Goal: Task Accomplishment & Management: Manage account settings

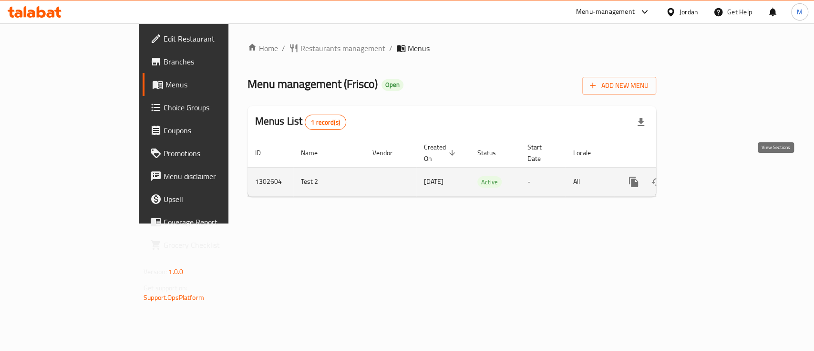
click at [708, 176] on icon "enhanced table" at bounding box center [702, 181] width 11 height 11
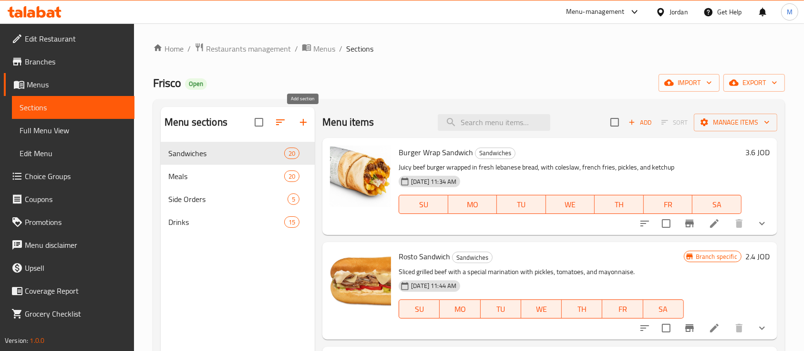
click at [301, 119] on icon "button" at bounding box center [303, 121] width 11 height 11
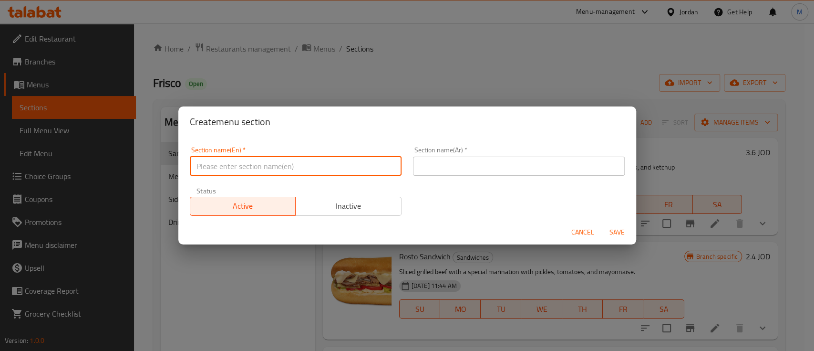
click at [292, 166] on input "text" at bounding box center [296, 165] width 212 height 19
type input "Employee Meal"
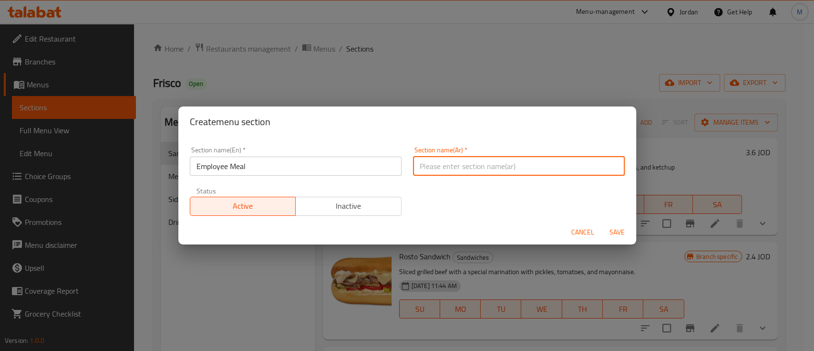
click at [522, 162] on input "text" at bounding box center [519, 165] width 212 height 19
type input "وجبة الموظفين"
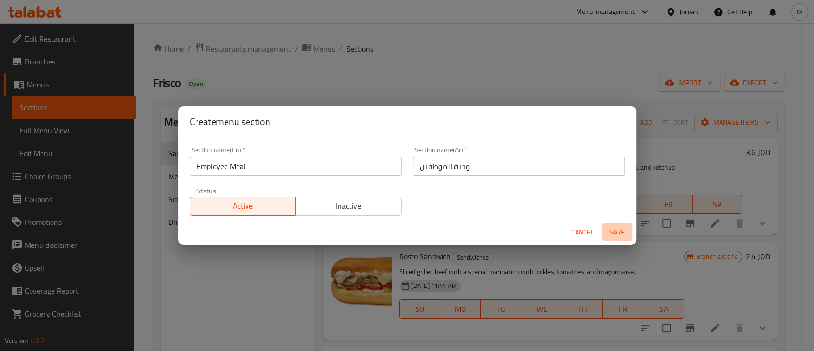
click at [610, 233] on span "Save" at bounding box center [617, 232] width 23 height 12
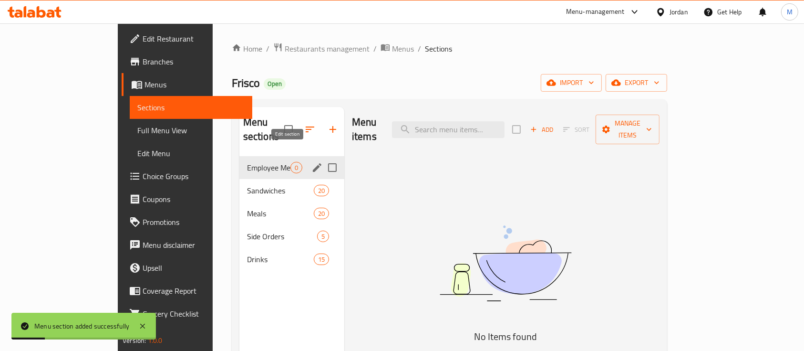
click at [310, 160] on button "edit" at bounding box center [317, 167] width 14 height 14
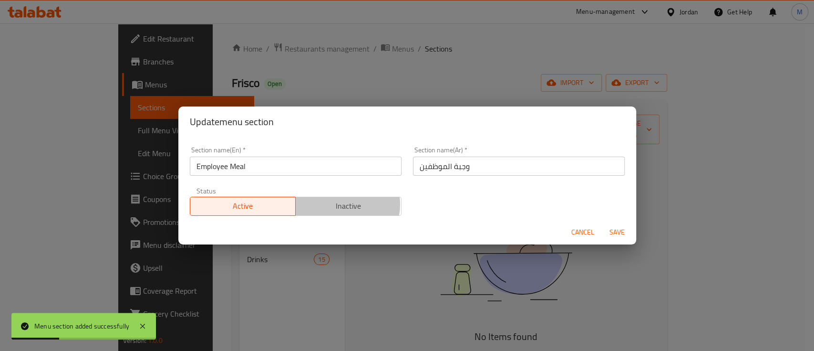
click at [342, 204] on span "Inactive" at bounding box center [349, 206] width 98 height 14
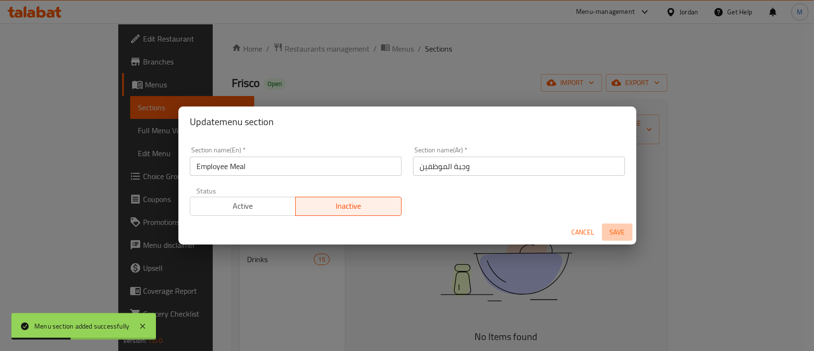
click at [611, 232] on span "Save" at bounding box center [617, 232] width 23 height 12
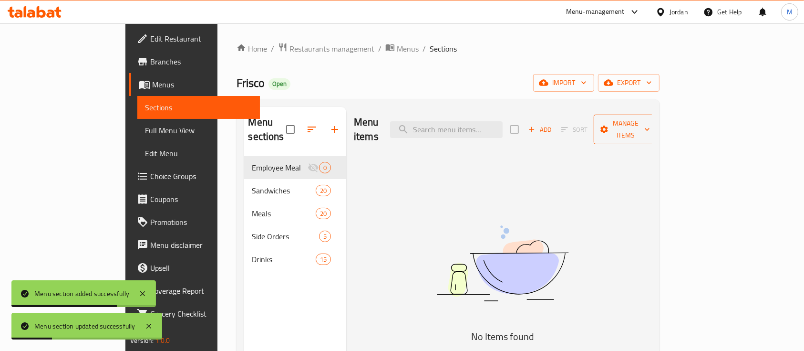
click at [650, 128] on span "Manage items" at bounding box center [625, 129] width 49 height 24
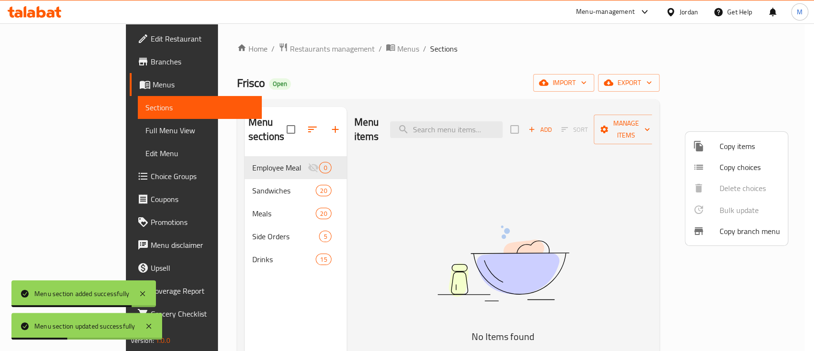
click at [723, 150] on span "Copy items" at bounding box center [750, 145] width 61 height 11
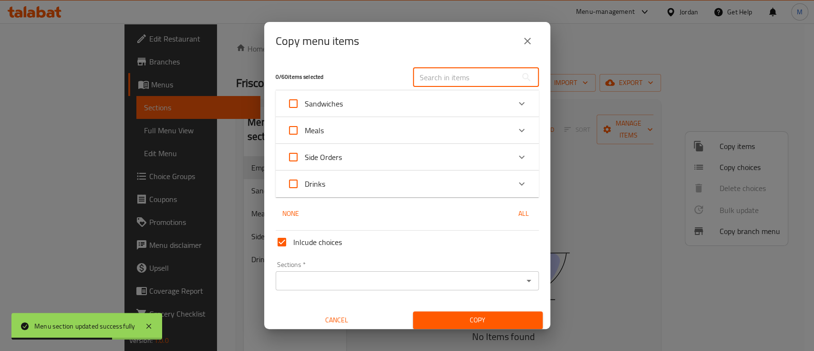
click at [451, 79] on input "text" at bounding box center [465, 77] width 104 height 19
paste input "Shish Tawook"
type input "Shish Tawook"
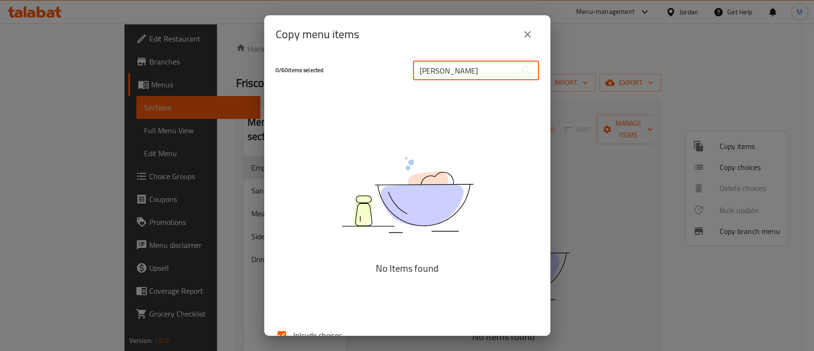
click at [487, 77] on input "Shish Tawook" at bounding box center [465, 70] width 104 height 19
type input "س"
type input "ش"
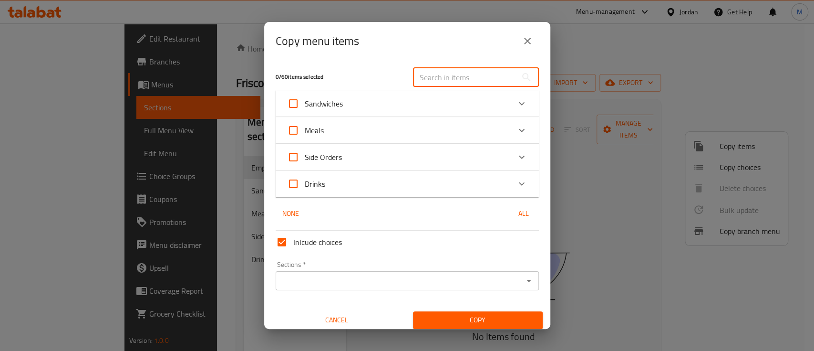
click at [443, 110] on div "Sandwiches" at bounding box center [398, 103] width 223 height 23
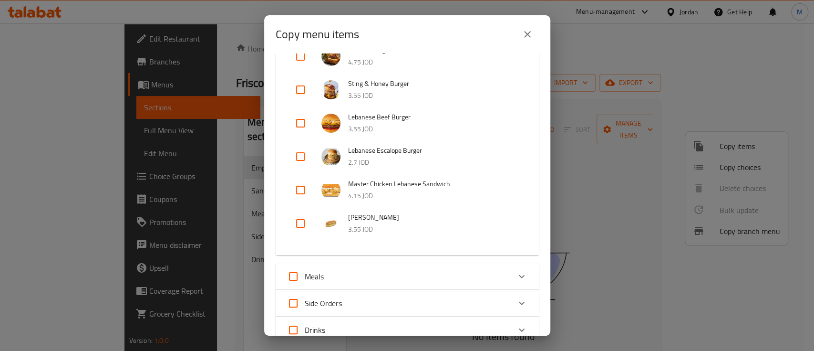
scroll to position [636, 0]
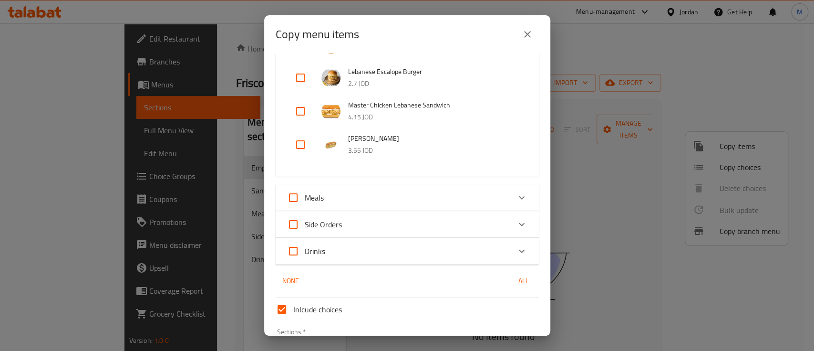
click at [408, 204] on div "Meals" at bounding box center [398, 197] width 223 height 23
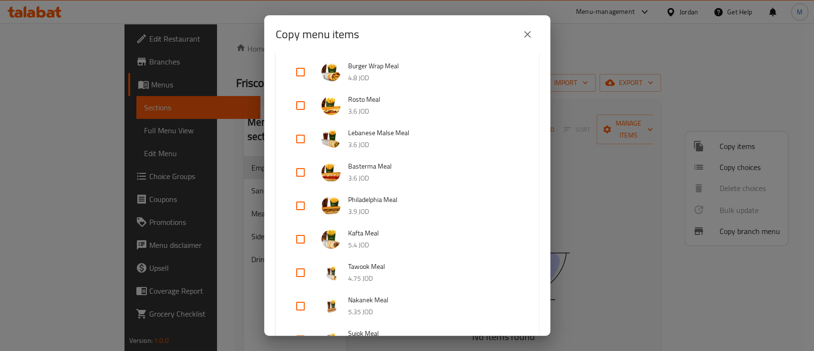
scroll to position [827, 0]
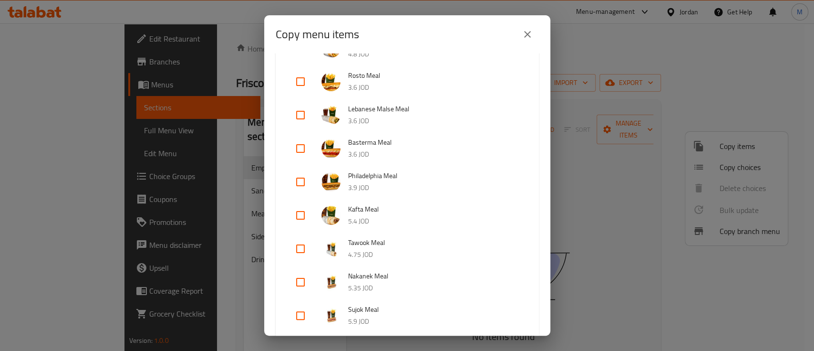
click at [305, 249] on input "checkbox" at bounding box center [300, 248] width 23 height 23
checkbox input "true"
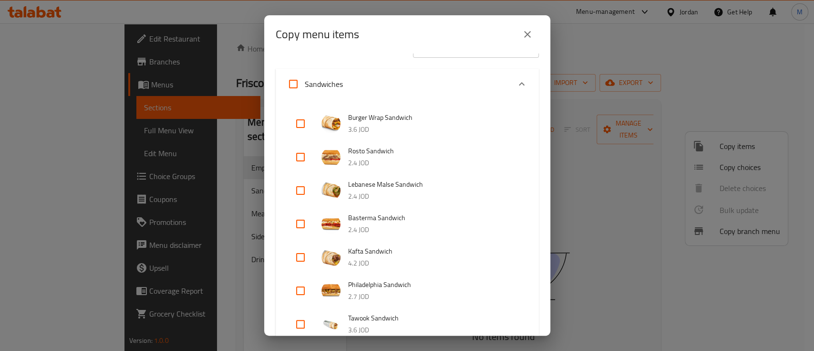
scroll to position [0, 0]
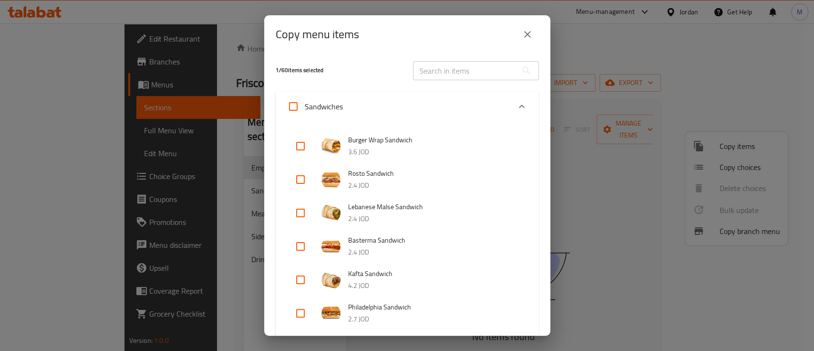
click at [459, 72] on input "text" at bounding box center [465, 70] width 104 height 19
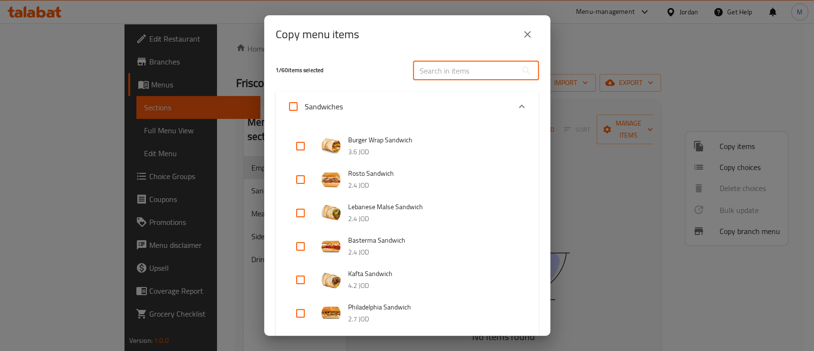
paste input "Beef Shawarma"
type input "Beef Shawarma"
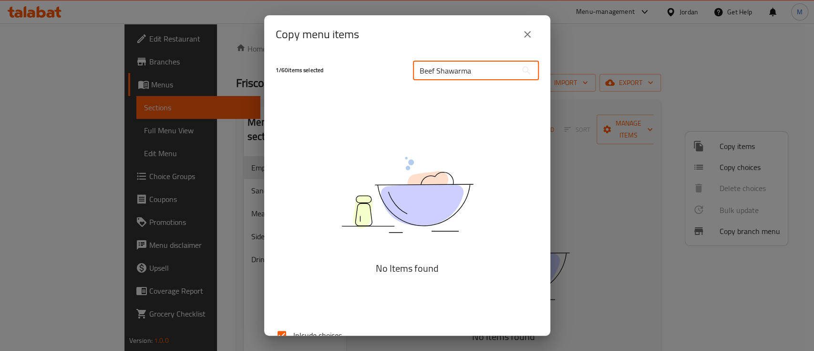
click at [463, 73] on input "Beef Shawarma" at bounding box center [465, 70] width 104 height 19
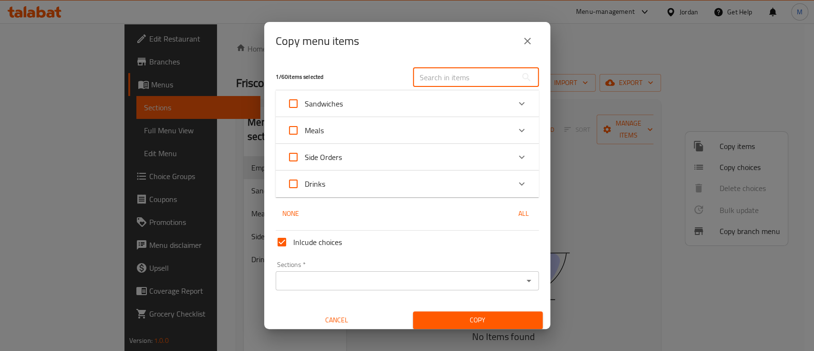
click at [418, 128] on div "Meals" at bounding box center [398, 130] width 223 height 23
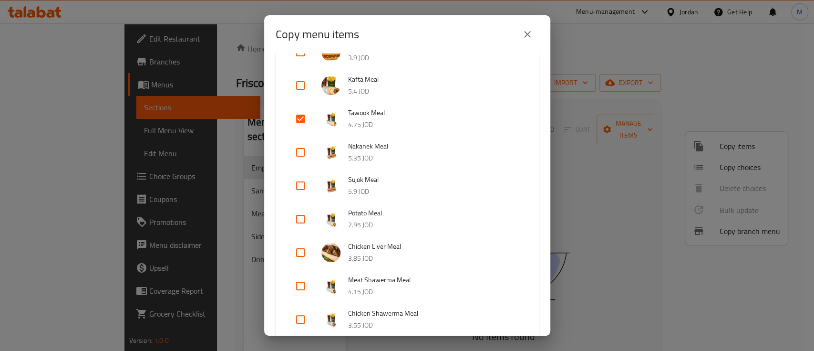
scroll to position [318, 0]
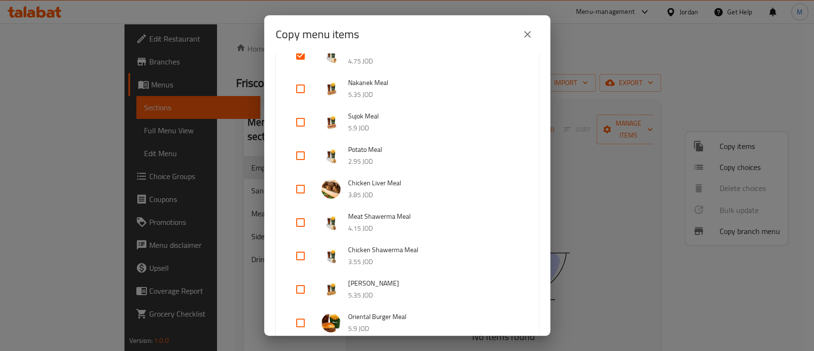
click at [305, 223] on input "checkbox" at bounding box center [300, 222] width 23 height 23
checkbox input "true"
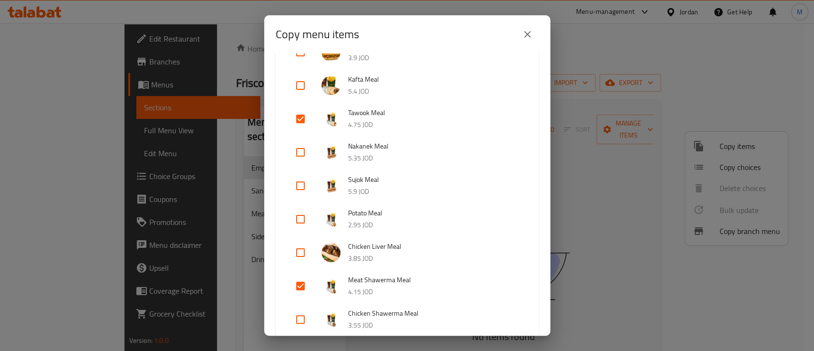
scroll to position [0, 0]
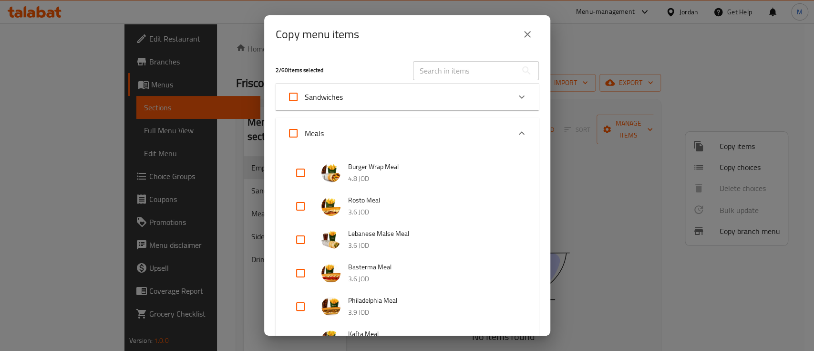
click at [468, 73] on input "text" at bounding box center [465, 70] width 104 height 19
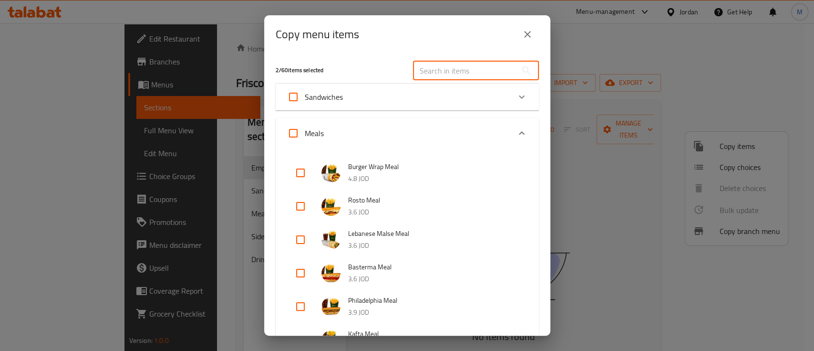
paste input "Fajita"
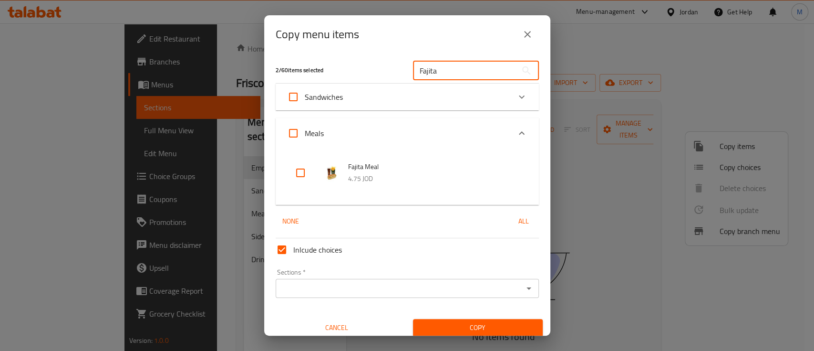
type input "Fajita"
click at [303, 174] on input "checkbox" at bounding box center [300, 172] width 23 height 23
checkbox input "true"
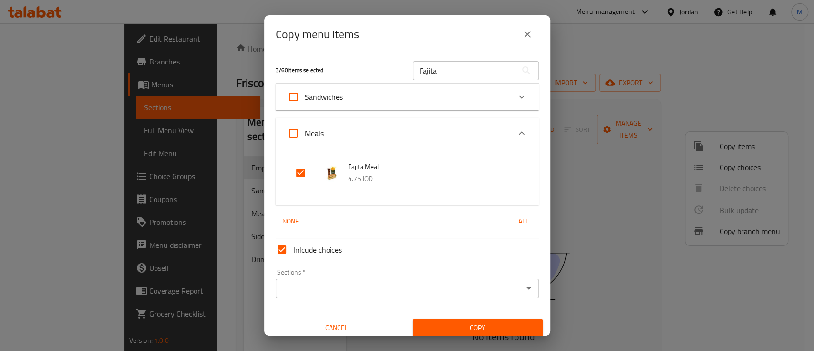
click at [436, 70] on input "Fajita" at bounding box center [465, 70] width 104 height 19
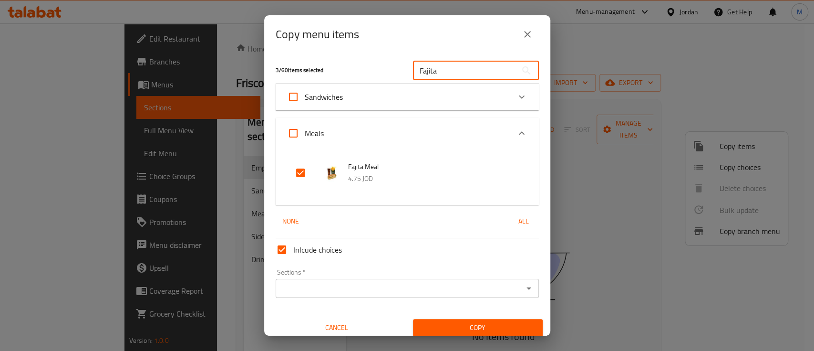
click at [436, 70] on input "Fajita" at bounding box center [465, 70] width 104 height 19
paste input "Burger Wrap"
type input "Burger Wrap"
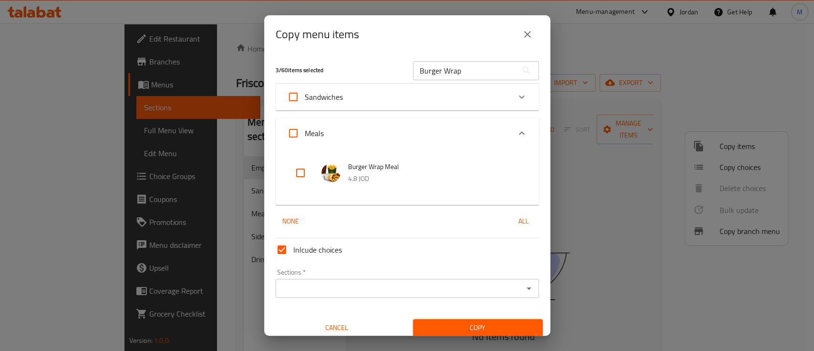
click at [304, 174] on input "checkbox" at bounding box center [300, 172] width 23 height 23
checkbox input "true"
click at [492, 72] on input "Burger Wrap" at bounding box center [465, 70] width 104 height 19
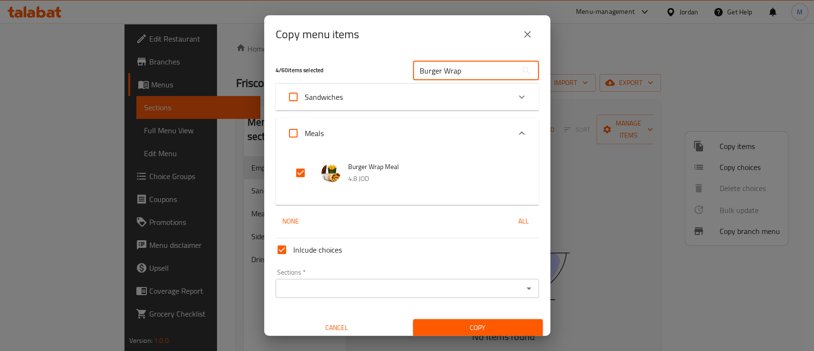
click at [492, 72] on input "Burger Wrap" at bounding box center [465, 70] width 104 height 19
paste input "String & Honey"
type input "String & Honey"
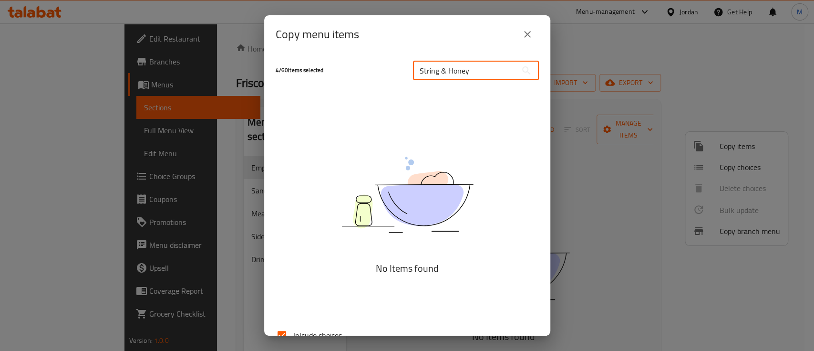
click at [471, 69] on input "String & Honey" at bounding box center [465, 70] width 104 height 19
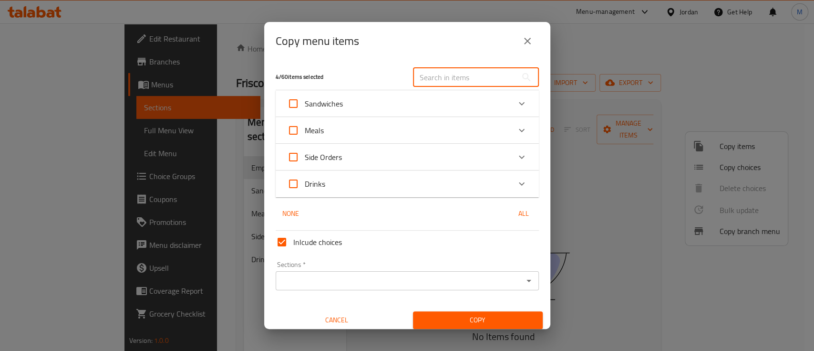
click at [432, 156] on div "Side Orders" at bounding box center [398, 156] width 223 height 23
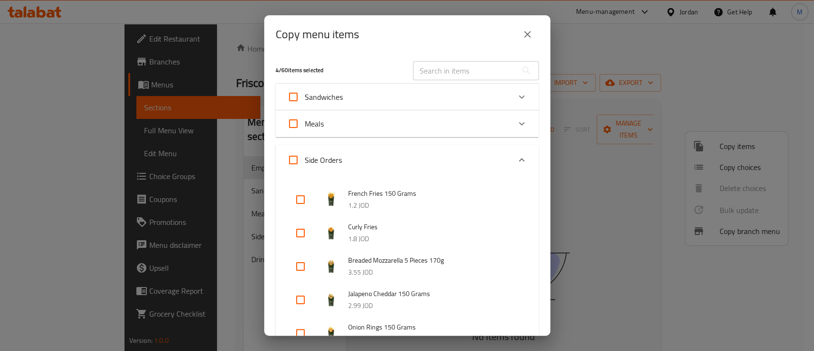
click at [432, 128] on div "Meals" at bounding box center [398, 123] width 223 height 23
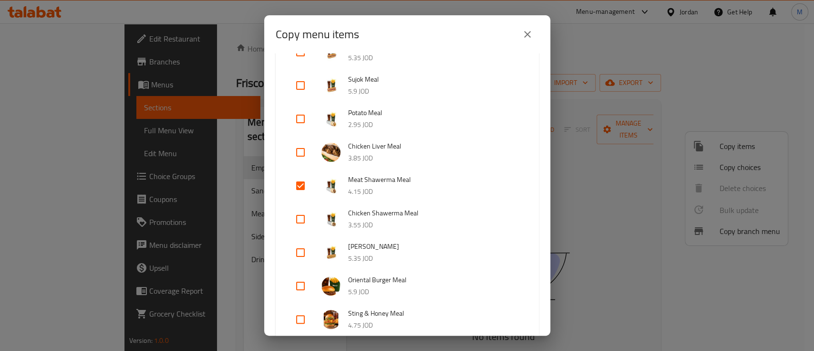
scroll to position [382, 0]
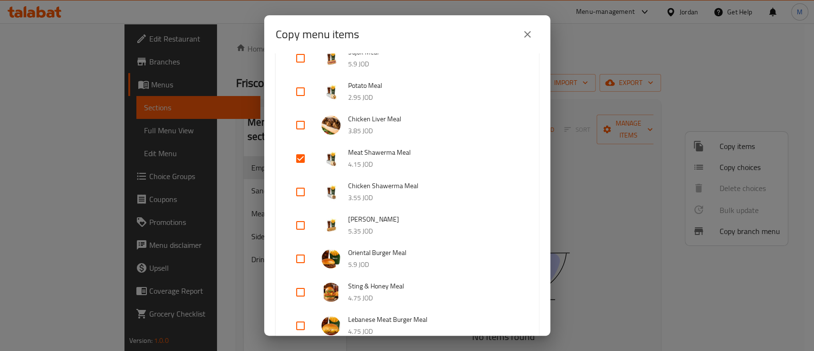
click at [302, 290] on input "checkbox" at bounding box center [300, 291] width 23 height 23
checkbox input "true"
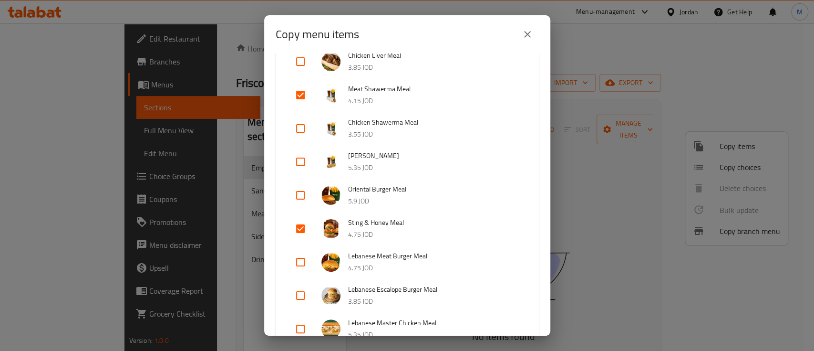
click at [301, 259] on input "checkbox" at bounding box center [300, 261] width 23 height 23
checkbox input "true"
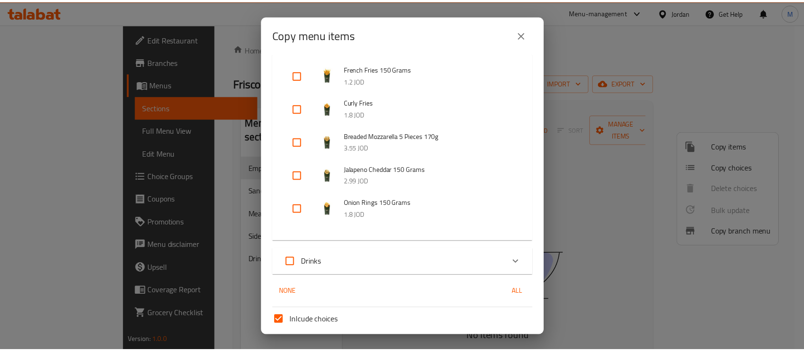
scroll to position [903, 0]
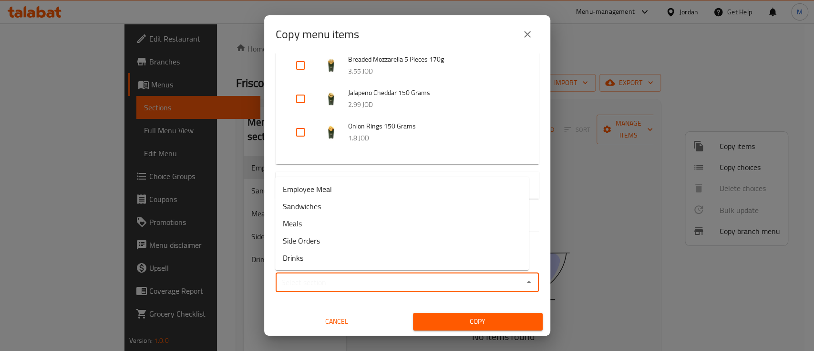
click at [416, 283] on input "Sections   *" at bounding box center [400, 281] width 242 height 13
click at [412, 284] on input "Sections   *" at bounding box center [400, 281] width 242 height 13
click at [394, 187] on li "Employee Meal" at bounding box center [402, 188] width 254 height 17
type input "Employee Meal"
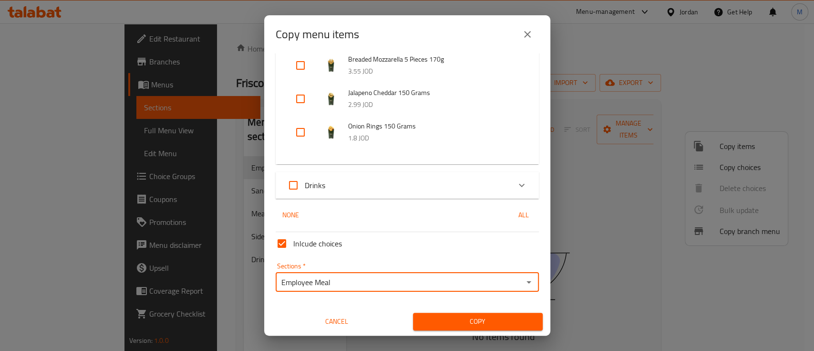
click at [441, 318] on span "Copy" at bounding box center [478, 321] width 114 height 12
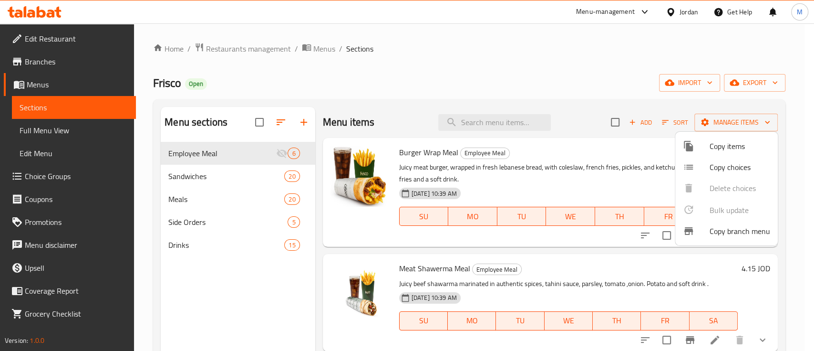
click at [211, 204] on div at bounding box center [407, 175] width 814 height 351
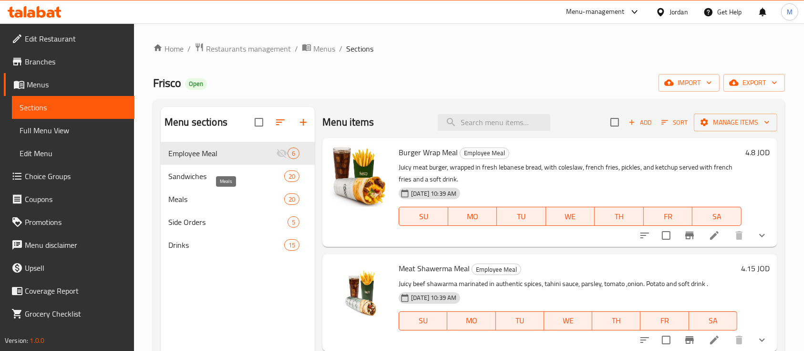
click at [211, 204] on span "Meals" at bounding box center [226, 198] width 116 height 11
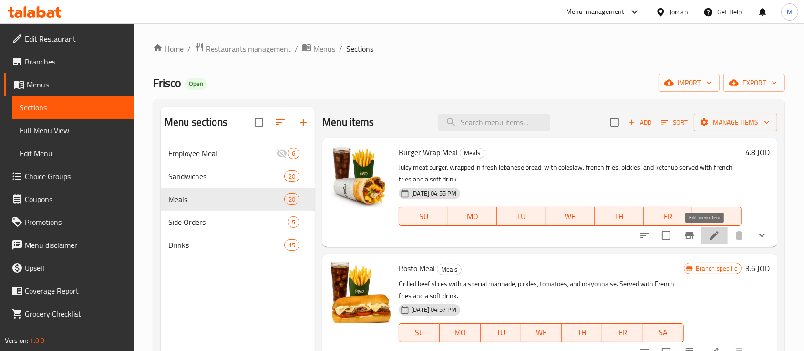
click at [710, 235] on icon at bounding box center [714, 235] width 9 height 9
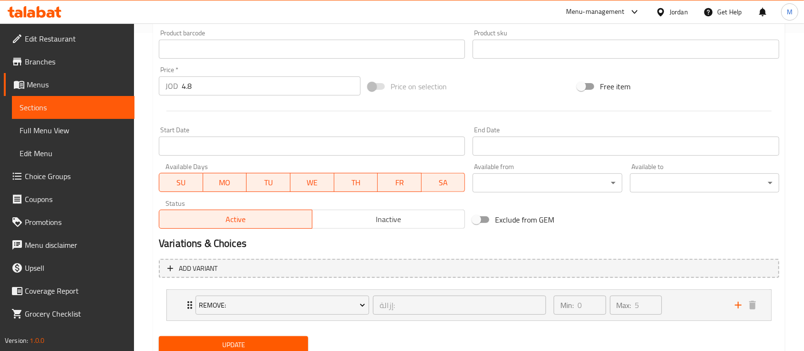
click at [371, 227] on button "Inactive" at bounding box center [389, 218] width 154 height 19
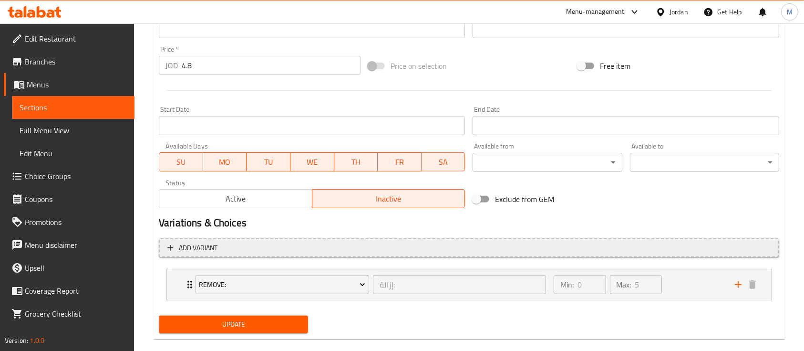
scroll to position [352, 0]
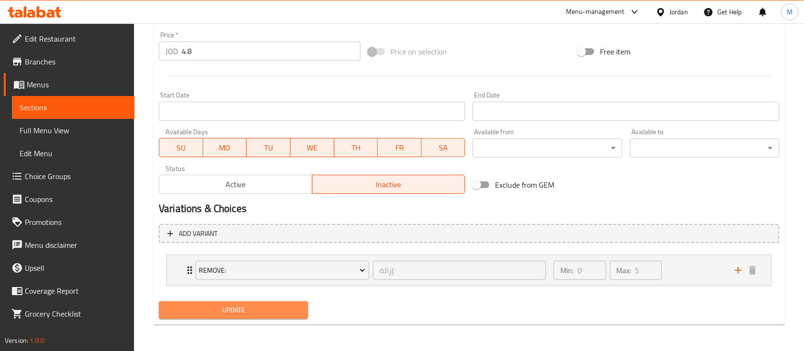
click at [293, 305] on span "Update" at bounding box center [233, 310] width 134 height 12
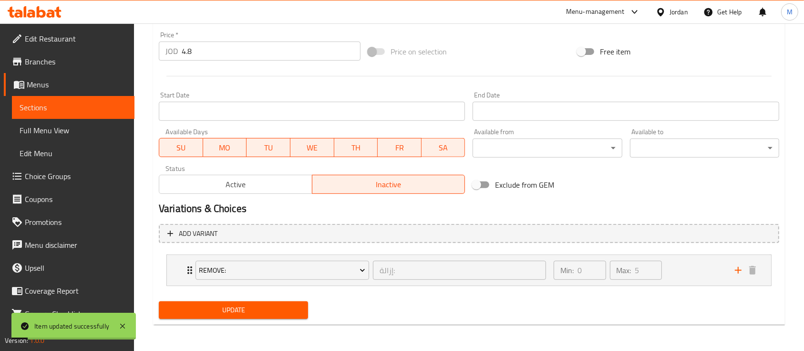
click at [91, 104] on span "Sections" at bounding box center [73, 107] width 107 height 11
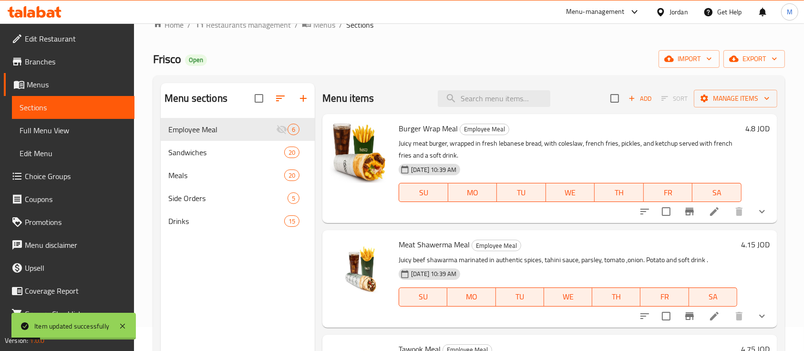
scroll to position [6, 0]
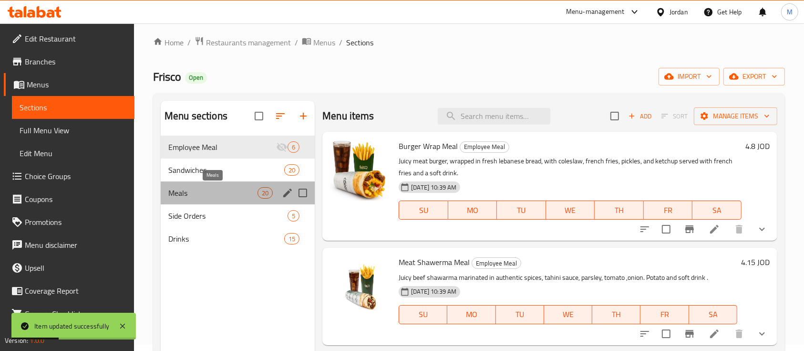
click at [226, 195] on span "Meals" at bounding box center [212, 192] width 89 height 11
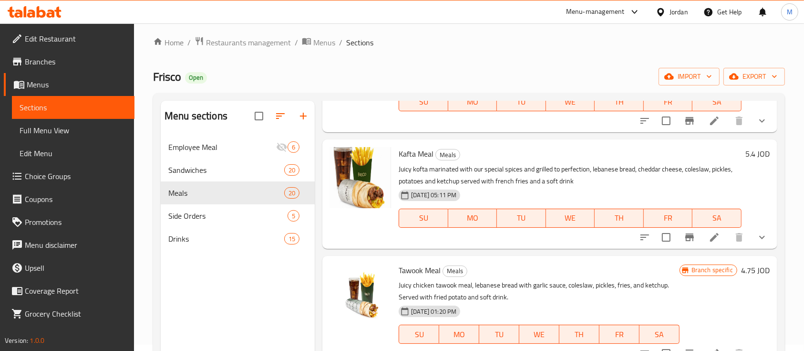
scroll to position [636, 0]
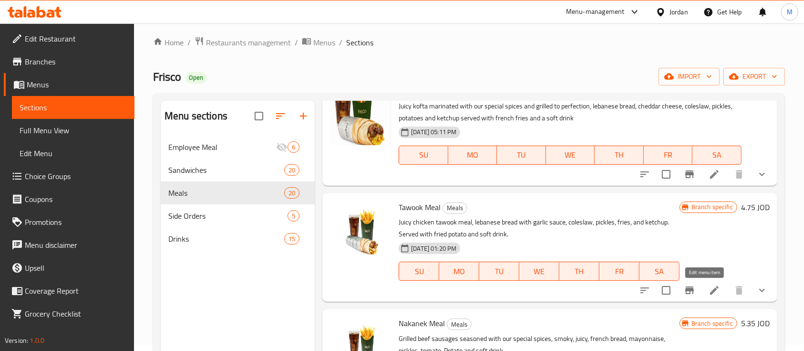
click at [710, 290] on icon at bounding box center [714, 289] width 11 height 11
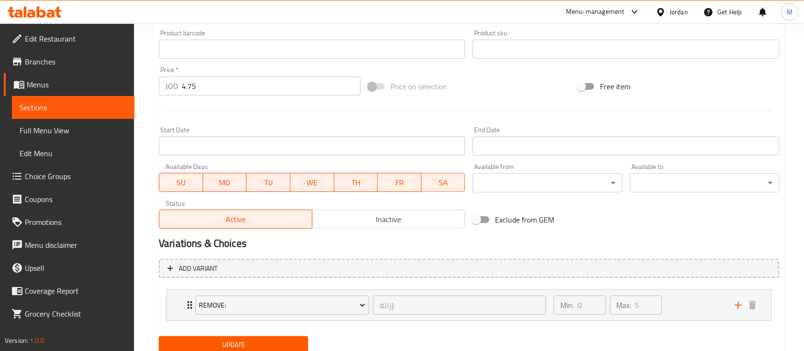
click at [415, 218] on span "Inactive" at bounding box center [388, 219] width 145 height 14
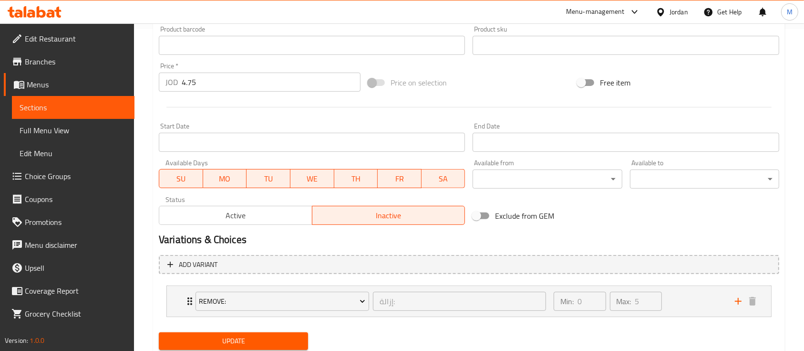
scroll to position [352, 0]
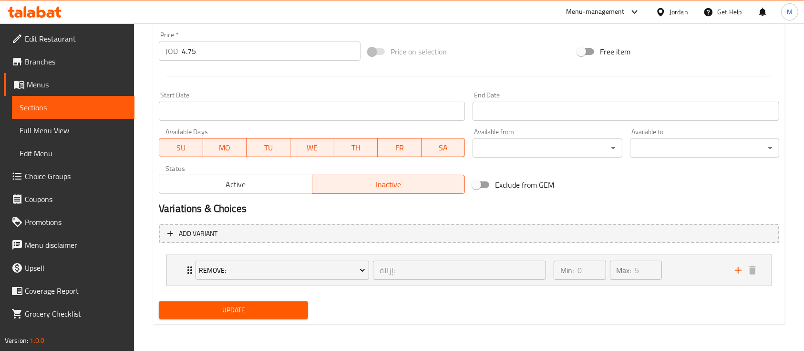
click at [256, 307] on span "Update" at bounding box center [233, 310] width 134 height 12
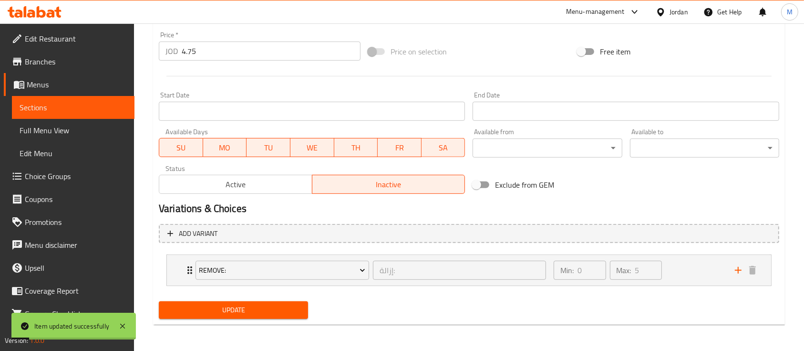
click at [114, 106] on span "Sections" at bounding box center [73, 107] width 107 height 11
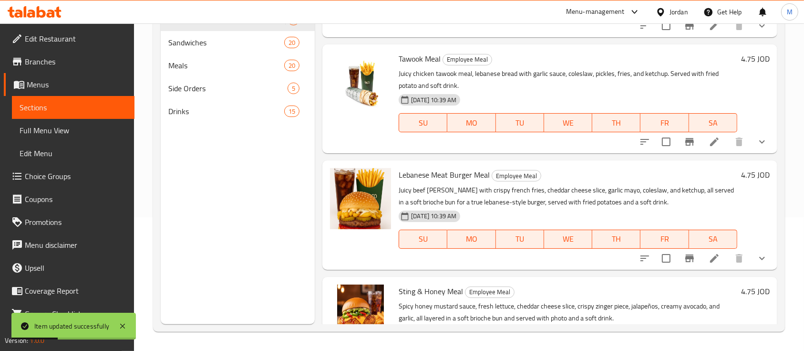
scroll to position [254, 0]
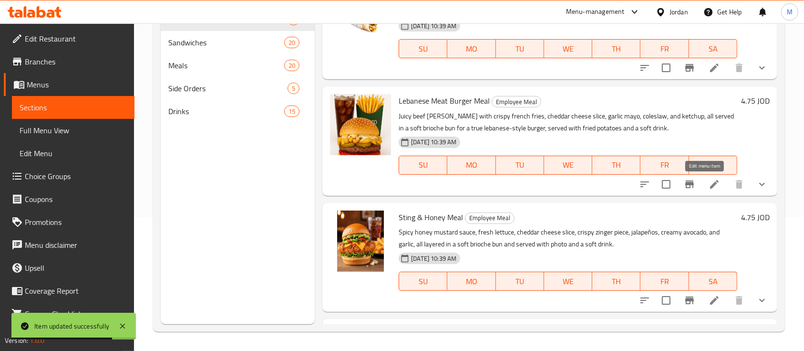
click at [709, 183] on icon at bounding box center [714, 183] width 11 height 11
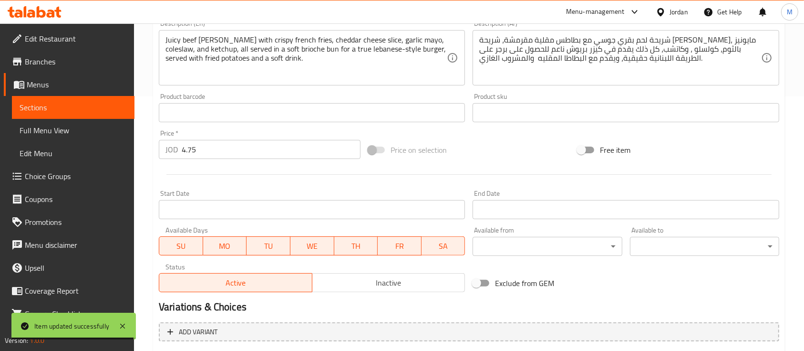
click at [341, 290] on button "Inactive" at bounding box center [389, 282] width 154 height 19
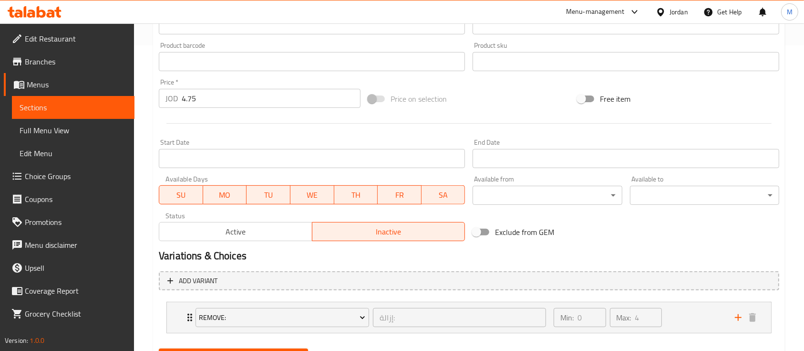
scroll to position [352, 0]
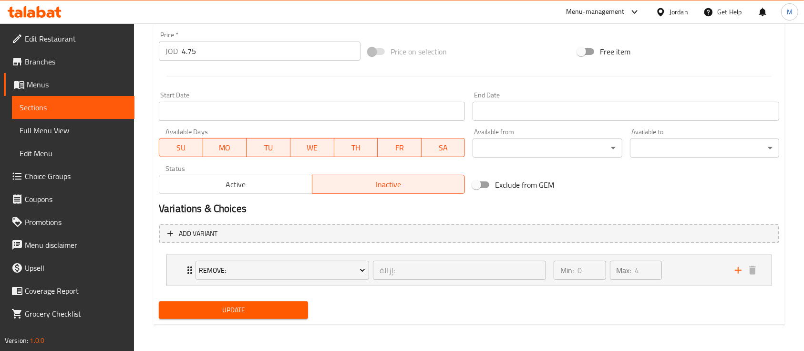
click at [277, 309] on span "Update" at bounding box center [233, 310] width 134 height 12
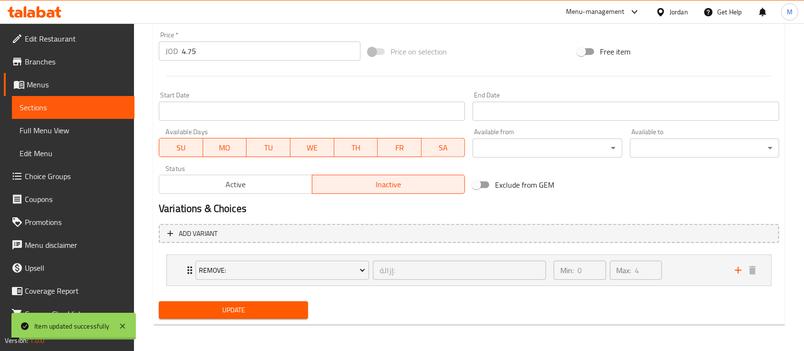
click at [81, 109] on span "Sections" at bounding box center [73, 107] width 107 height 11
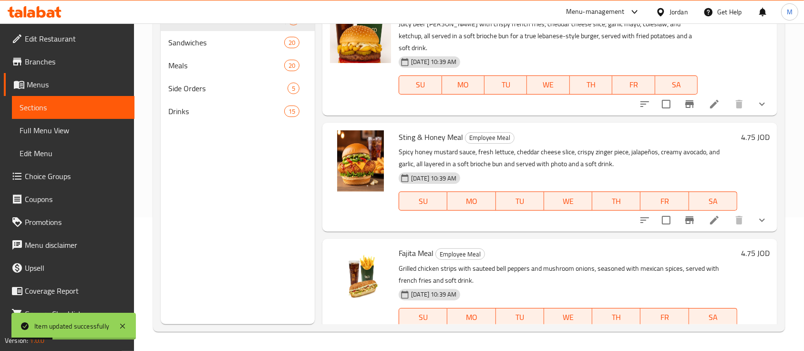
scroll to position [358, 0]
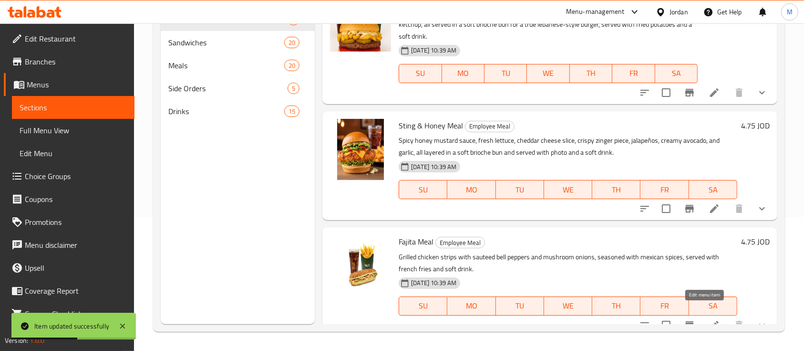
click at [709, 319] on icon at bounding box center [714, 324] width 11 height 11
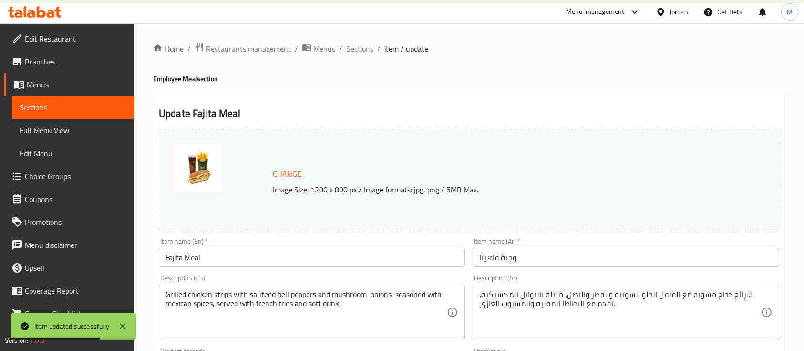
scroll to position [254, 0]
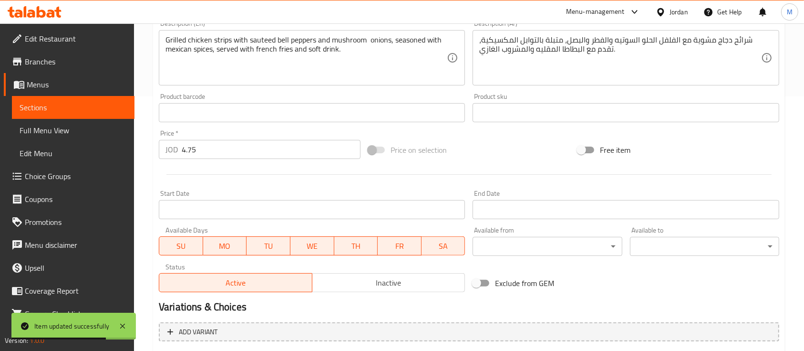
click at [404, 294] on div "Status Active Inactive" at bounding box center [312, 277] width 314 height 36
click at [404, 292] on div "Status Active Inactive" at bounding box center [312, 277] width 314 height 36
click at [410, 279] on span "Inactive" at bounding box center [388, 283] width 145 height 14
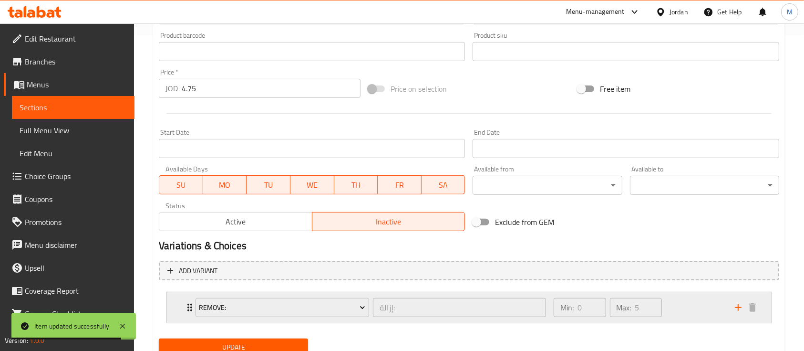
scroll to position [352, 0]
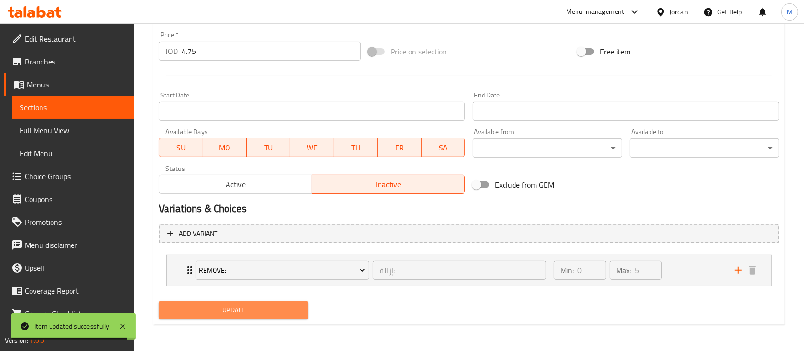
click at [283, 304] on span "Update" at bounding box center [233, 310] width 134 height 12
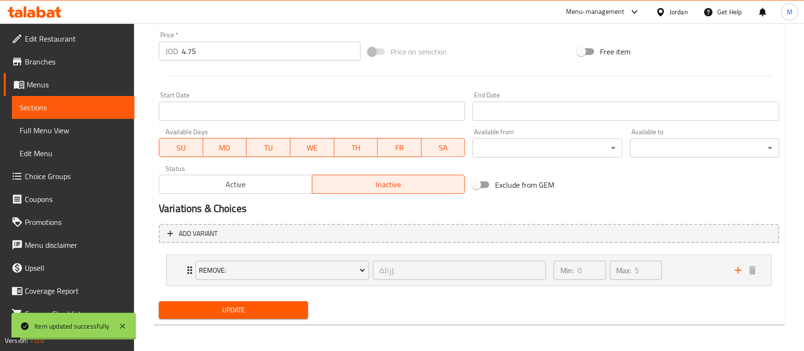
click at [77, 100] on link "Sections" at bounding box center [73, 107] width 123 height 23
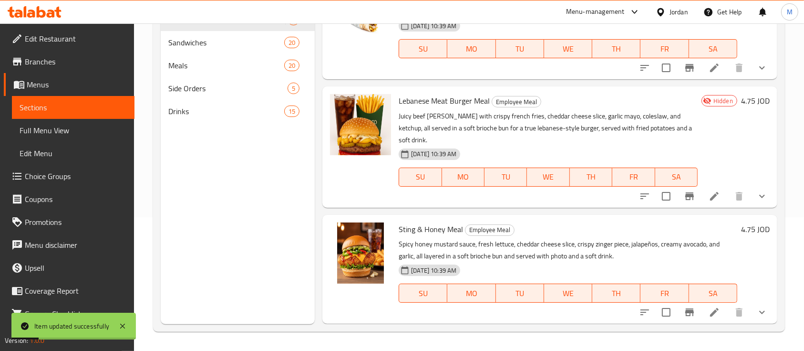
scroll to position [358, 0]
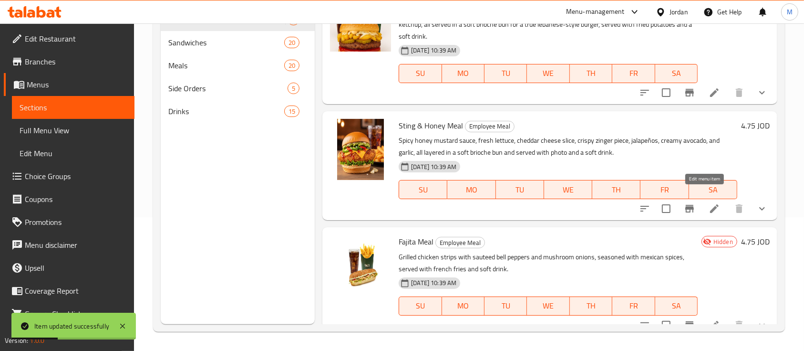
click at [709, 203] on icon at bounding box center [714, 208] width 11 height 11
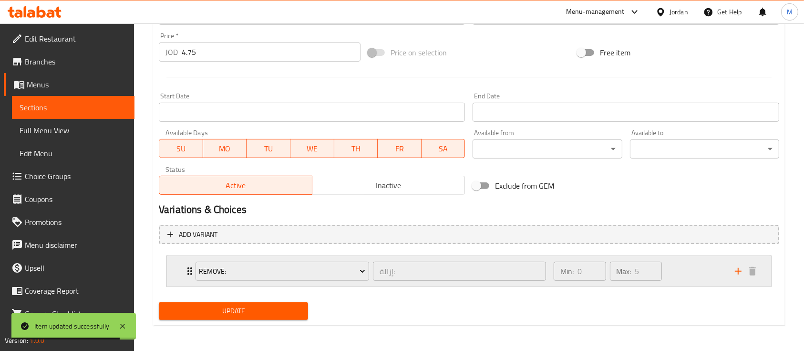
scroll to position [352, 0]
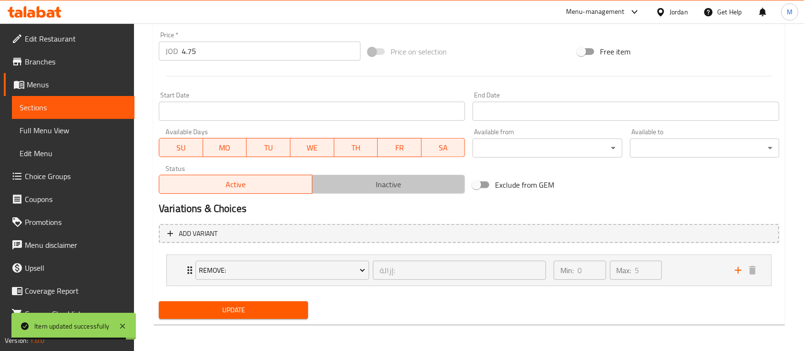
click at [401, 192] on button "Inactive" at bounding box center [389, 184] width 154 height 19
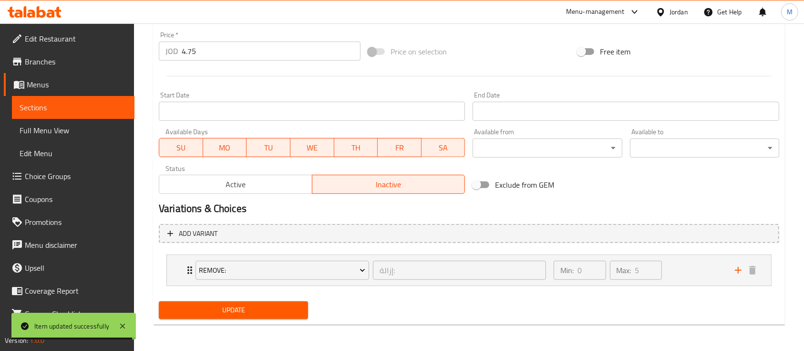
click at [258, 314] on span "Update" at bounding box center [233, 310] width 134 height 12
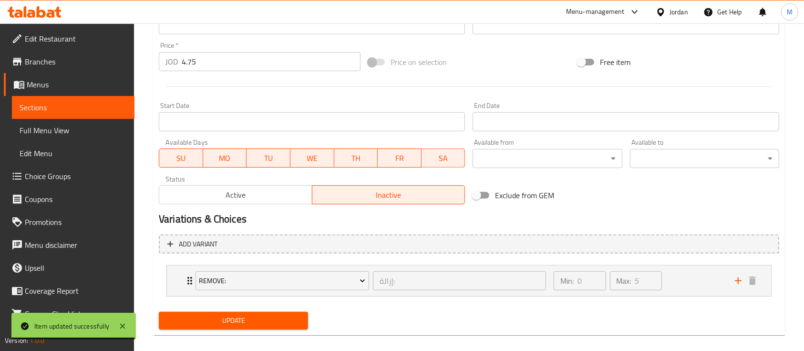
scroll to position [120, 0]
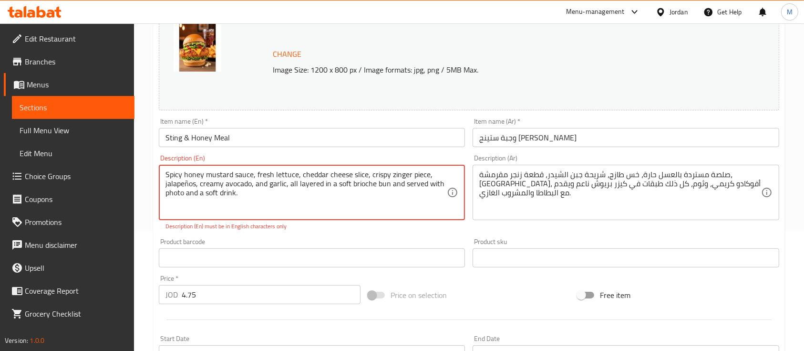
click at [255, 201] on textarea "Spicy honey mustard sauce, fresh lettuce, cheddar cheese slice, crispy zinger p…" at bounding box center [306, 192] width 281 height 45
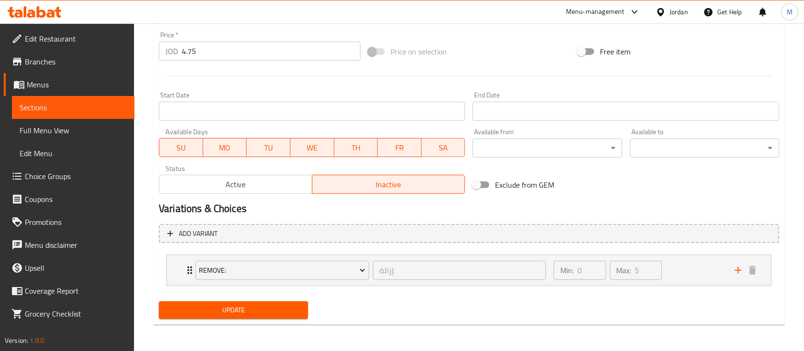
type textarea "Spicy honey mustard sauce, fresh lettuce, cheddar cheese slice, crispy zinger p…"
click at [250, 307] on span "Update" at bounding box center [233, 310] width 134 height 12
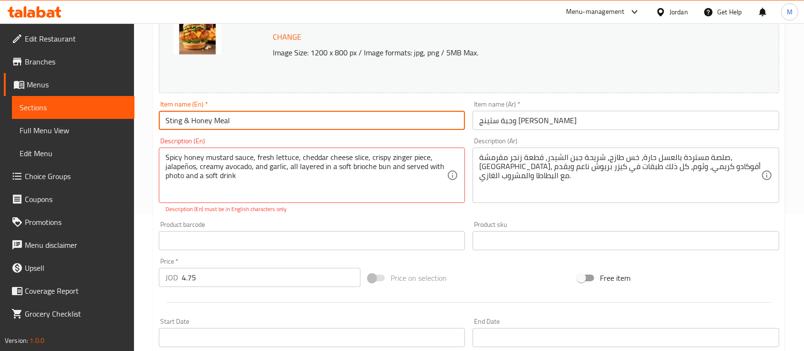
click at [247, 123] on input "Sting & Honey Meal" at bounding box center [312, 120] width 306 height 19
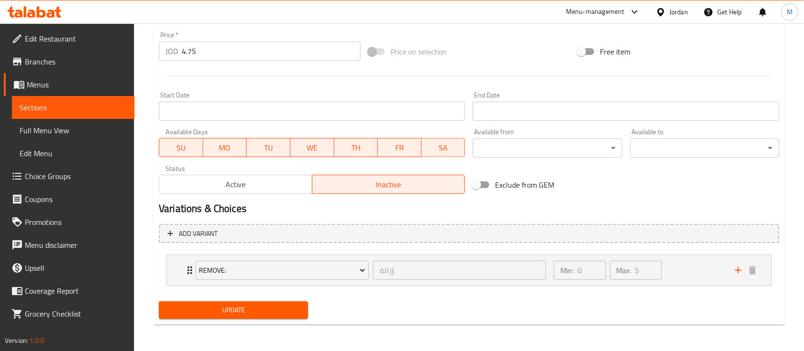
click at [291, 312] on span "Update" at bounding box center [233, 310] width 134 height 12
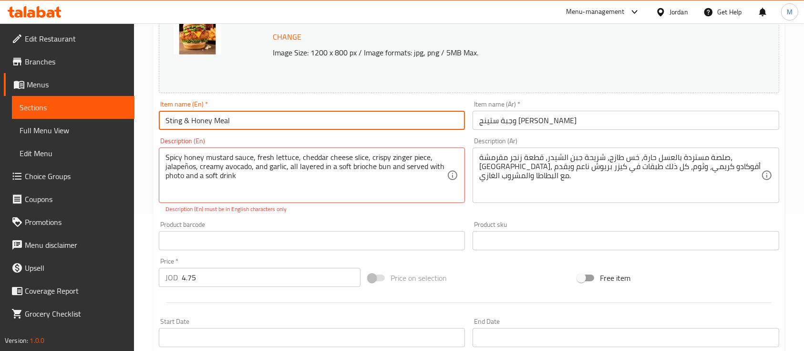
type input "Sting & Honey Meal"
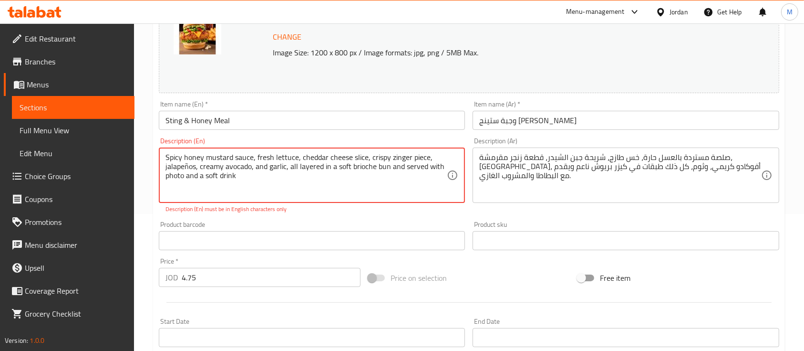
drag, startPoint x: 203, startPoint y: 155, endPoint x: 183, endPoint y: 153, distance: 19.7
click at [183, 153] on textarea "Spicy honey mustard sauce, fresh lettuce, cheddar cheese slice, crispy zinger p…" at bounding box center [306, 175] width 281 height 45
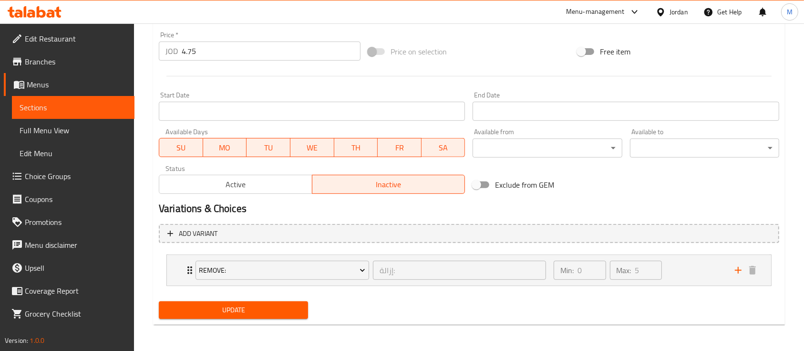
click at [263, 307] on span "Update" at bounding box center [233, 310] width 134 height 12
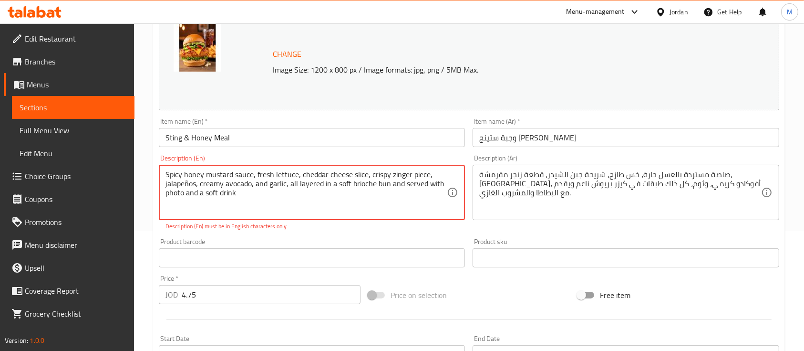
drag, startPoint x: 244, startPoint y: 197, endPoint x: 161, endPoint y: 164, distance: 89.5
click at [161, 165] on div "Spicy honey mustard sauce, fresh lettuce, cheddar cheese slice, crispy zinger p…" at bounding box center [312, 192] width 306 height 55
type textarea "Spicy honey mustard sauce, fresh lettuce, cheddar cheese slice, crispy zinger p…"
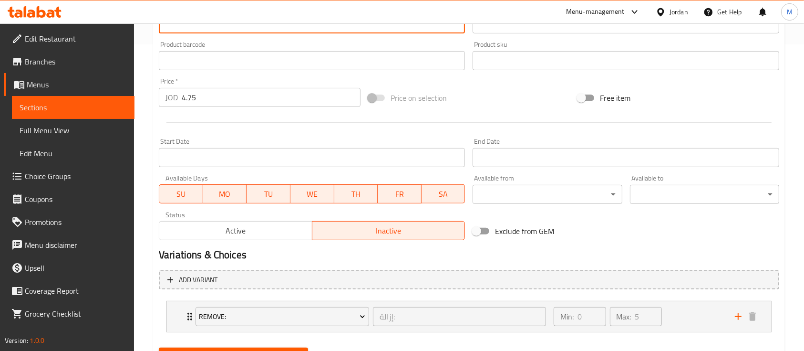
scroll to position [352, 0]
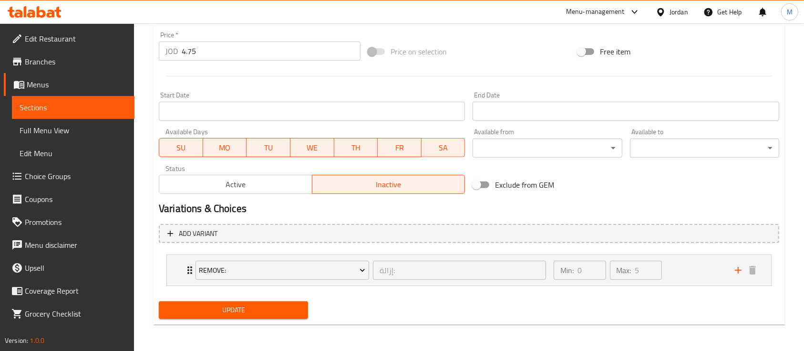
click at [287, 319] on div "Update" at bounding box center [233, 309] width 157 height 25
click at [286, 311] on span "Update" at bounding box center [233, 310] width 134 height 12
click at [256, 311] on span "Update" at bounding box center [233, 310] width 134 height 12
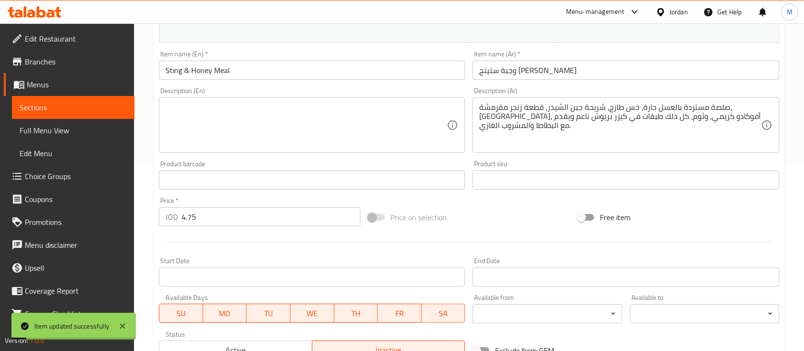
scroll to position [98, 0]
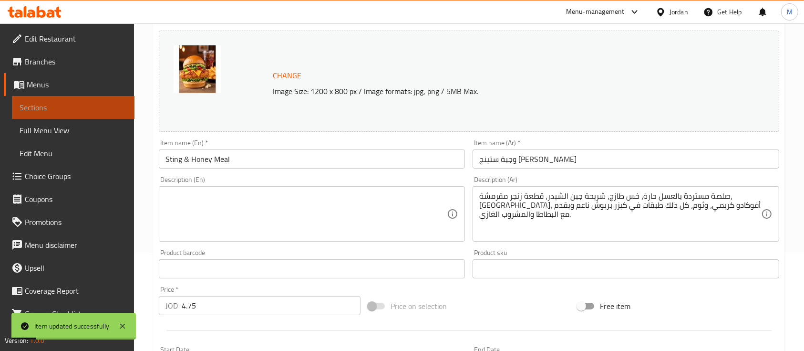
click at [81, 106] on span "Sections" at bounding box center [73, 107] width 107 height 11
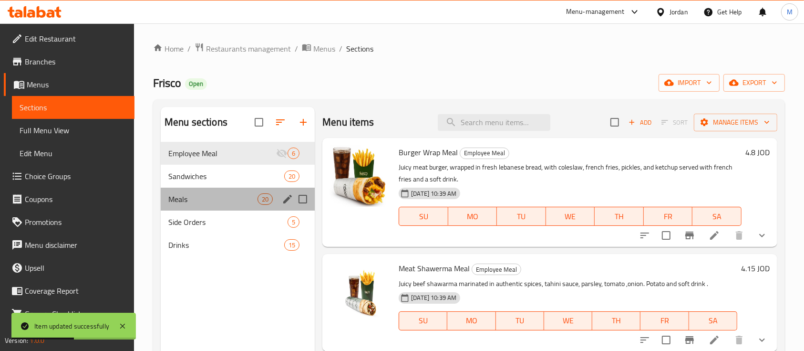
click at [224, 205] on div "Meals 20" at bounding box center [238, 198] width 154 height 23
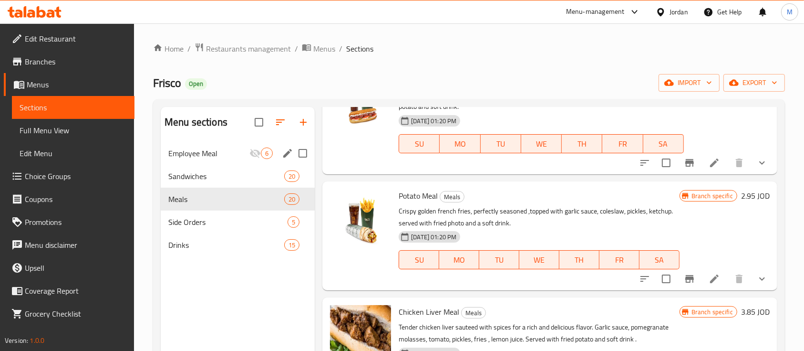
click at [225, 145] on div "Employee Meal 6" at bounding box center [238, 153] width 154 height 23
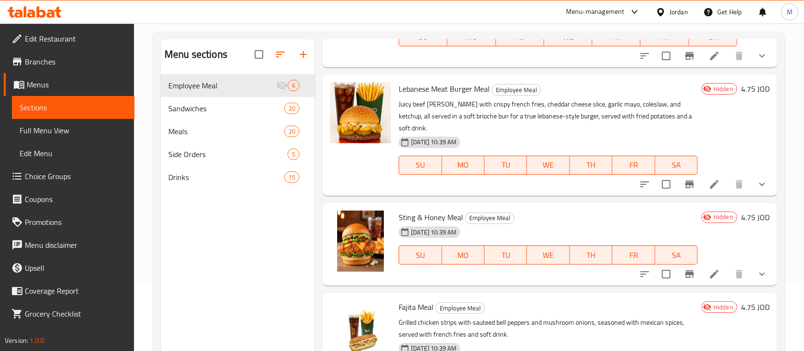
scroll to position [134, 0]
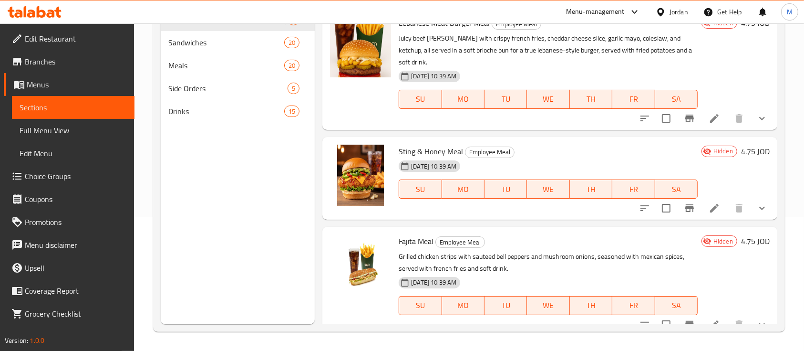
click at [703, 319] on li at bounding box center [714, 324] width 27 height 17
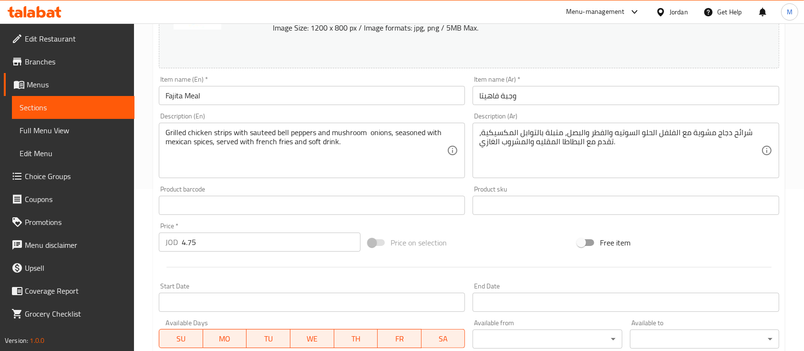
scroll to position [318, 0]
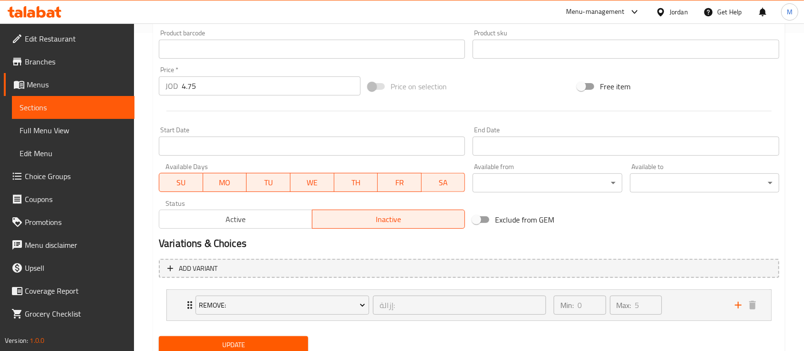
click at [263, 222] on span "Active" at bounding box center [235, 219] width 145 height 14
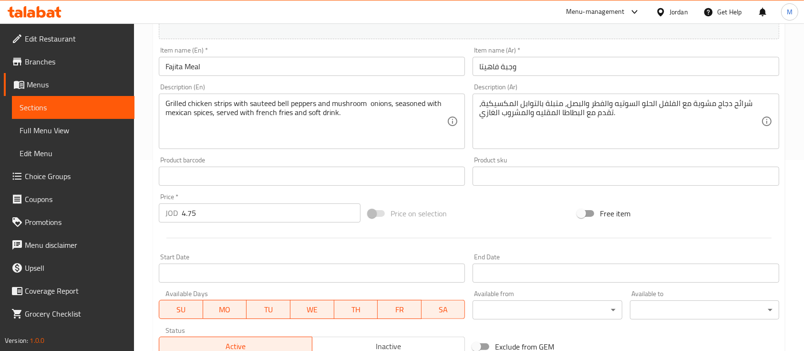
scroll to position [352, 0]
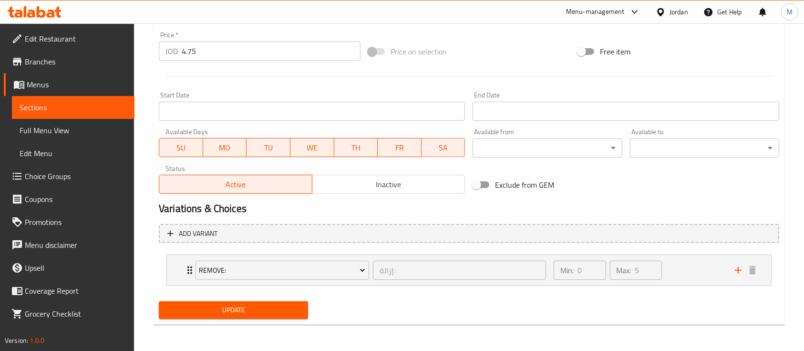
click at [245, 312] on span "Update" at bounding box center [233, 310] width 134 height 12
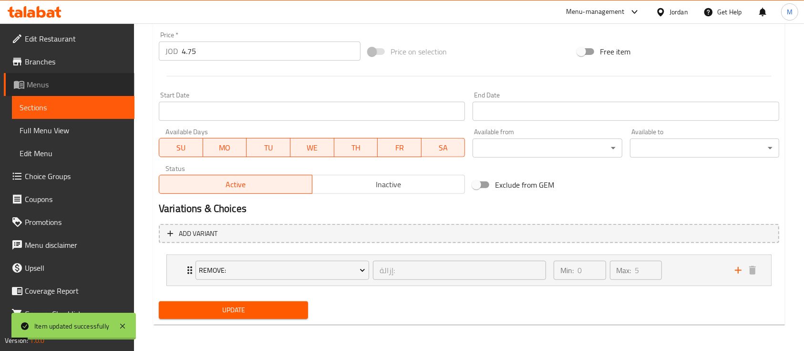
click at [72, 83] on span "Menus" at bounding box center [77, 84] width 100 height 11
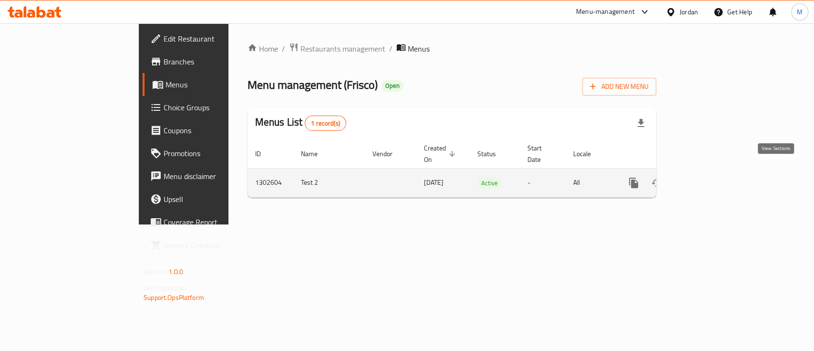
click at [708, 177] on icon "enhanced table" at bounding box center [702, 182] width 11 height 11
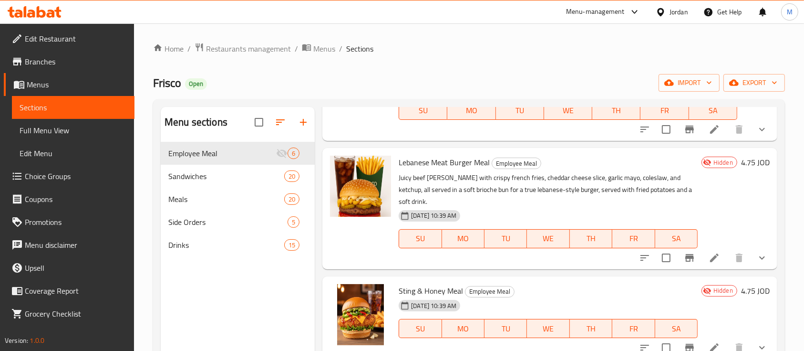
scroll to position [332, 0]
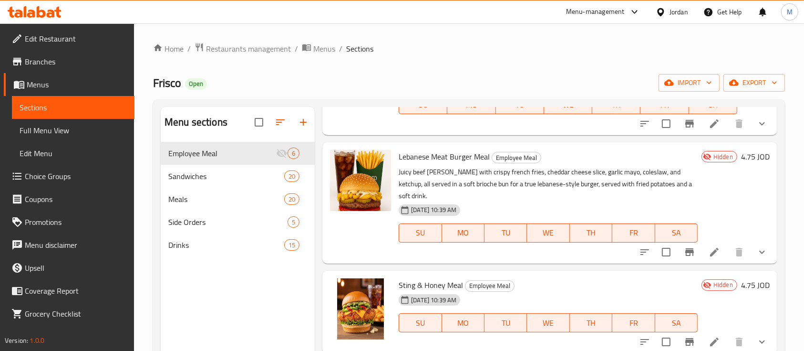
click at [711, 243] on li at bounding box center [714, 251] width 27 height 17
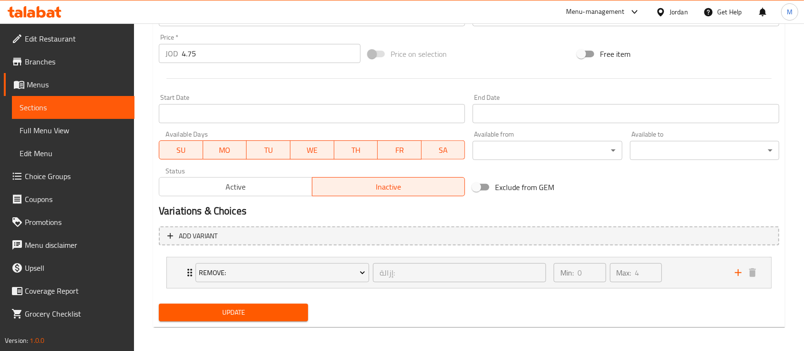
scroll to position [352, 0]
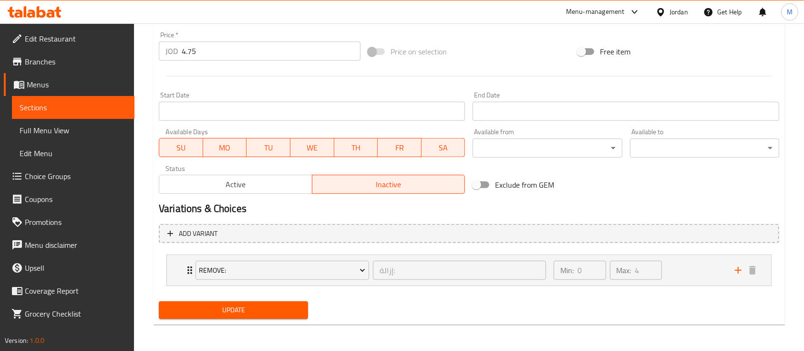
click at [230, 189] on span "Active" at bounding box center [235, 184] width 145 height 14
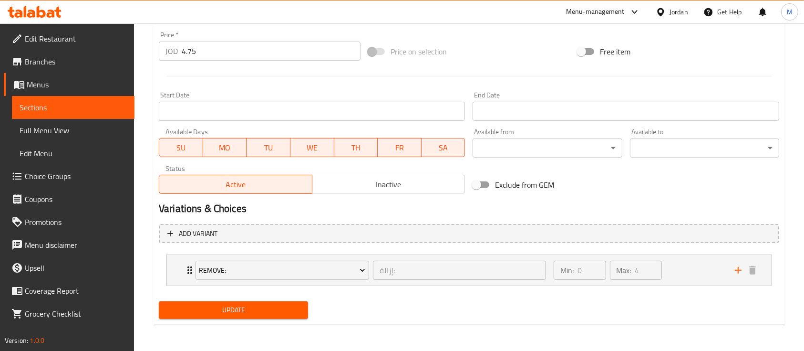
click at [262, 310] on span "Update" at bounding box center [233, 310] width 134 height 12
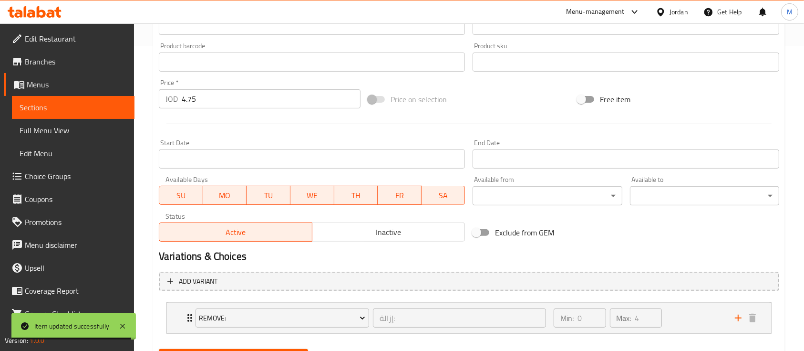
scroll to position [225, 0]
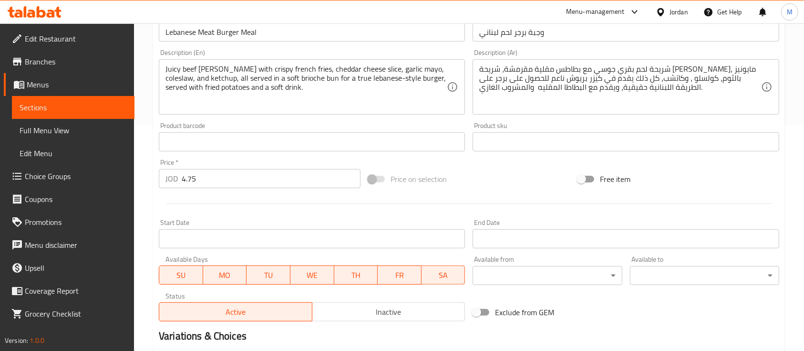
click at [94, 104] on span "Sections" at bounding box center [73, 107] width 107 height 11
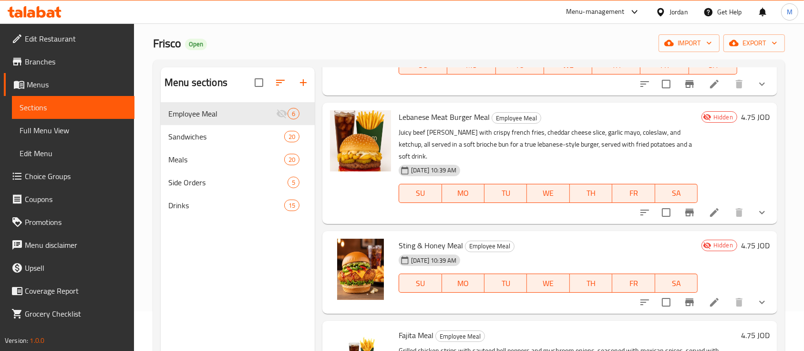
scroll to position [127, 0]
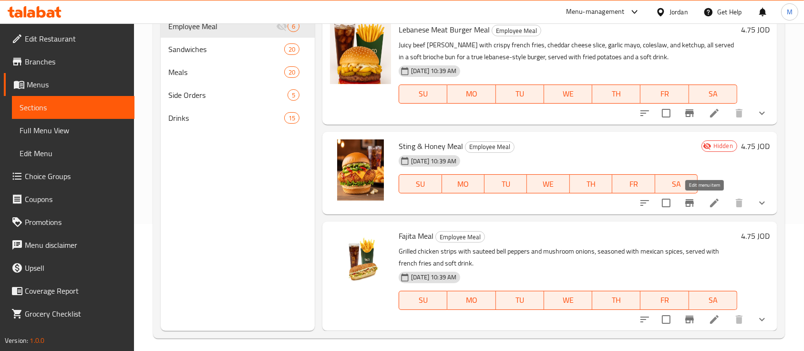
click at [710, 206] on icon at bounding box center [714, 202] width 9 height 9
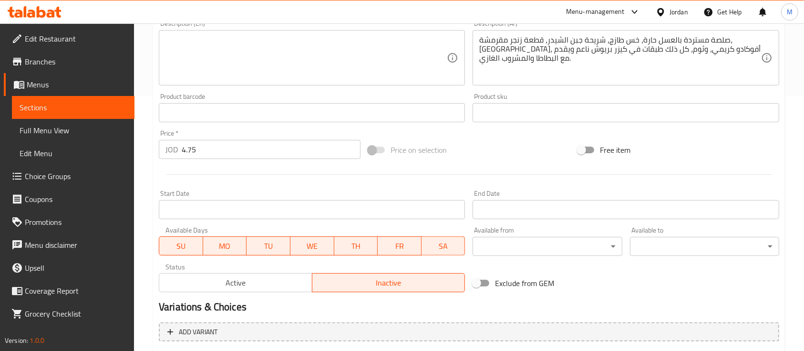
click at [210, 292] on button "Active" at bounding box center [236, 282] width 154 height 19
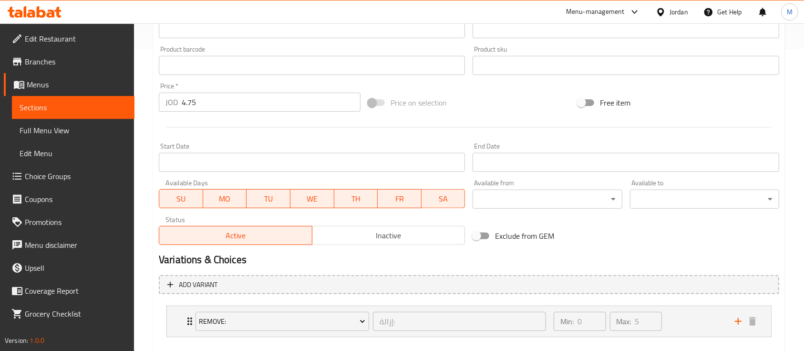
scroll to position [352, 0]
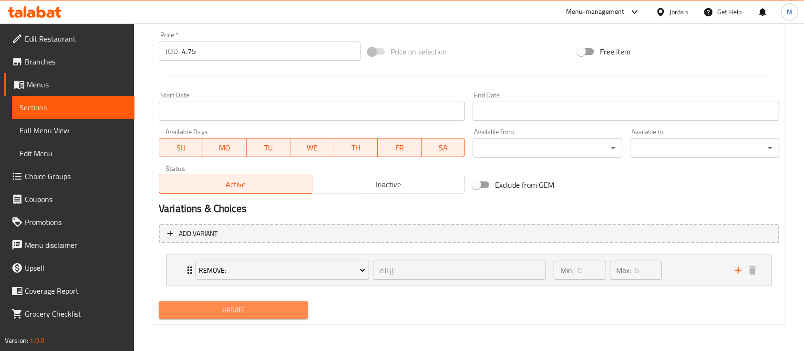
click at [215, 305] on span "Update" at bounding box center [233, 310] width 134 height 12
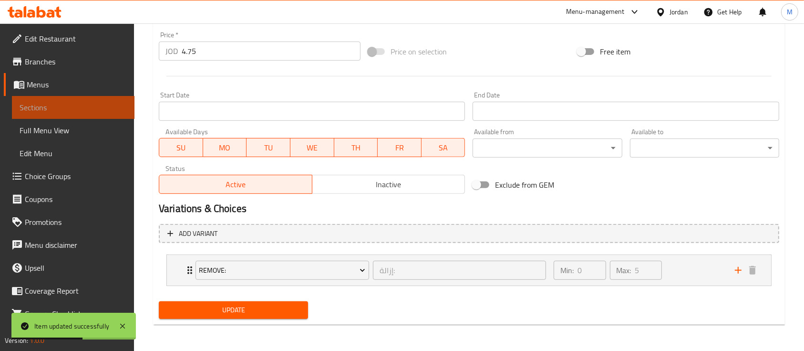
click at [85, 109] on span "Sections" at bounding box center [73, 107] width 107 height 11
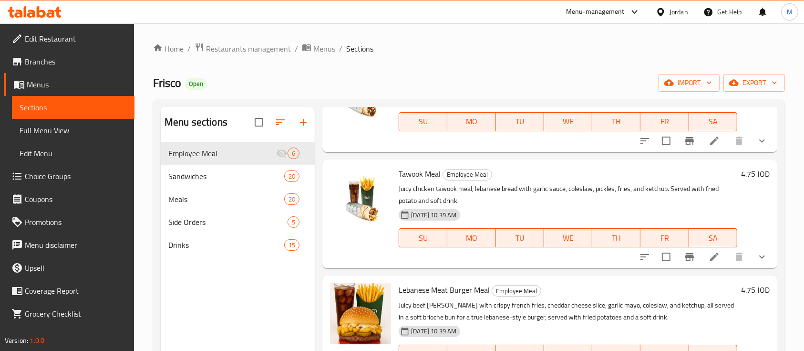
scroll to position [254, 0]
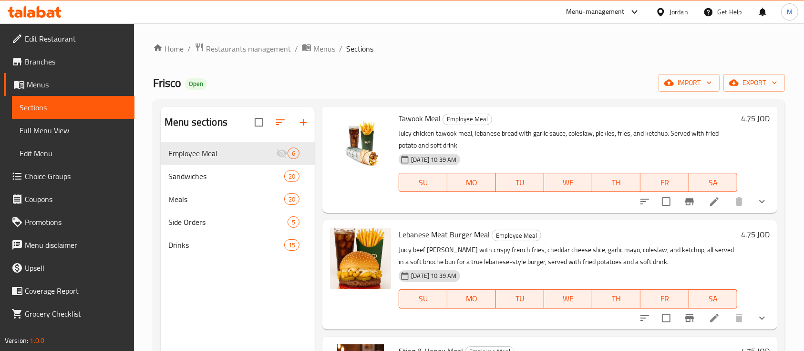
drag, startPoint x: 506, startPoint y: 219, endPoint x: 210, endPoint y: 273, distance: 300.1
click at [210, 273] on div "Menu sections Employee Meal 6 Sandwiches 20 Meals 20 Side Orders 5 Drinks 15" at bounding box center [238, 282] width 154 height 351
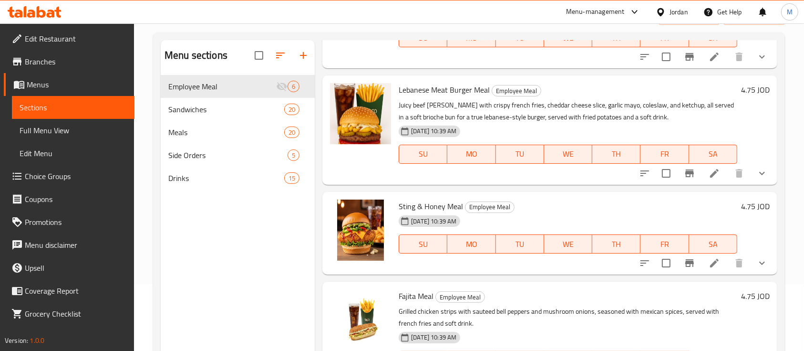
scroll to position [134, 0]
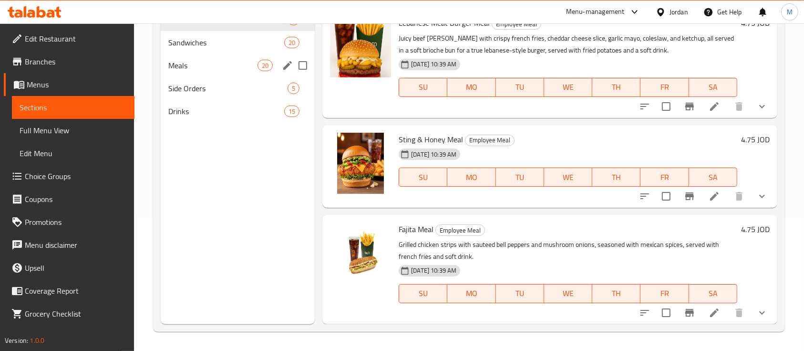
click at [226, 65] on span "Meals" at bounding box center [212, 65] width 89 height 11
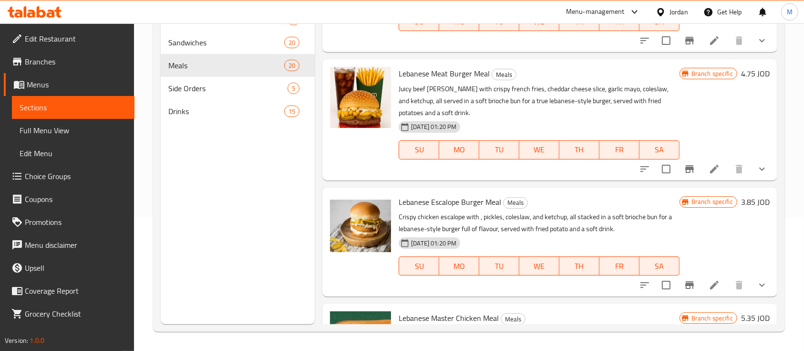
scroll to position [2019, 0]
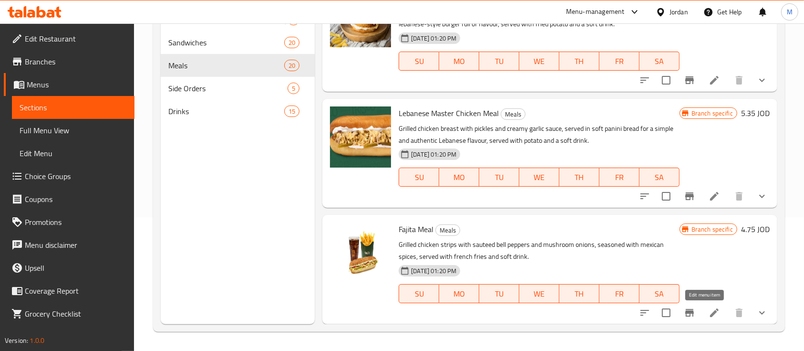
click at [710, 311] on icon at bounding box center [714, 312] width 9 height 9
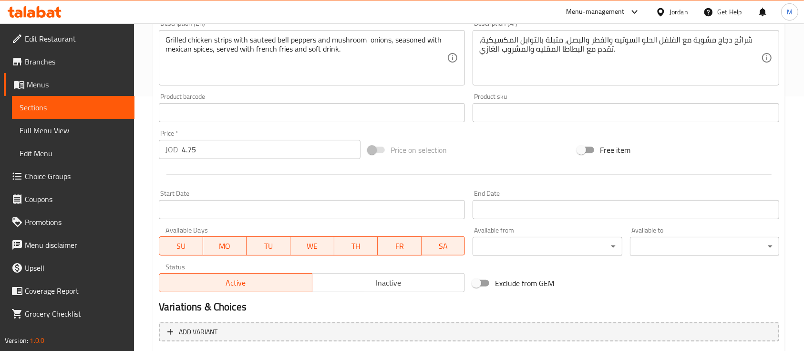
click at [347, 283] on span "Inactive" at bounding box center [388, 283] width 145 height 14
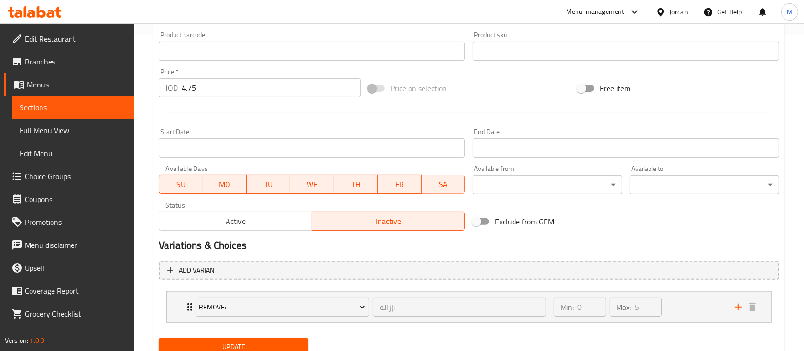
scroll to position [352, 0]
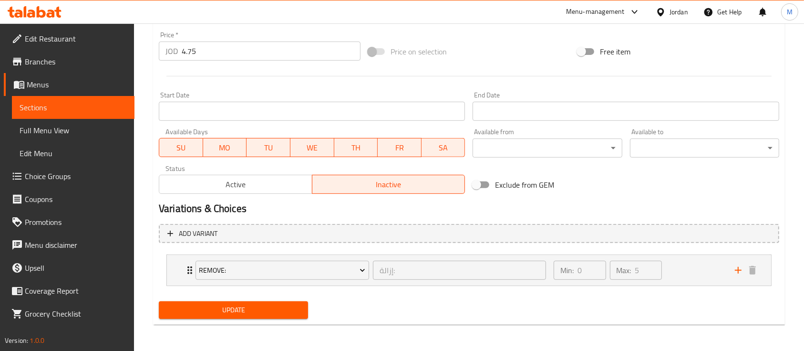
click at [264, 300] on div "Update" at bounding box center [233, 309] width 157 height 25
click at [264, 304] on span "Update" at bounding box center [233, 310] width 134 height 12
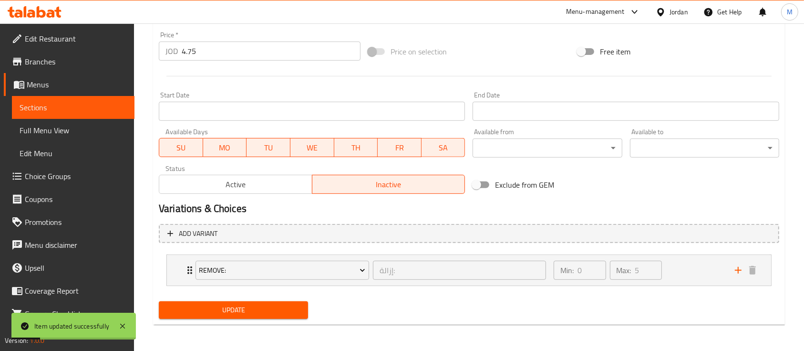
click at [47, 102] on span "Sections" at bounding box center [73, 107] width 107 height 11
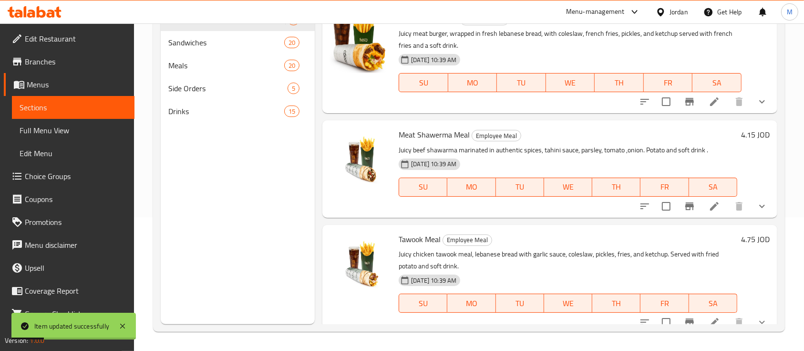
scroll to position [134, 0]
click at [205, 84] on span "Side Orders" at bounding box center [214, 88] width 93 height 11
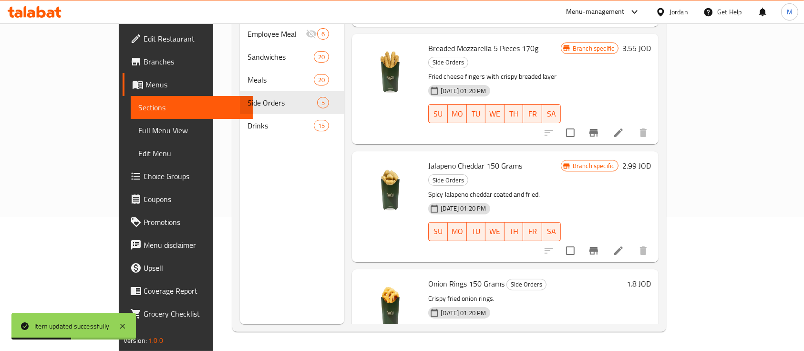
scroll to position [194, 0]
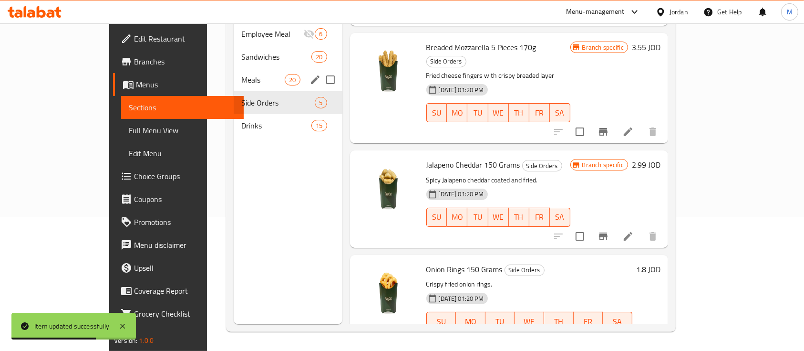
click at [241, 74] on span "Meals" at bounding box center [262, 79] width 43 height 11
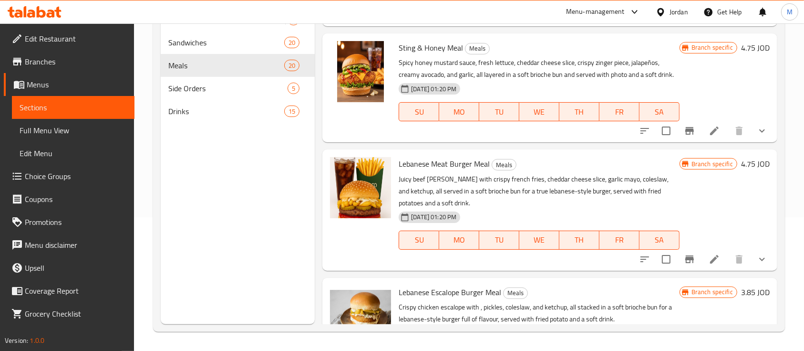
scroll to position [1701, 0]
click at [709, 264] on icon at bounding box center [714, 258] width 11 height 11
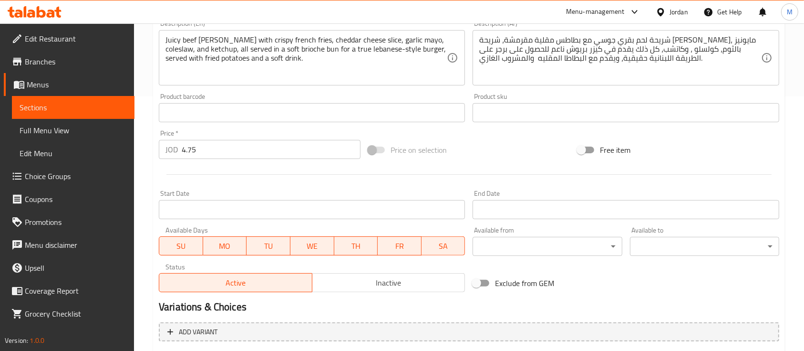
click at [357, 280] on span "Inactive" at bounding box center [388, 283] width 145 height 14
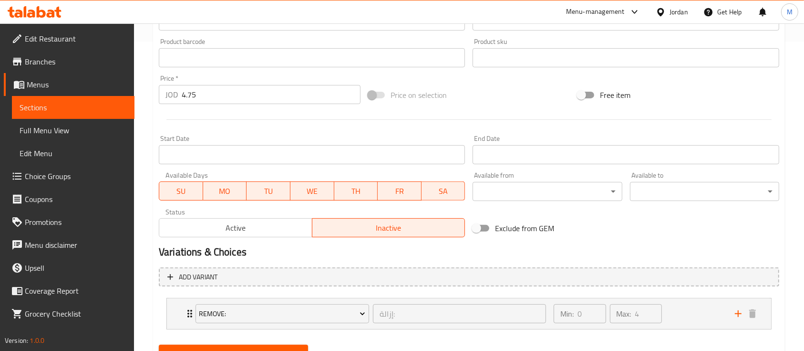
scroll to position [352, 0]
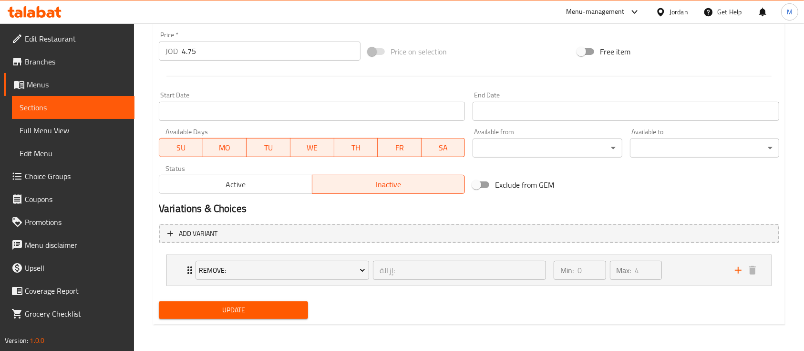
click at [236, 305] on span "Update" at bounding box center [233, 310] width 134 height 12
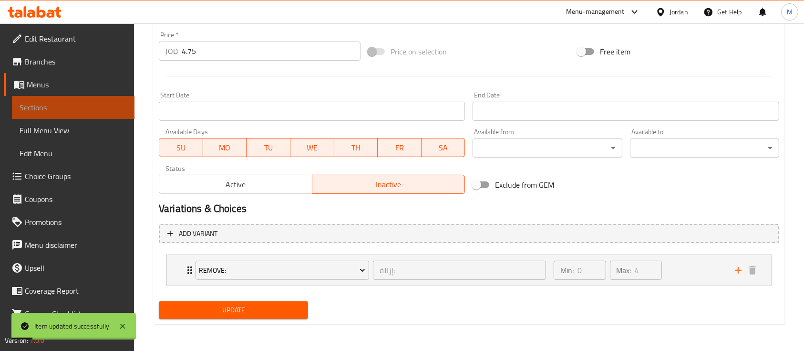
click at [84, 108] on span "Sections" at bounding box center [73, 107] width 107 height 11
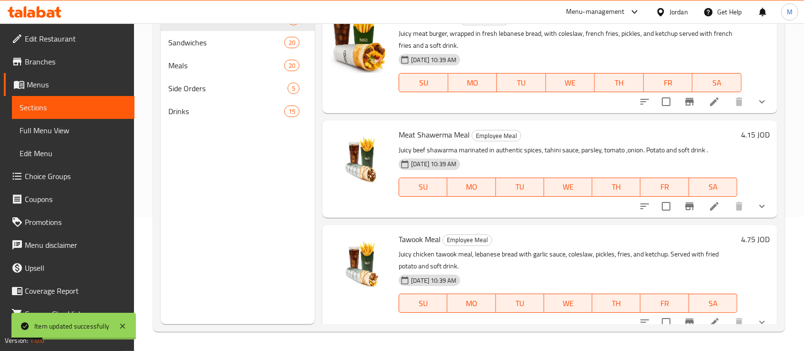
scroll to position [254, 0]
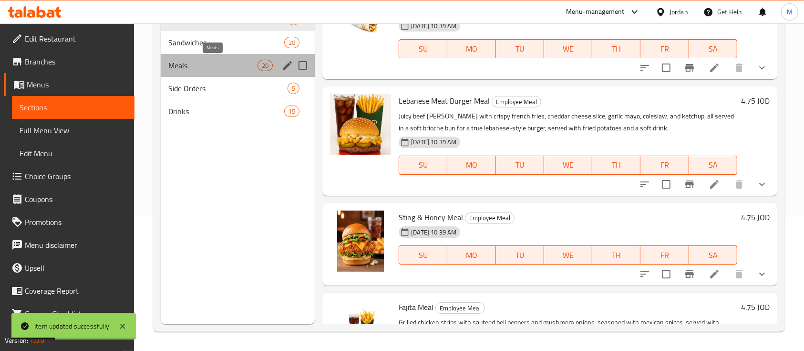
click at [215, 67] on span "Meals" at bounding box center [212, 65] width 89 height 11
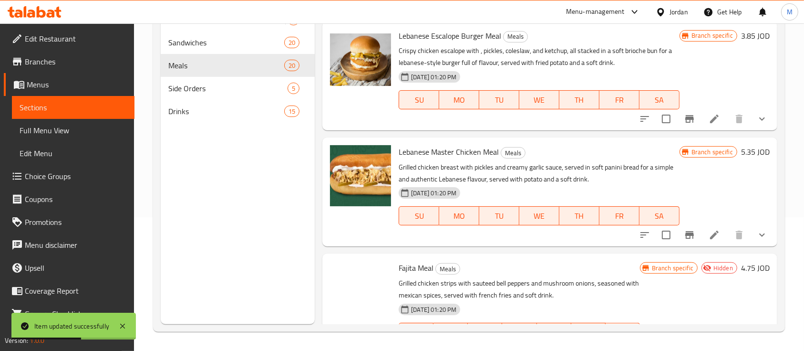
scroll to position [2019, 0]
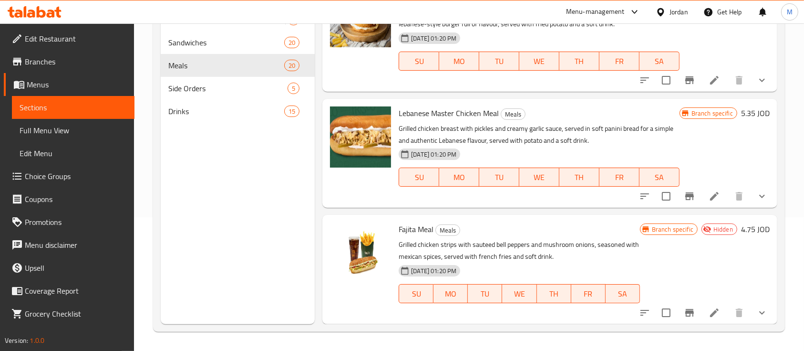
click at [804, 170] on div "Home / Restaurants management / Menus / Sections Frisco Open import export Menu…" at bounding box center [469, 120] width 670 height 461
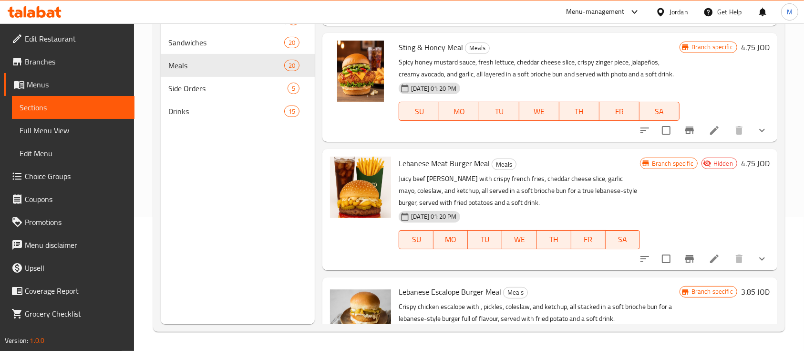
scroll to position [1637, 0]
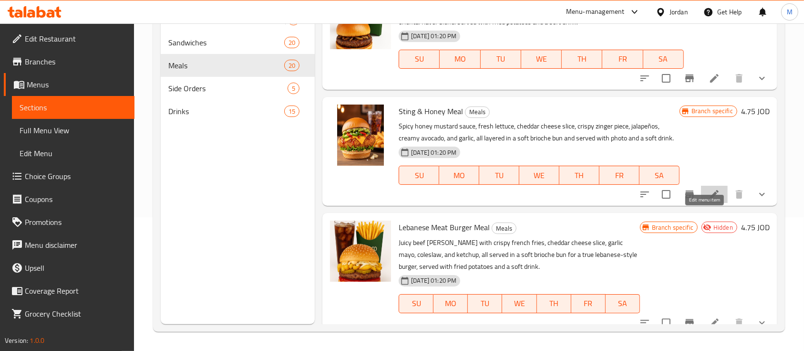
click at [709, 200] on icon at bounding box center [714, 193] width 11 height 11
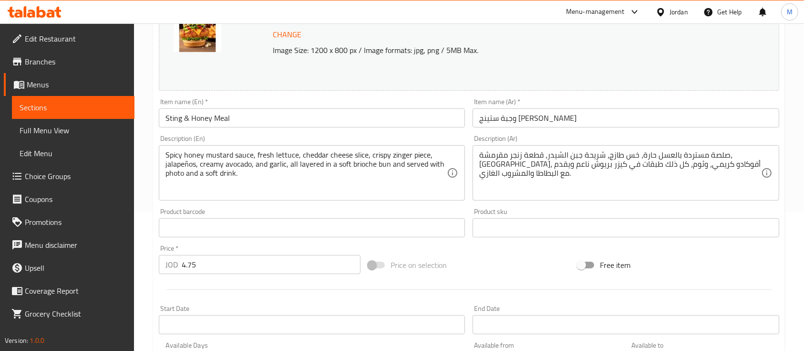
scroll to position [352, 0]
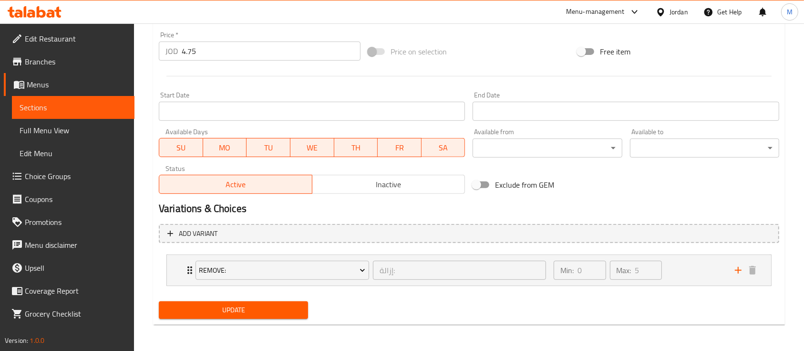
click at [370, 188] on span "Inactive" at bounding box center [388, 184] width 145 height 14
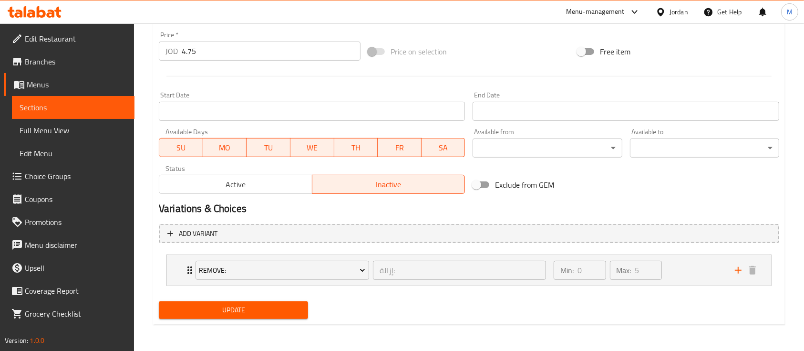
click at [266, 304] on span "Update" at bounding box center [233, 310] width 134 height 12
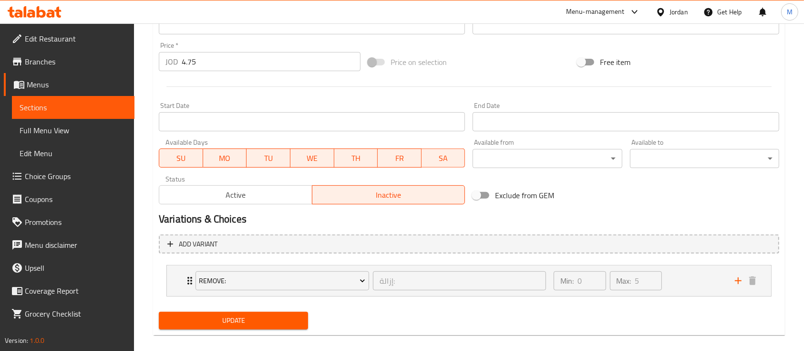
scroll to position [120, 0]
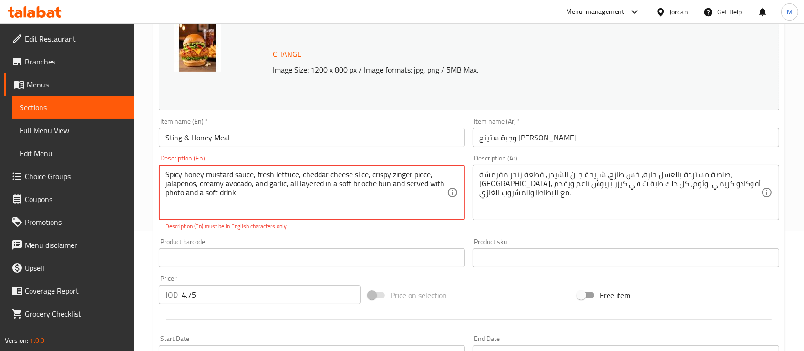
drag, startPoint x: 269, startPoint y: 204, endPoint x: 145, endPoint y: 140, distance: 139.1
click at [145, 140] on div "Home / Restaurants management / Menus / Sections / item / update Meals section …" at bounding box center [469, 249] width 670 height 691
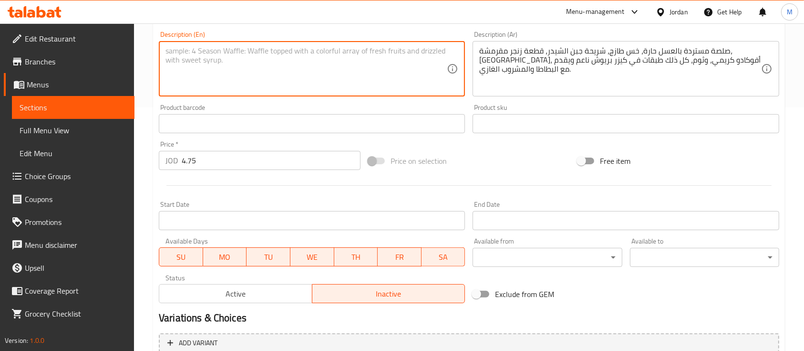
scroll to position [352, 0]
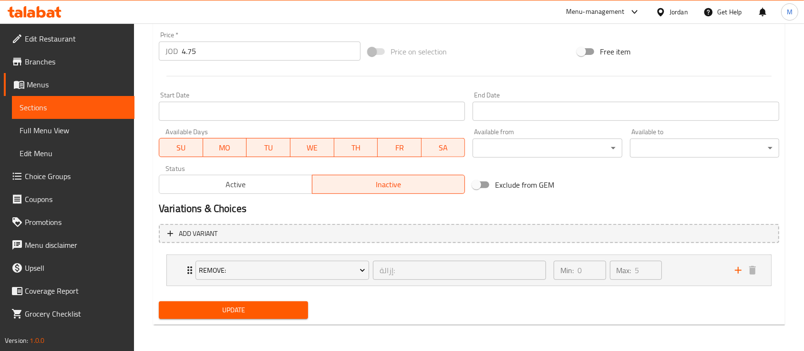
click at [250, 305] on span "Update" at bounding box center [233, 310] width 134 height 12
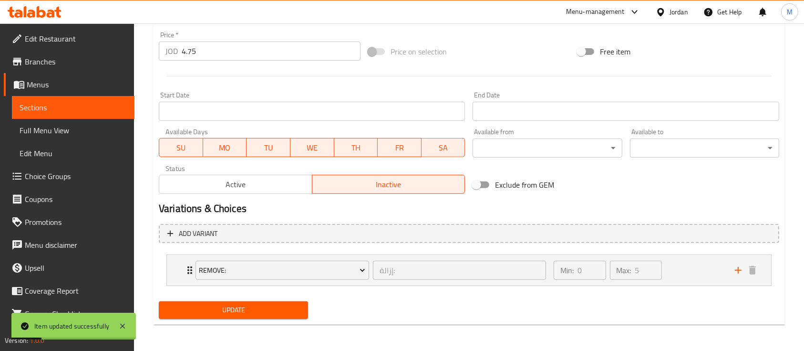
click at [89, 106] on span "Sections" at bounding box center [73, 107] width 107 height 11
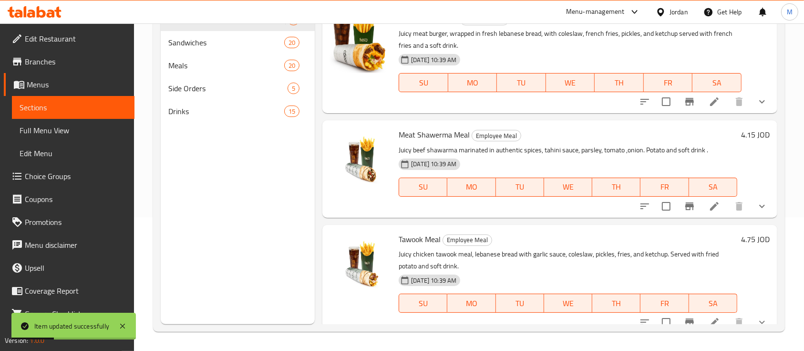
scroll to position [318, 0]
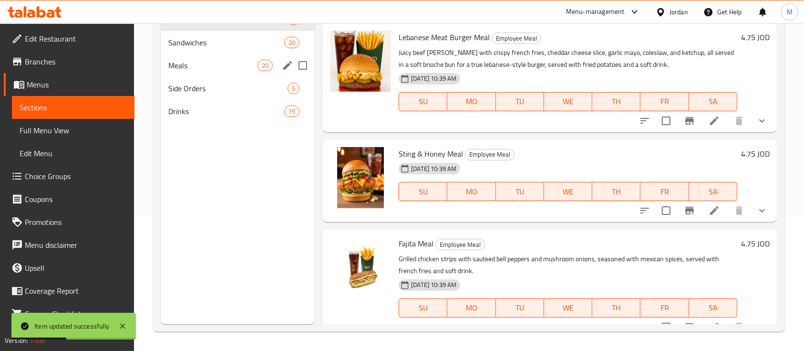
click at [219, 72] on div "Meals 20" at bounding box center [238, 65] width 154 height 23
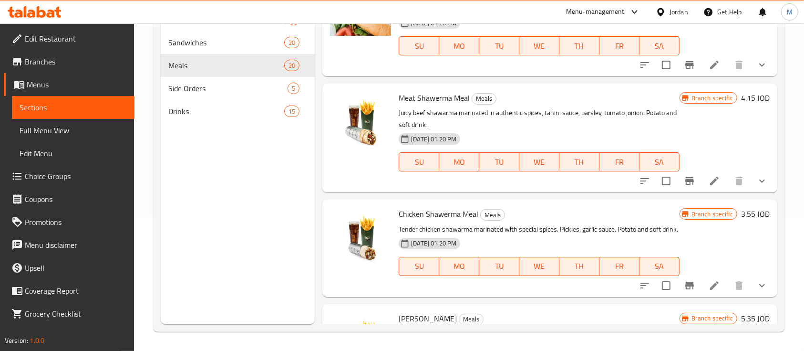
scroll to position [1218, 0]
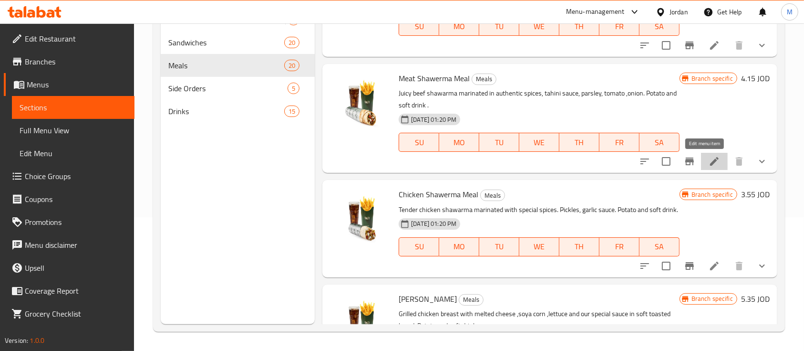
click at [709, 160] on icon at bounding box center [714, 160] width 11 height 11
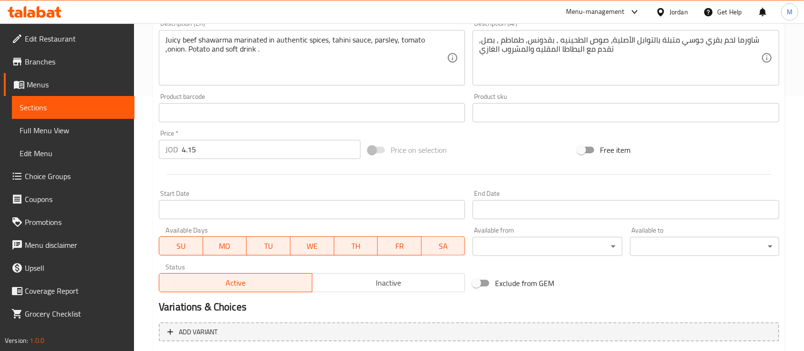
click at [401, 278] on span "Inactive" at bounding box center [388, 283] width 145 height 14
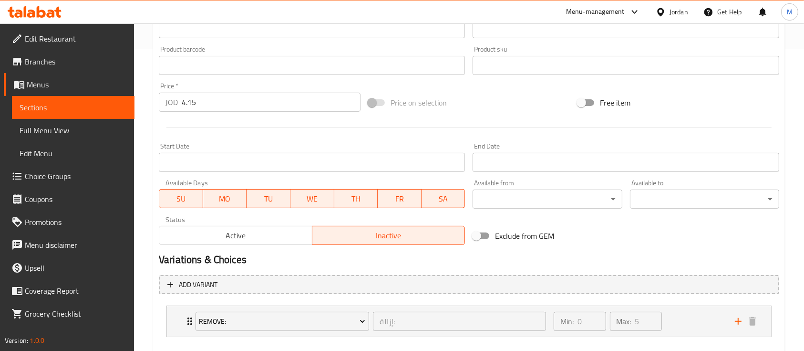
scroll to position [352, 0]
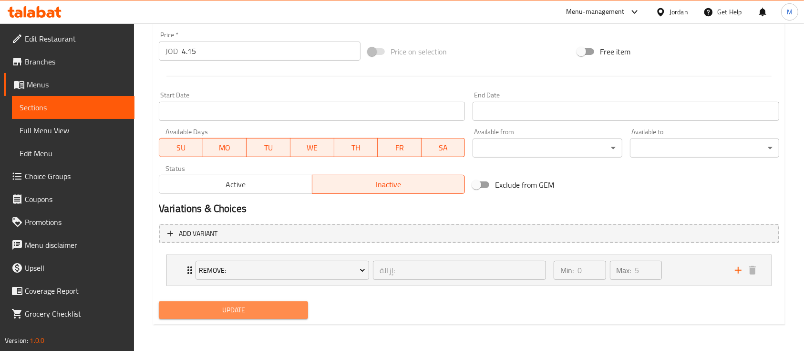
click at [303, 307] on button "Update" at bounding box center [233, 310] width 149 height 18
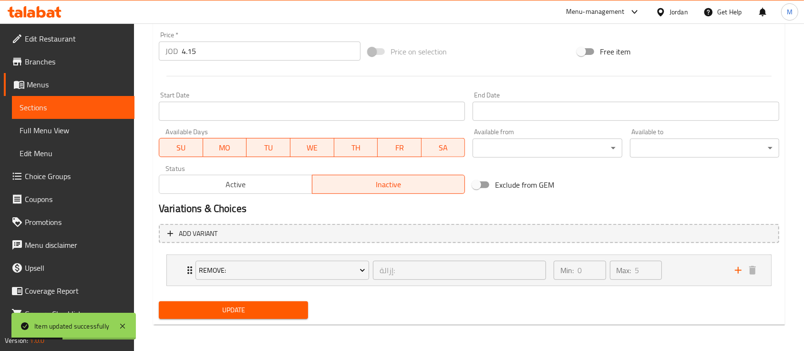
click at [65, 109] on span "Sections" at bounding box center [73, 107] width 107 height 11
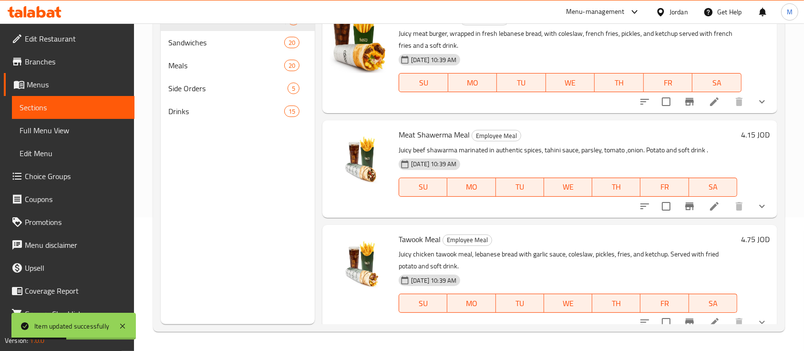
scroll to position [134, 0]
click at [248, 72] on div "Meals 20" at bounding box center [238, 65] width 154 height 23
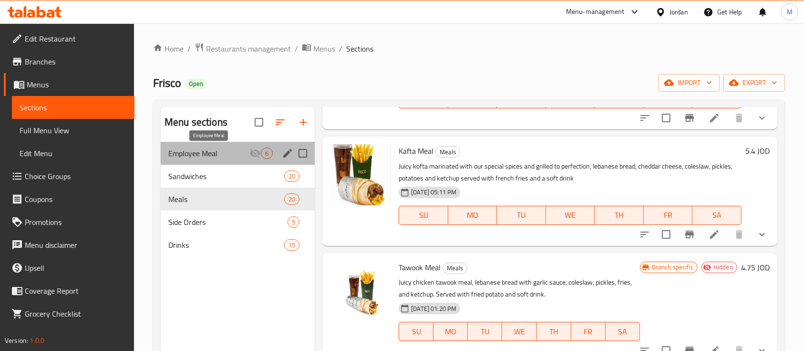
click at [226, 152] on span "Employee Meal" at bounding box center [208, 152] width 81 height 11
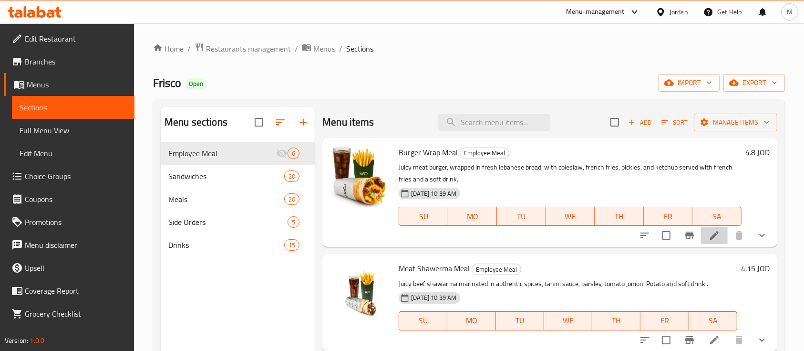
click at [701, 235] on li at bounding box center [714, 235] width 27 height 17
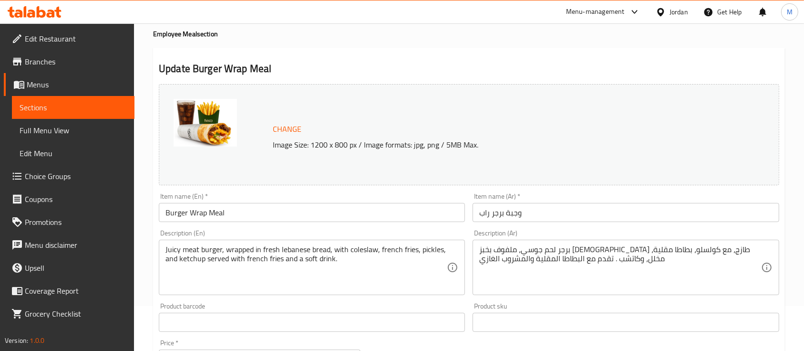
scroll to position [191, 0]
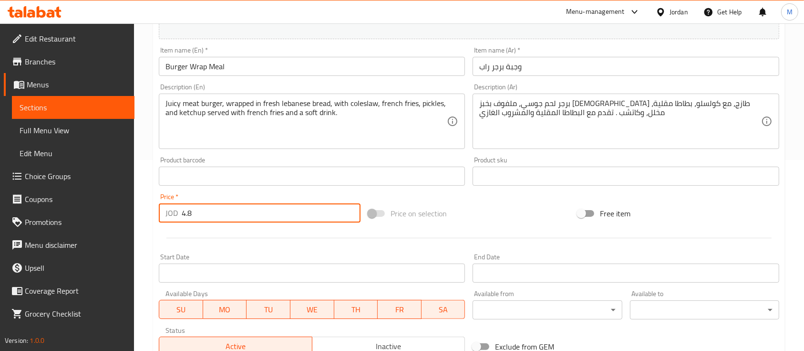
click at [261, 209] on input "4.8" at bounding box center [271, 212] width 179 height 19
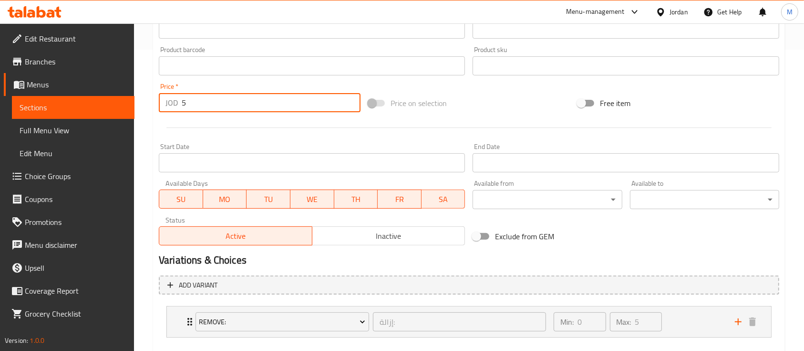
scroll to position [352, 0]
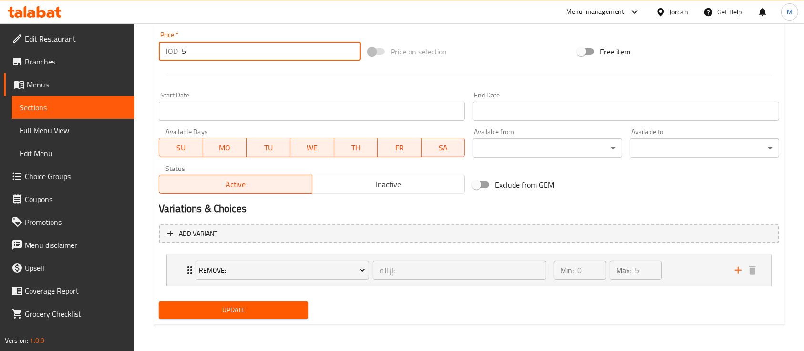
type input "5"
click at [262, 311] on span "Update" at bounding box center [233, 310] width 134 height 12
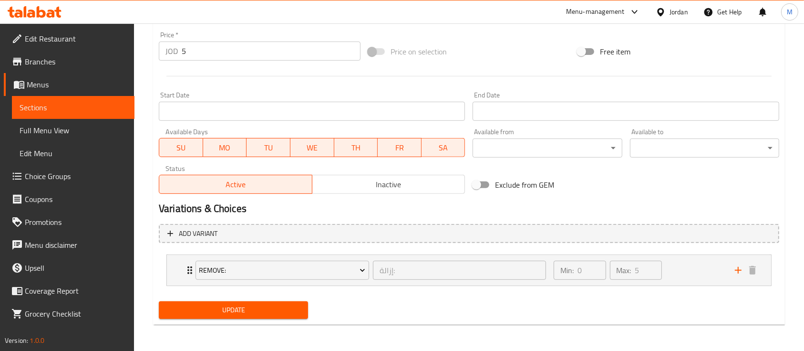
click at [271, 305] on span "Update" at bounding box center [233, 310] width 134 height 12
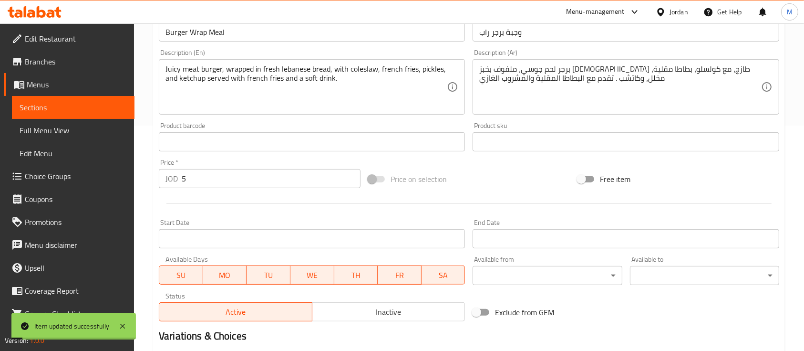
click at [78, 105] on span "Sections" at bounding box center [73, 107] width 107 height 11
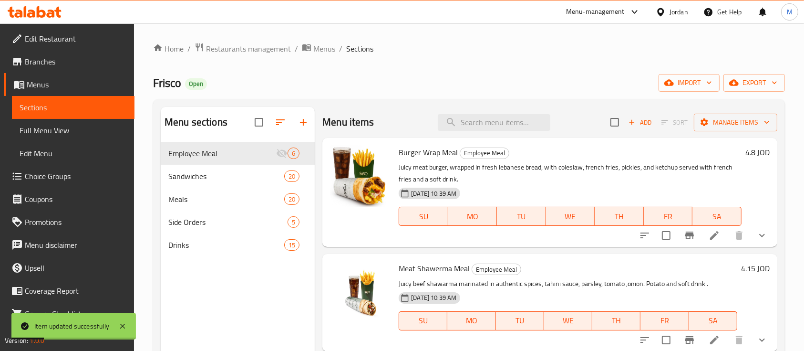
scroll to position [63, 0]
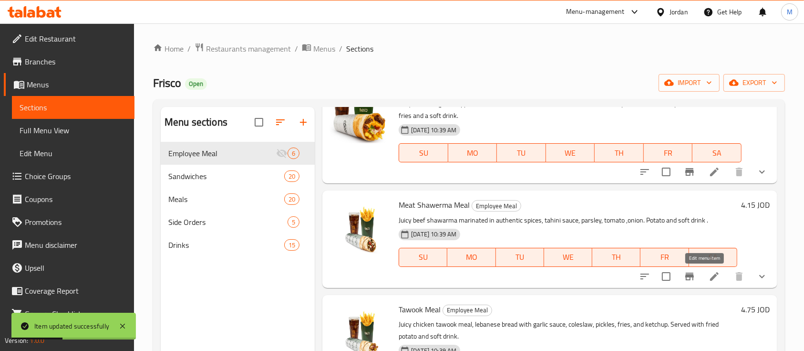
click at [709, 276] on icon at bounding box center [714, 275] width 11 height 11
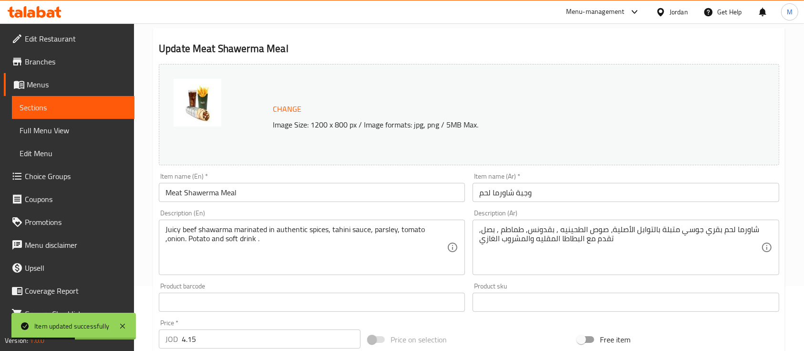
scroll to position [191, 0]
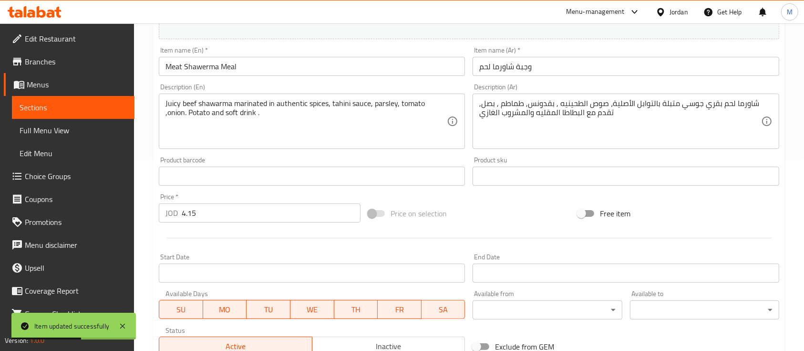
click at [304, 216] on input "4.15" at bounding box center [271, 212] width 179 height 19
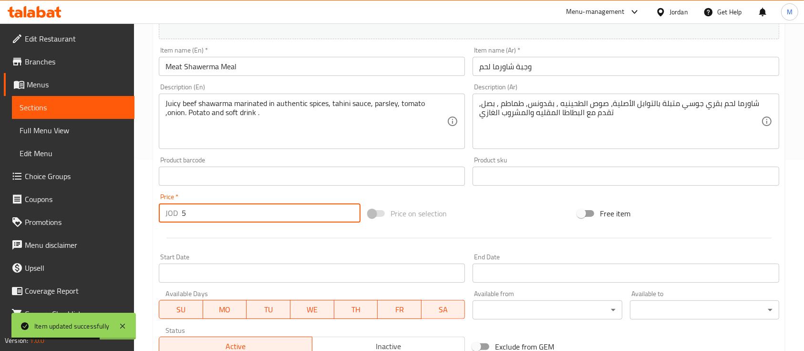
scroll to position [352, 0]
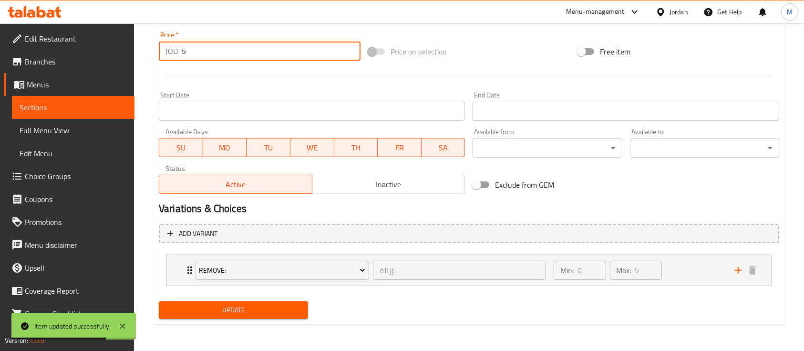
type input "5"
click at [281, 301] on button "Update" at bounding box center [233, 310] width 149 height 18
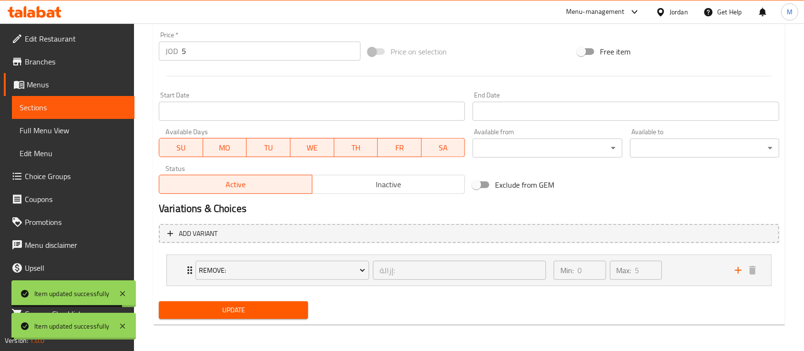
click at [73, 108] on span "Sections" at bounding box center [73, 107] width 107 height 11
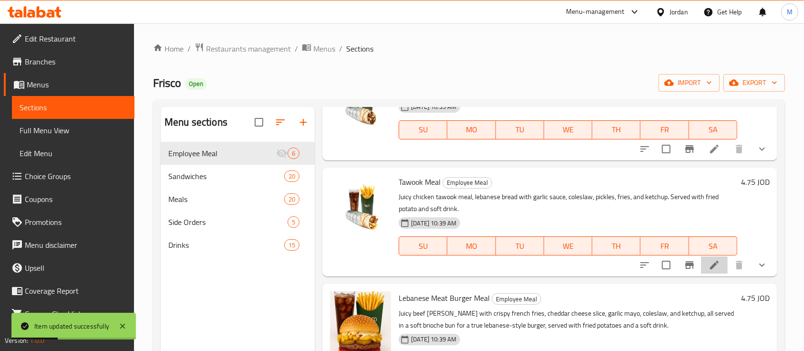
click at [701, 263] on li at bounding box center [714, 264] width 27 height 17
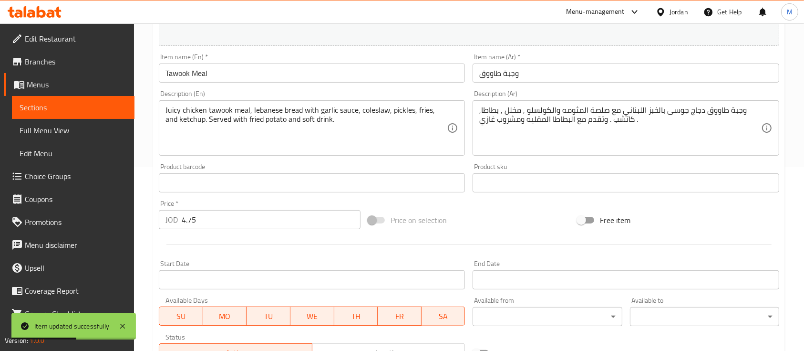
scroll to position [191, 0]
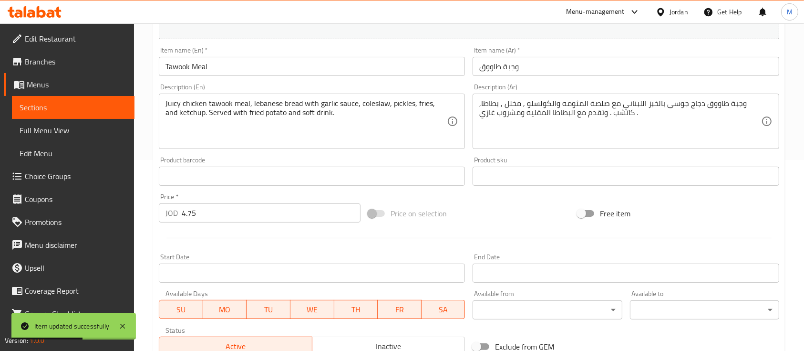
click at [254, 210] on input "4.75" at bounding box center [271, 212] width 179 height 19
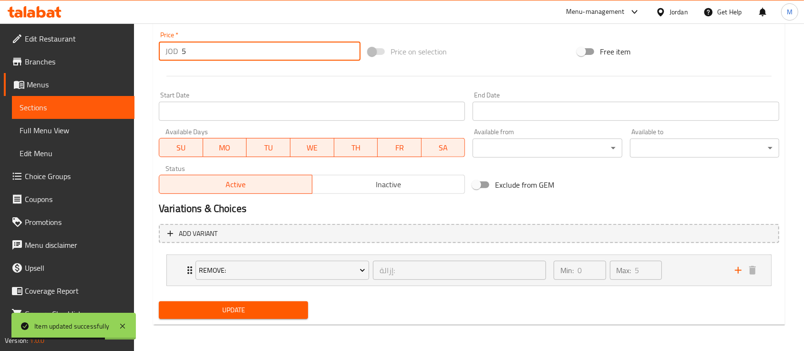
type input "5"
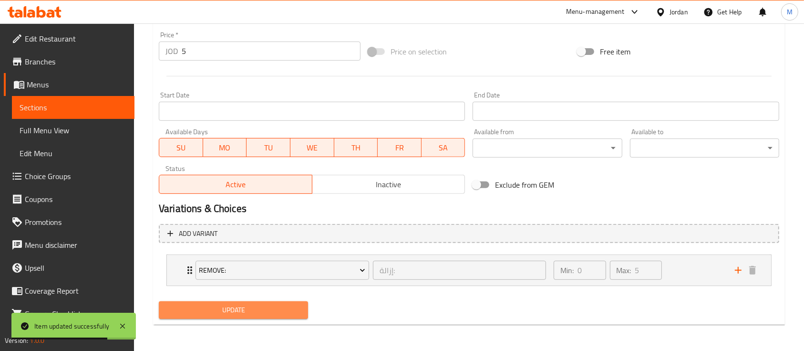
click at [259, 305] on span "Update" at bounding box center [233, 310] width 134 height 12
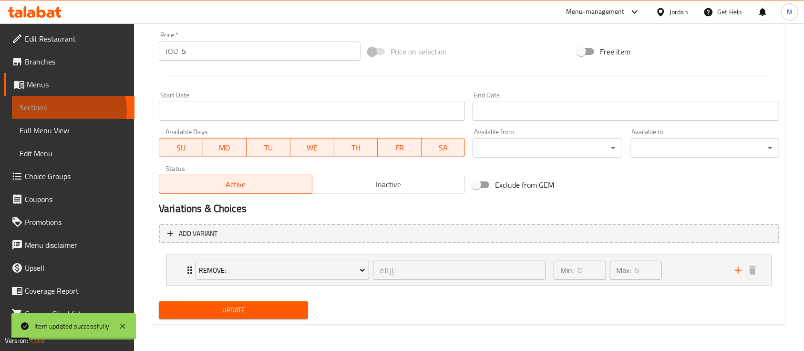
click at [62, 110] on span "Sections" at bounding box center [73, 107] width 107 height 11
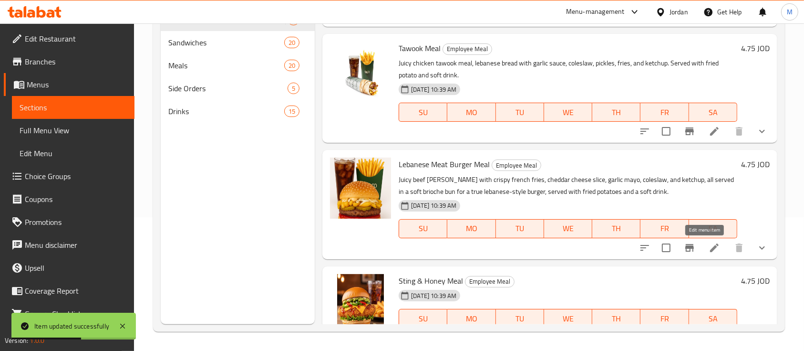
click at [710, 245] on icon at bounding box center [714, 247] width 9 height 9
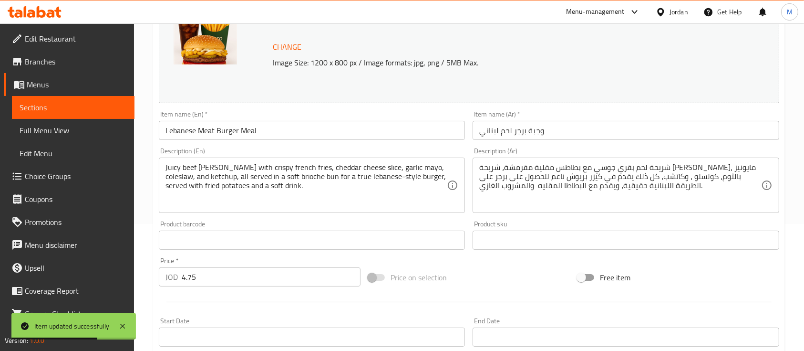
click at [243, 268] on input "4.75" at bounding box center [271, 276] width 179 height 19
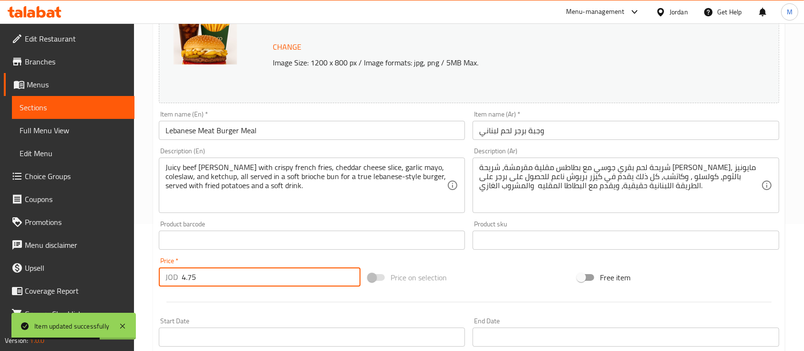
click at [242, 269] on input "4.75" at bounding box center [271, 276] width 179 height 19
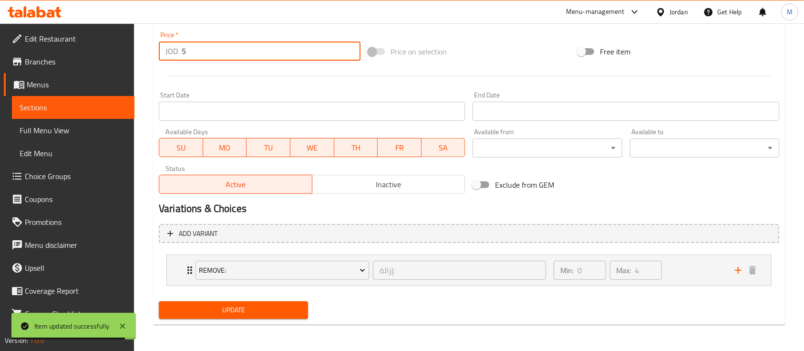
type input "5"
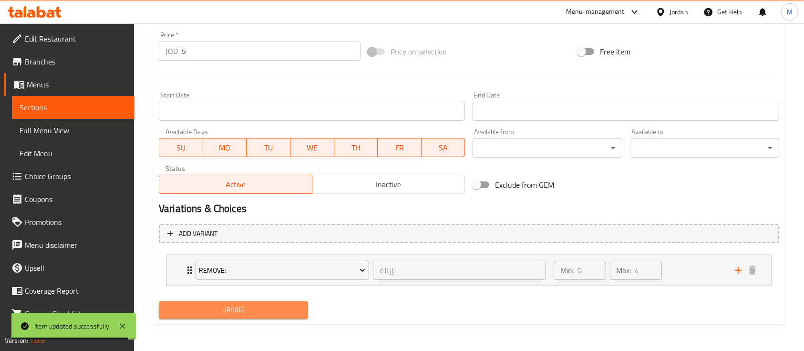
click at [244, 301] on button "Update" at bounding box center [233, 310] width 149 height 18
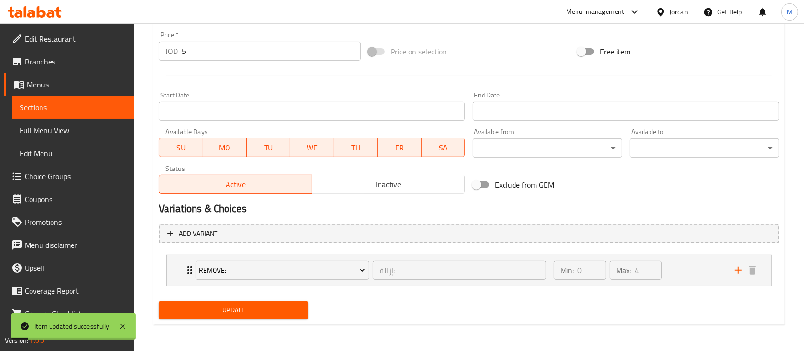
click at [62, 107] on span "Sections" at bounding box center [73, 107] width 107 height 11
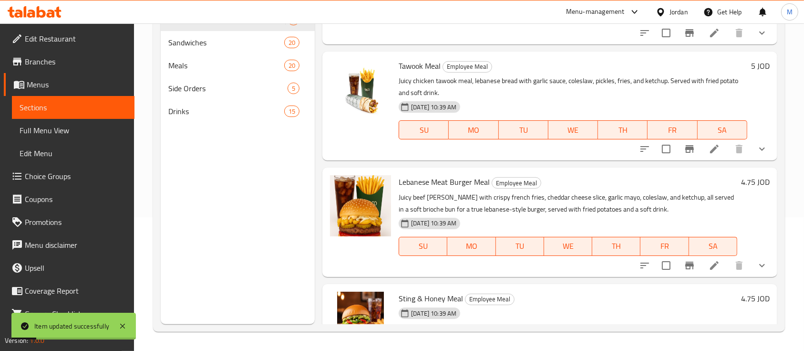
scroll to position [332, 0]
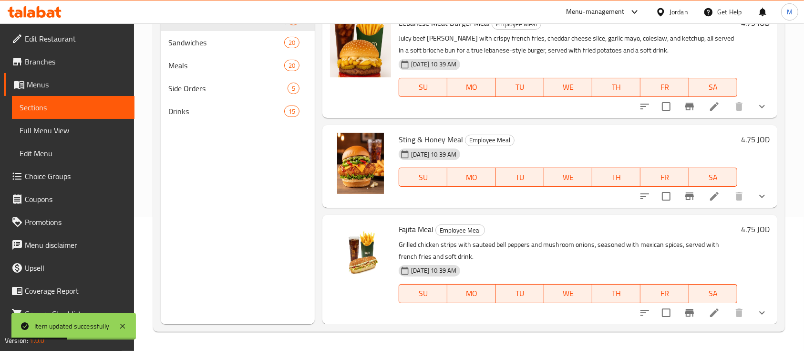
click at [710, 309] on icon at bounding box center [714, 312] width 11 height 11
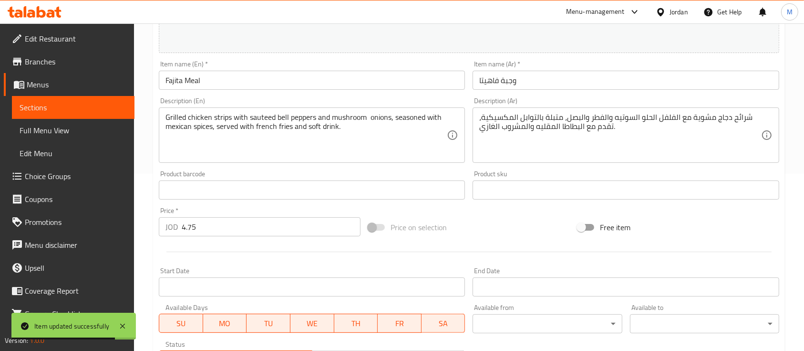
scroll to position [191, 0]
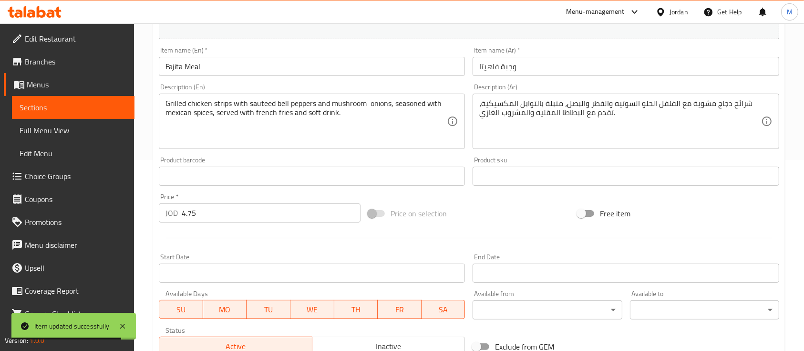
click at [236, 218] on input "4.75" at bounding box center [271, 212] width 179 height 19
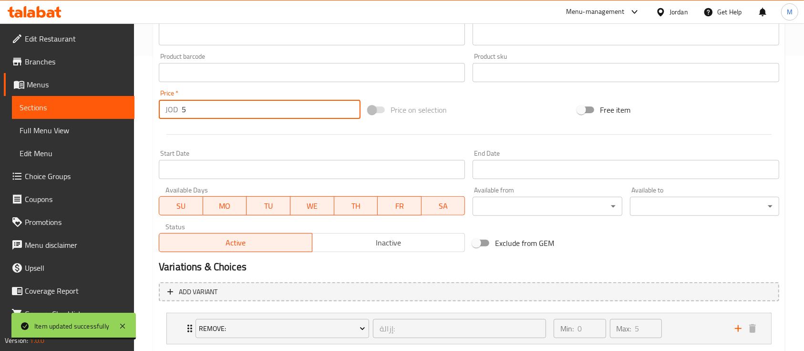
scroll to position [352, 0]
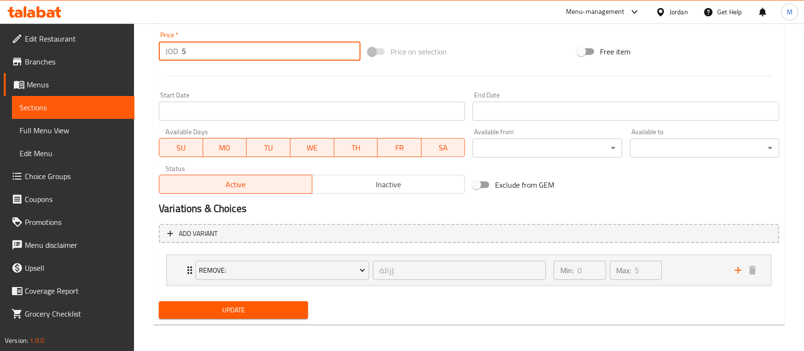
type input "5"
click at [250, 308] on span "Update" at bounding box center [233, 310] width 134 height 12
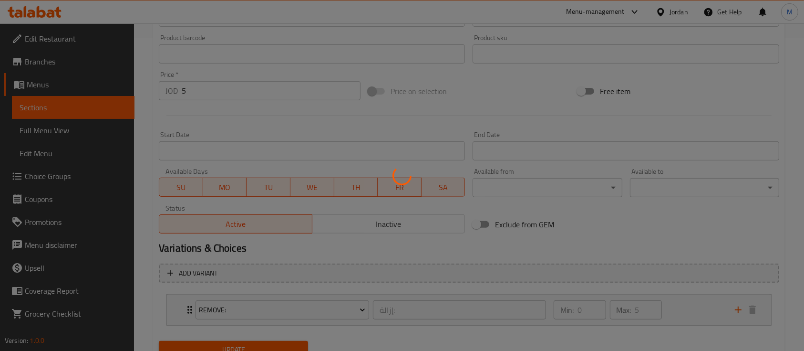
scroll to position [289, 0]
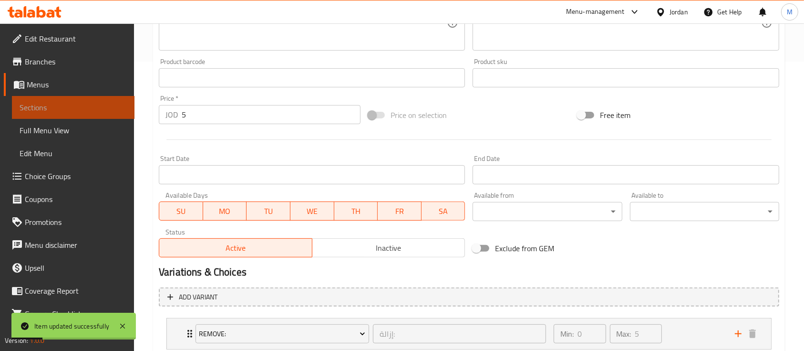
click at [88, 107] on span "Sections" at bounding box center [73, 107] width 107 height 11
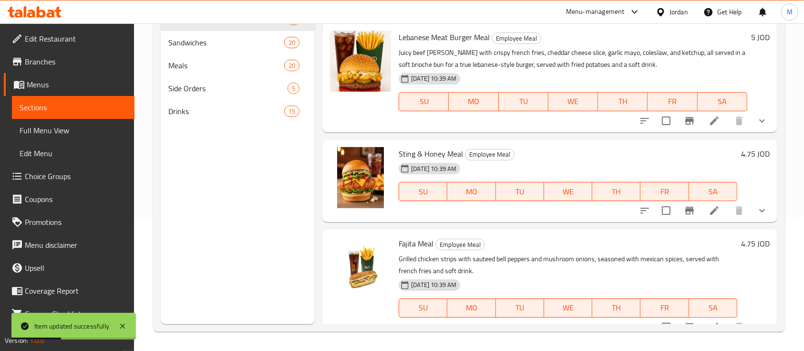
scroll to position [332, 0]
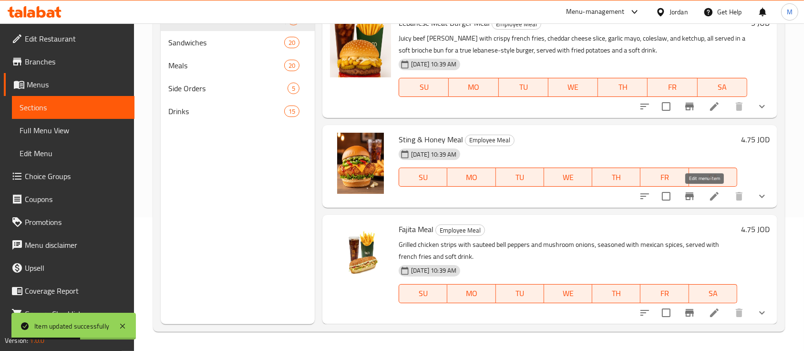
click at [709, 192] on icon at bounding box center [714, 195] width 11 height 11
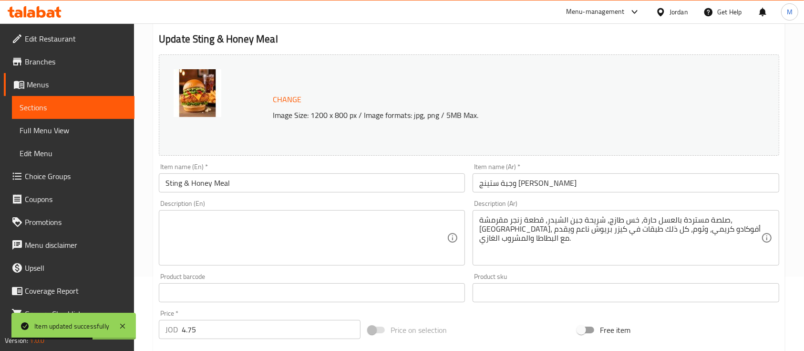
scroll to position [127, 0]
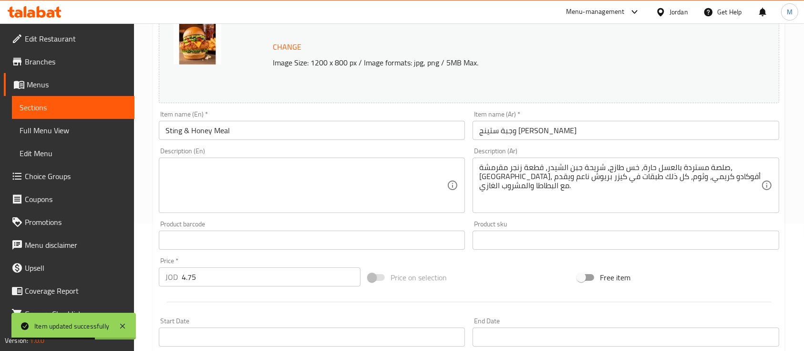
click at [257, 273] on input "4.75" at bounding box center [271, 276] width 179 height 19
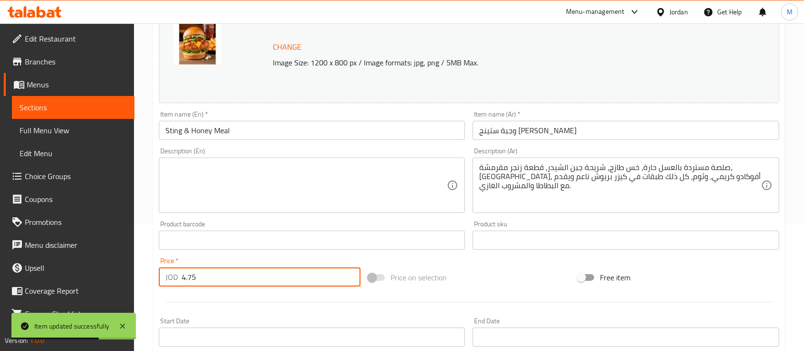
click at [257, 273] on input "4.75" at bounding box center [271, 276] width 179 height 19
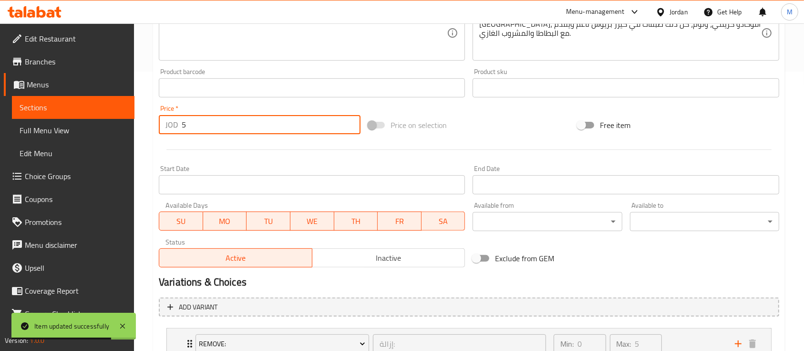
scroll to position [352, 0]
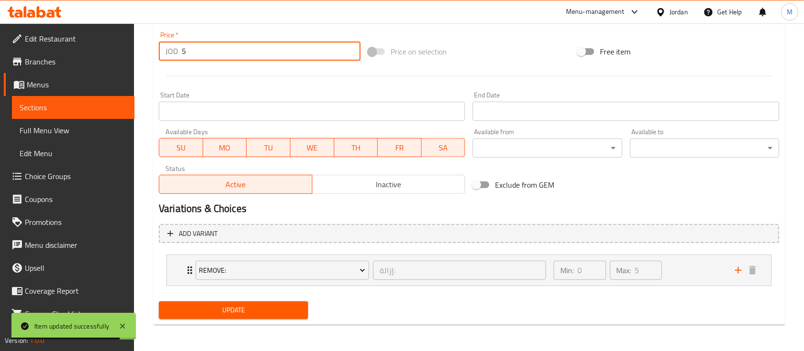
type input "5"
click at [273, 313] on span "Update" at bounding box center [233, 310] width 134 height 12
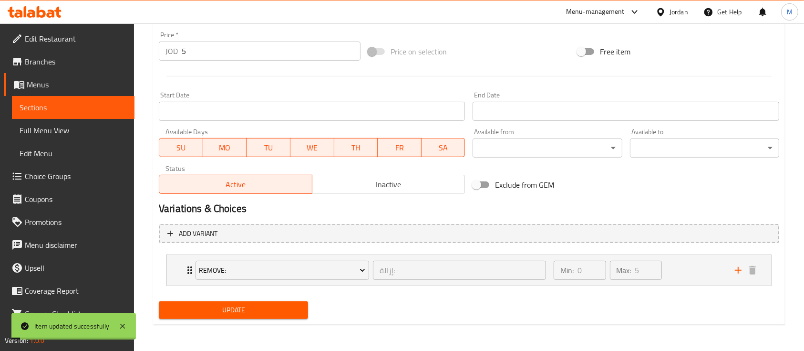
click at [67, 110] on span "Sections" at bounding box center [73, 107] width 107 height 11
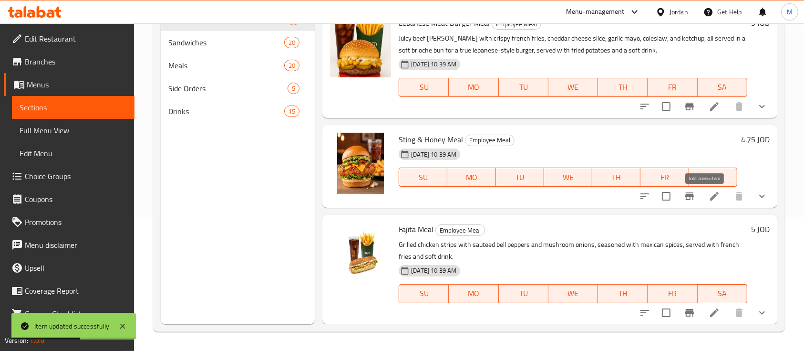
click at [709, 197] on icon at bounding box center [714, 195] width 11 height 11
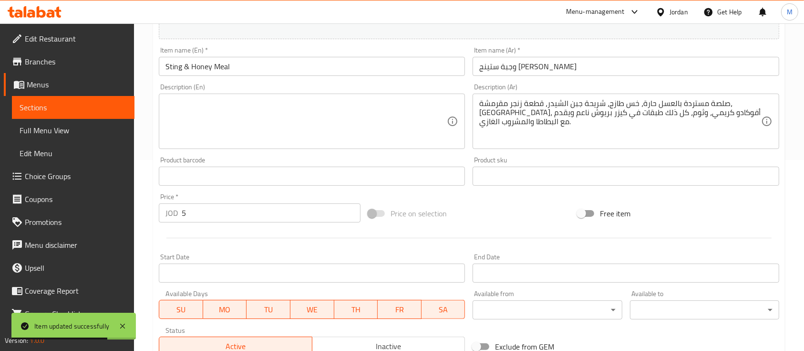
click at [52, 87] on span "Menus" at bounding box center [77, 84] width 100 height 11
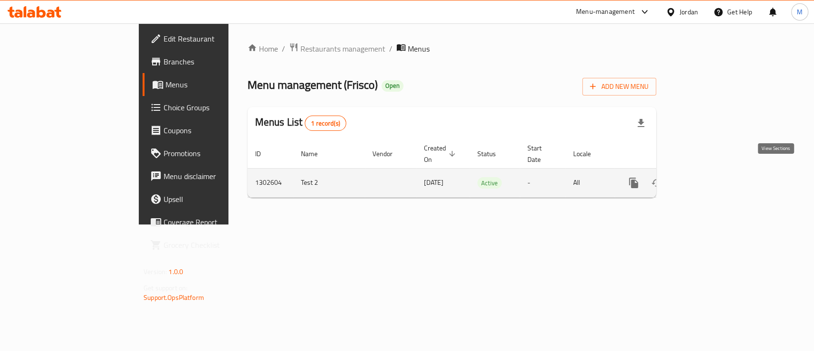
click at [708, 177] on icon "enhanced table" at bounding box center [702, 182] width 11 height 11
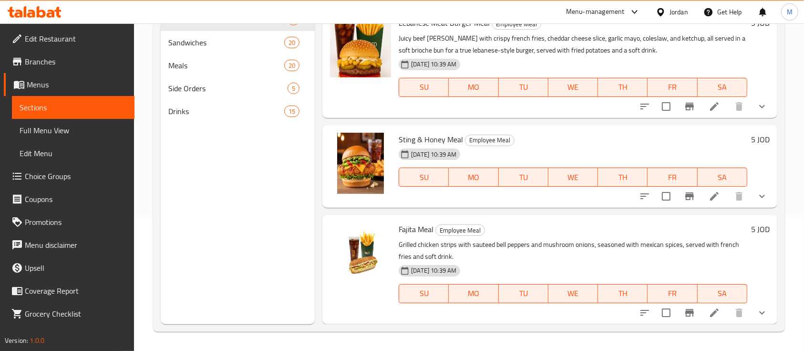
scroll to position [141, 0]
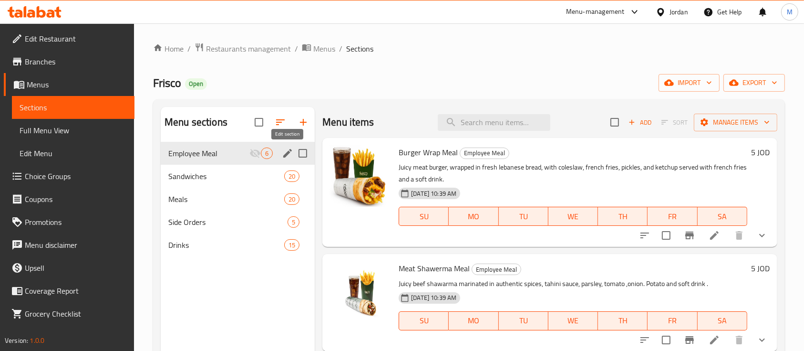
click at [286, 155] on icon "edit" at bounding box center [287, 153] width 9 height 9
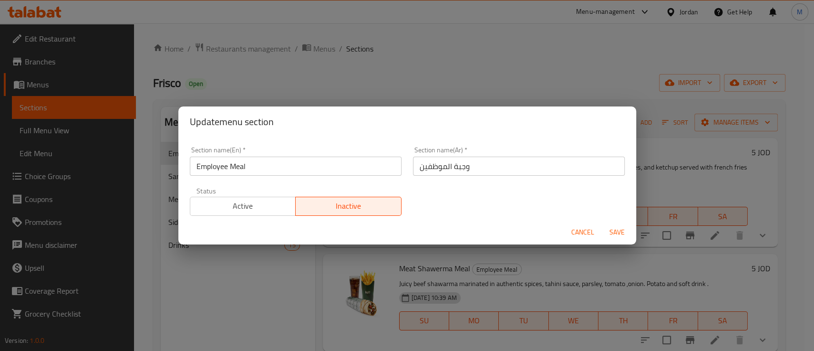
click at [248, 202] on span "Active" at bounding box center [243, 206] width 98 height 14
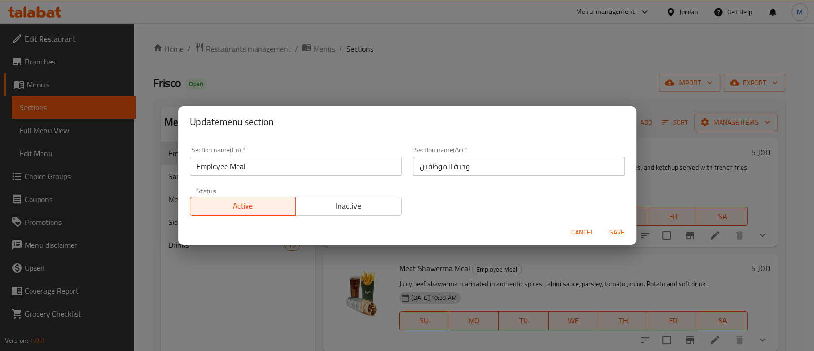
click at [610, 233] on span "Save" at bounding box center [617, 232] width 23 height 12
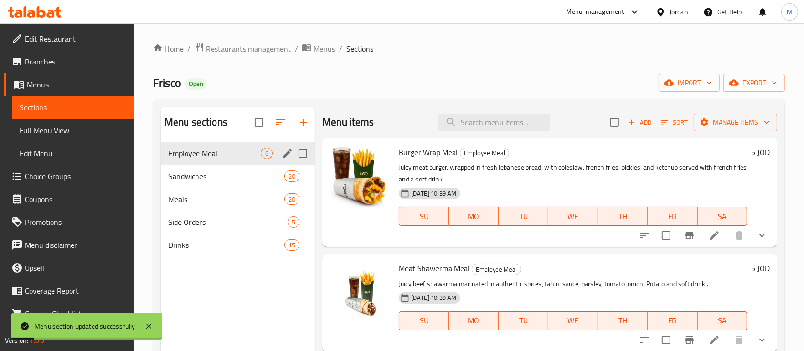
click at [44, 71] on link "Branches" at bounding box center [69, 61] width 131 height 23
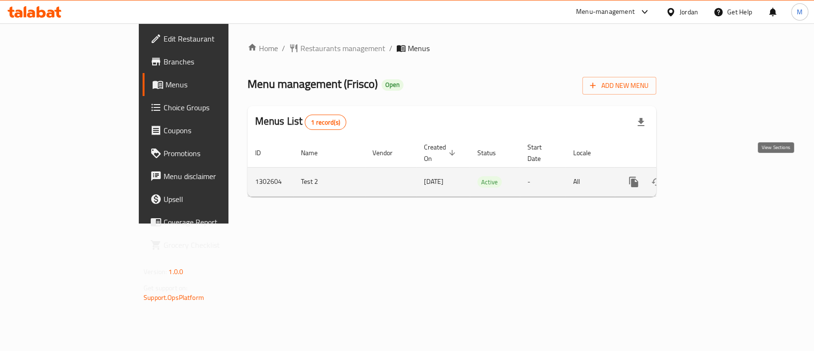
click at [707, 177] on icon "enhanced table" at bounding box center [702, 181] width 9 height 9
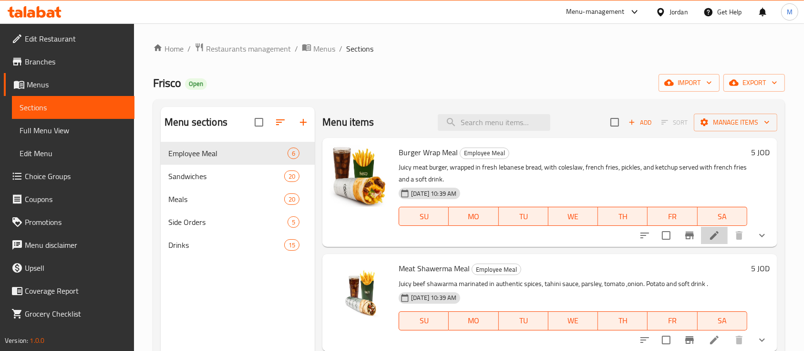
click at [701, 236] on li at bounding box center [714, 235] width 27 height 17
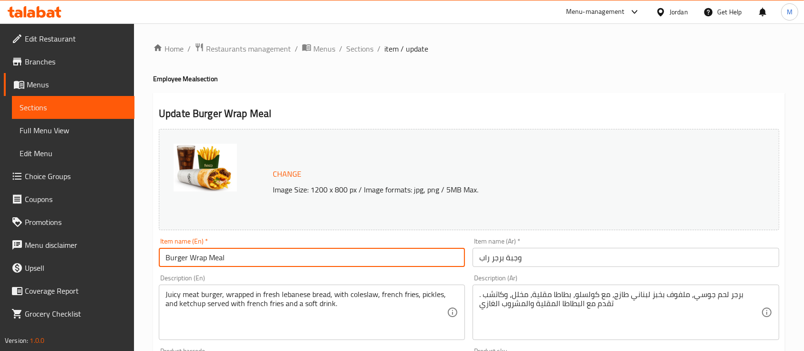
drag, startPoint x: 207, startPoint y: 259, endPoint x: 156, endPoint y: 253, distance: 51.4
click at [156, 253] on div "Item name (En)   * Burger Wrap Meal Item name (En) *" at bounding box center [312, 252] width 314 height 37
type input "Employee Meal"
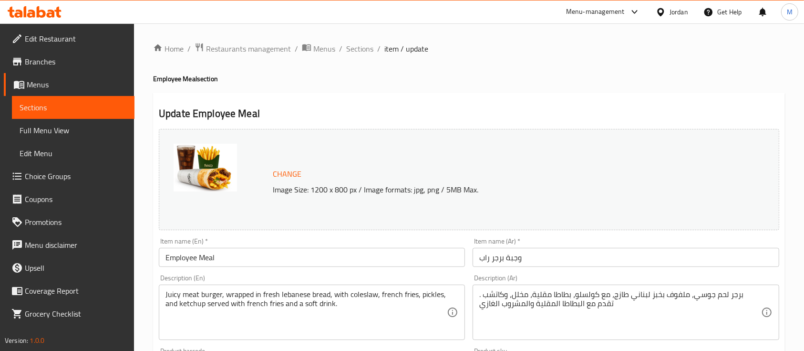
click at [164, 292] on div "Juicy meat burger, wrapped in fresh lebanese bread, with coleslaw, french fries…" at bounding box center [312, 311] width 306 height 55
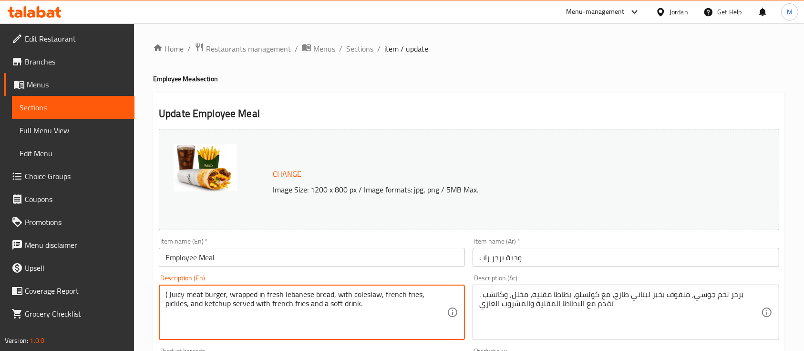
paste textarea "Burger Wrap"
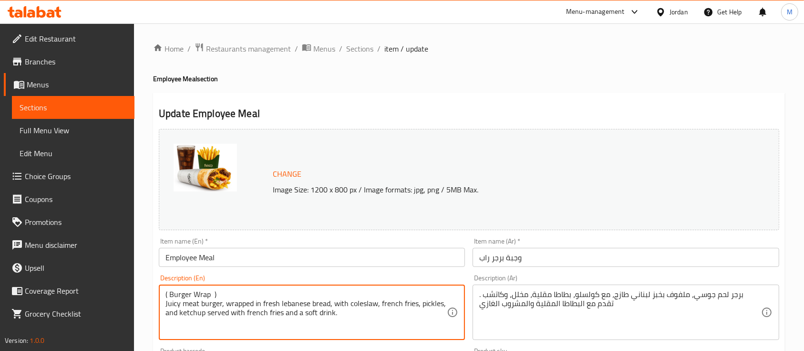
type textarea "( Burger Wrap ) Juicy meat burger, wrapped in fresh lebanese bread, with colesl…"
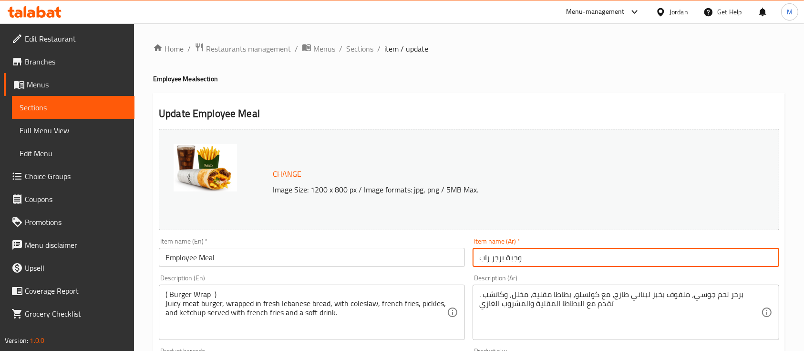
drag, startPoint x: 507, startPoint y: 257, endPoint x: 475, endPoint y: 257, distance: 31.5
click at [475, 257] on input "وجبة برجر راب" at bounding box center [626, 257] width 306 height 19
type input "وجبة الموظف"
click at [761, 298] on div "برجر لحم جوسي، ملفوف بخبز لبناني طازج، مع كولسلو، بطاطا مقلية، مخلل، وكاتشب . ت…" at bounding box center [626, 311] width 306 height 55
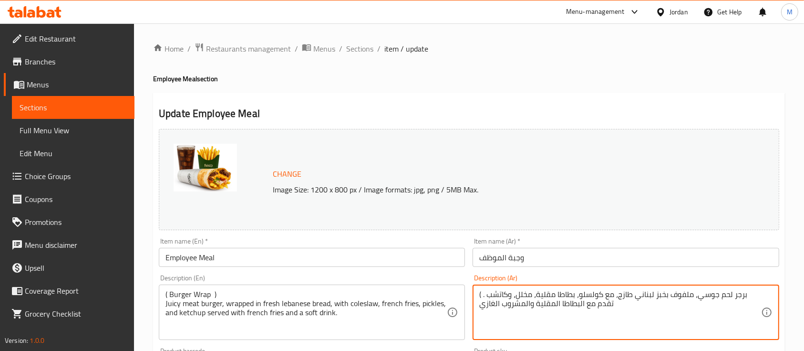
paste textarea "برجر راب"
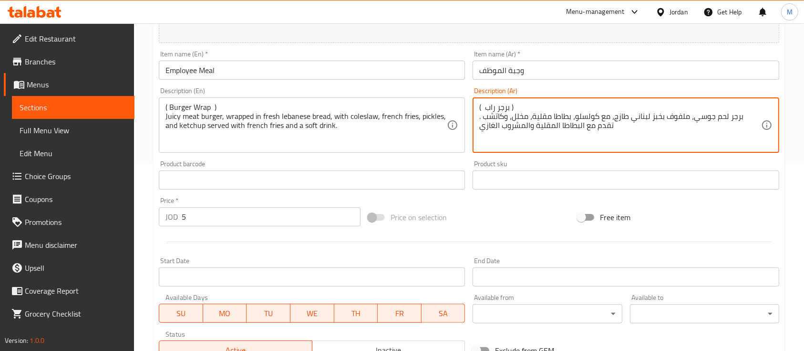
scroll to position [352, 0]
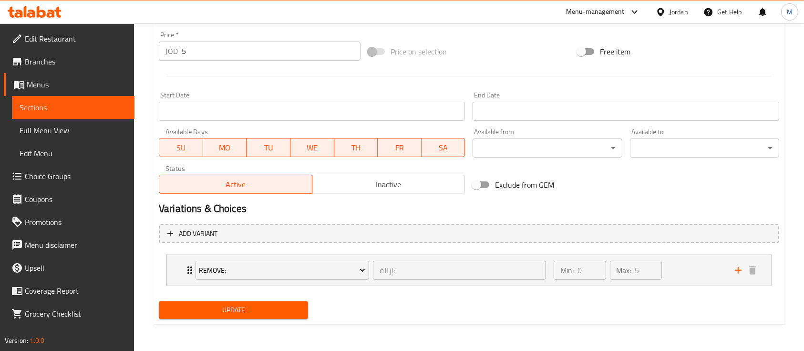
type textarea "( برجر راب ) برجر لحم جوسي، ملفوف بخبز لبناني طازج، مع كولسلو، بطاطا مقلية، مخل…"
click at [279, 306] on span "Update" at bounding box center [233, 310] width 134 height 12
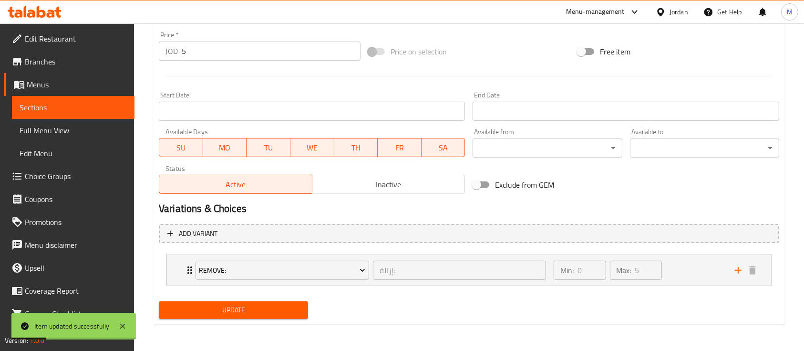
click at [83, 109] on span "Sections" at bounding box center [73, 107] width 107 height 11
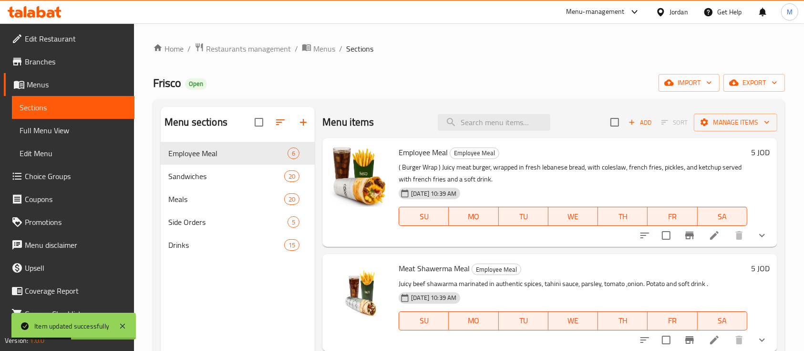
scroll to position [63, 0]
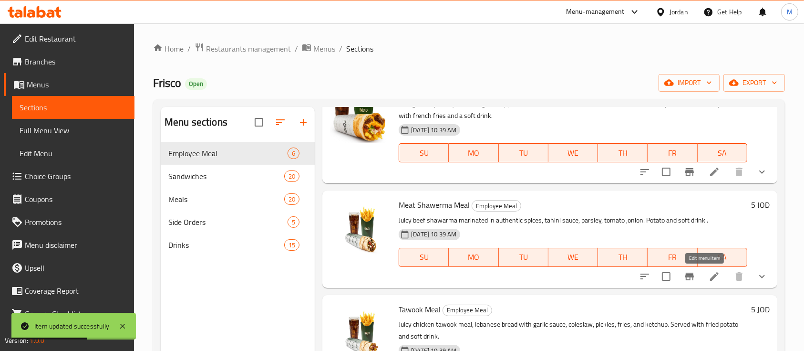
click at [709, 271] on icon at bounding box center [714, 275] width 11 height 11
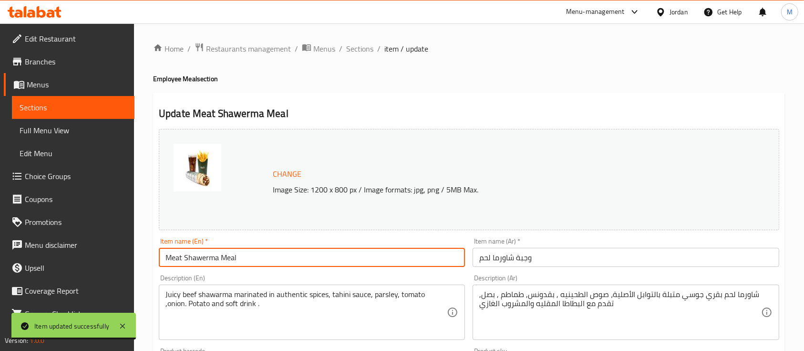
drag, startPoint x: 217, startPoint y: 258, endPoint x: 162, endPoint y: 250, distance: 55.9
click at [162, 250] on input "Meat Shawerma Meal" at bounding box center [312, 257] width 306 height 19
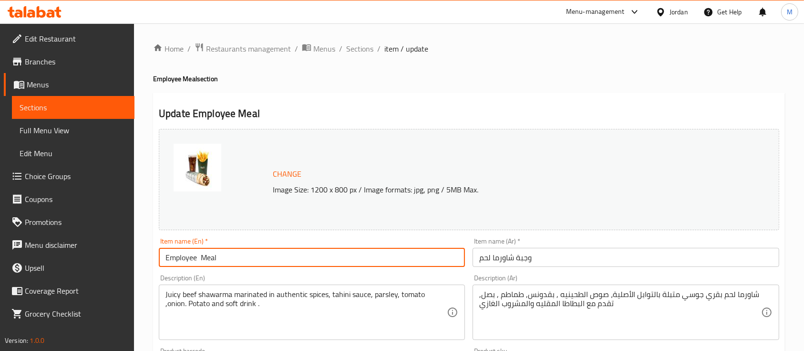
type input "Employee Meal"
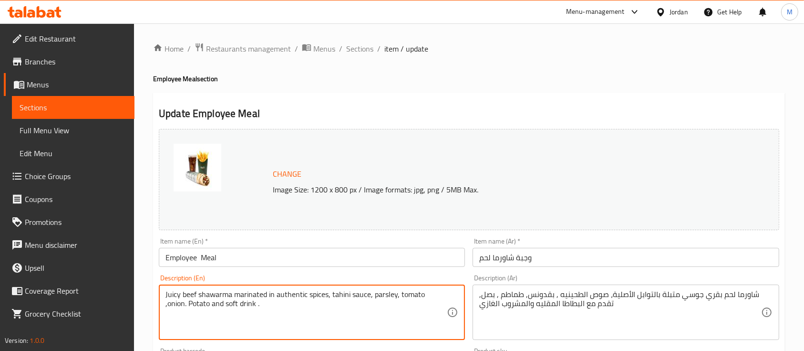
paste textarea "Meat Shawerma"
type textarea "Meat Shawerma Juicy beef shawarma marinated in authentic spices, tahini sauce, …"
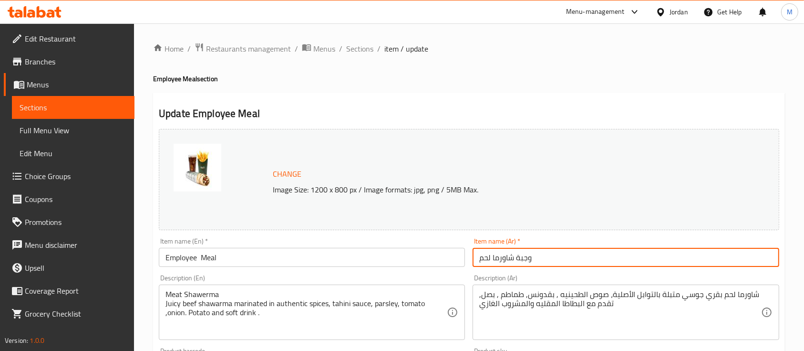
drag, startPoint x: 514, startPoint y: 258, endPoint x: 478, endPoint y: 257, distance: 35.8
click at [478, 257] on input "وجبة شاورما لحم" at bounding box center [626, 257] width 306 height 19
type input "وجبة الموظف"
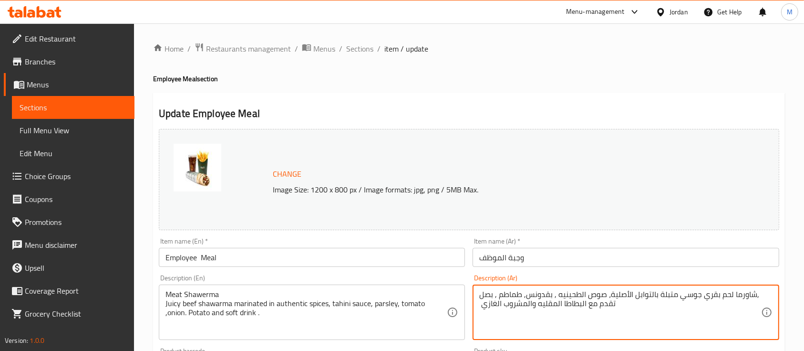
click at [477, 296] on div "شاورما لحم بقري جوسي متبلة بالتوابل الأصلية، صوص الطحينيه , بقدونس, طماطم , بصل…" at bounding box center [626, 311] width 306 height 55
type textarea "شاورما لحم بقري جوسي متبلة بالتوابل الأصلية، صوص الطحينيه , بقدونس, طماطم , بصل…"
click at [767, 290] on div "شاورما لحم بقري جوسي متبلة بالتوابل الأصلية، صوص الطحينيه , بقدونس, طماطم , بصل…" at bounding box center [626, 311] width 306 height 55
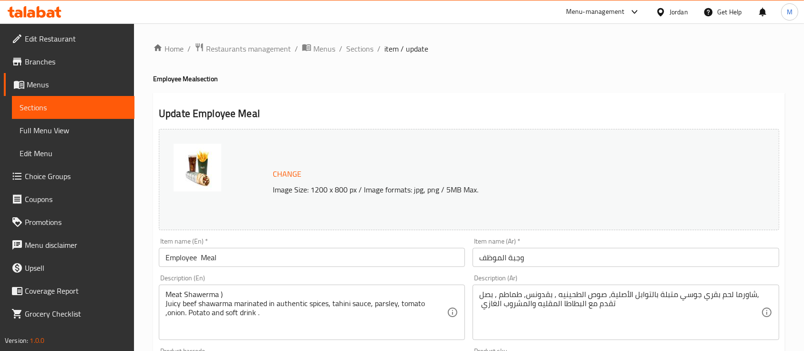
click at [164, 292] on div "Meat Shawerma ) Juicy beef shawarma marinated in authentic spices, tahini sauce…" at bounding box center [312, 311] width 306 height 55
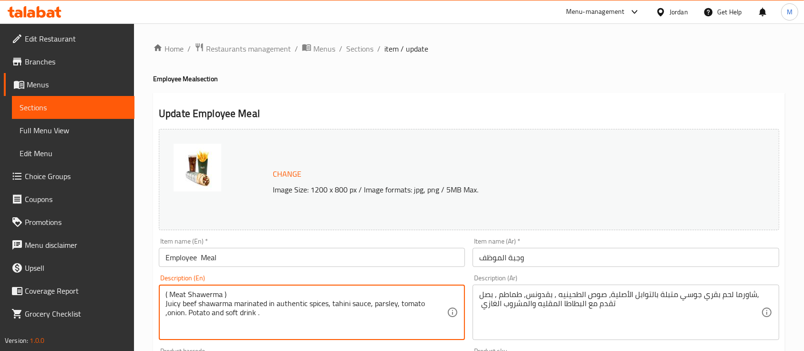
type textarea "( Meat Shawerma ) Juicy beef shawarma marinated in authentic spices, tahini sau…"
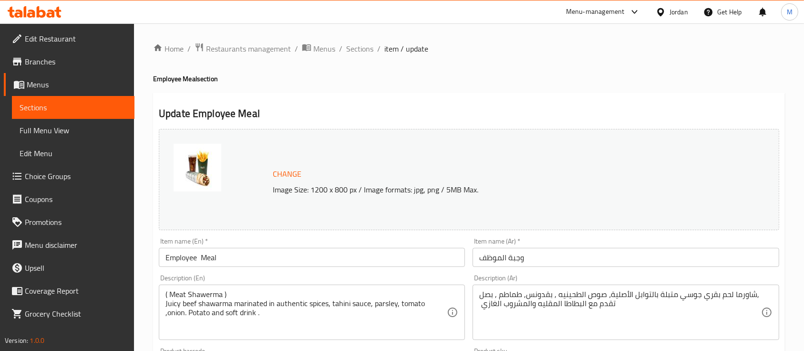
click at [765, 295] on div "شاورما لحم بقري جوسي متبلة بالتوابل الأصلية، صوص الطحينيه , بقدونس, طماطم , بصل…" at bounding box center [626, 311] width 306 height 55
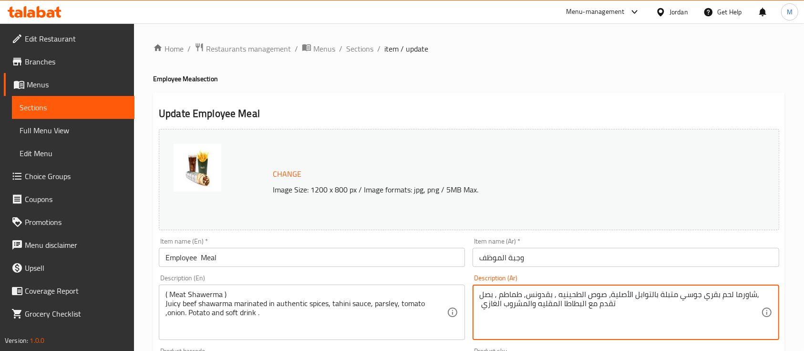
paste textarea "شاورما لحم"
click at [759, 296] on textarea "شاورما لحم بقري جوسي متبلة بالتوابل الأصلية، صوص الطحينيه , بقدونس, طماطم , بصل…" at bounding box center [619, 312] width 281 height 45
paste textarea "شاورما لحم"
drag, startPoint x: 759, startPoint y: 296, endPoint x: 734, endPoint y: 290, distance: 26.5
click at [734, 290] on textarea "شاورما لحم بقري جوسي متبلة بالتوابل الأصلية، صوص الطحينيه , بقدونس, طماطم , بصل…" at bounding box center [619, 312] width 281 height 45
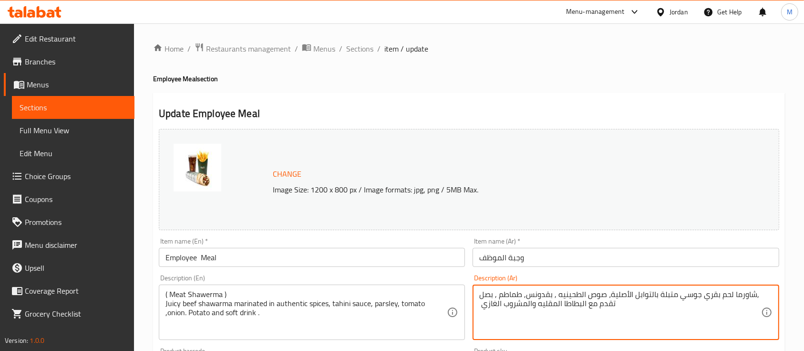
click at [736, 296] on textarea "شاورما لحم بقري جوسي متبلة بالتوابل الأصلية، صوص الطحينيه , بقدونس, طماطم , بصل…" at bounding box center [619, 312] width 281 height 45
click at [764, 294] on div "شاورما لحم بقري جوسي متبلة بالتوابل الأصلية، صوص الطحينيه , بقدونس, طماطم , بصل…" at bounding box center [626, 311] width 306 height 55
click at [482, 294] on textarea "شاورما لحم بقري جوسي متبلة بالتوابل الأصلية، صوص الطحينيه , بقدونس, طماطم , بصل…" at bounding box center [619, 312] width 281 height 45
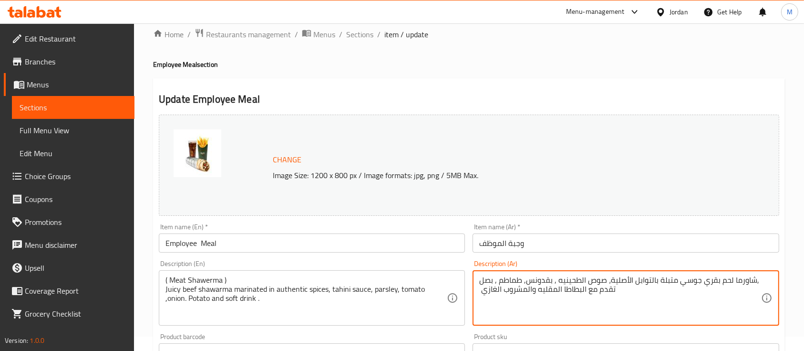
scroll to position [63, 0]
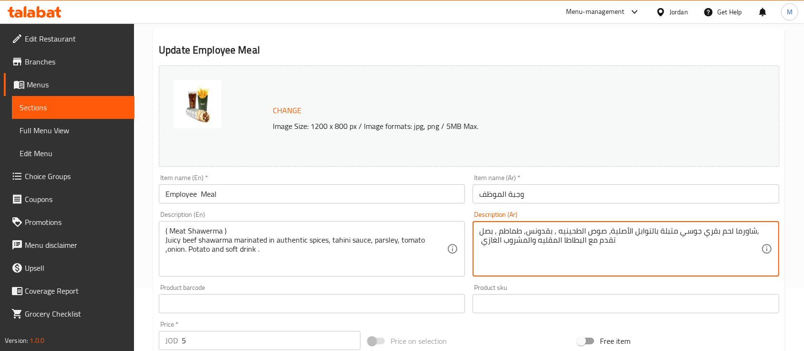
click at [577, 243] on textarea "شاورما لحم بقري جوسي متبلة بالتوابل الأصلية، صوص الطحينيه , بقدونس, طماطم , بصل…" at bounding box center [619, 248] width 281 height 45
click at [560, 261] on textarea "شاورما لحم بقري جوسي متبلة بالتوابل الأصلية، صوص الطحينيه , بقدونس, طماطم , بصل…" at bounding box center [619, 248] width 281 height 45
click at [613, 241] on textarea "شاورما لحم بقري جوسي متبلة بالتوابل الأصلية، صوص الطحينيه , بقدونس, طماطم , بصل…" at bounding box center [619, 248] width 281 height 45
paste textarea "شاورما لحم"
click at [511, 263] on textarea "شاورما لحم بقري جوسي متبلة بالتوابل الأصلية، صوص الطحينيه , بقدونس, طماطم , بصل…" at bounding box center [619, 248] width 281 height 45
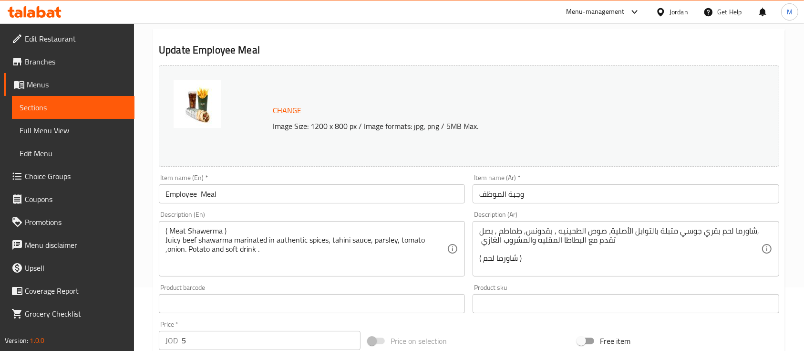
drag, startPoint x: 476, startPoint y: 241, endPoint x: 612, endPoint y: 225, distance: 136.9
click at [553, 227] on div "شاورما لحم بقري جوسي متبلة بالتوابل الأصلية، صوص الطحينيه , بقدونس, طماطم , بصل…" at bounding box center [626, 248] width 306 height 55
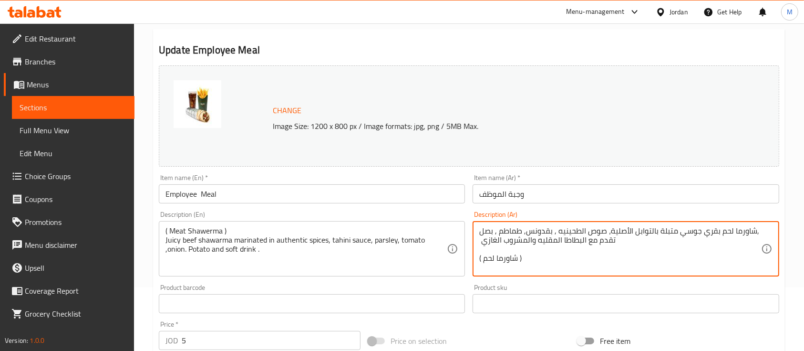
drag, startPoint x: 758, startPoint y: 227, endPoint x: 722, endPoint y: 238, distance: 38.0
click at [722, 238] on textarea "شاورما لحم بقري جوسي متبلة بالتوابل الأصلية، صوص الطحينيه , بقدونس, طماطم , بصل…" at bounding box center [619, 248] width 281 height 45
click at [726, 228] on textarea "شاورما لحم بقري جوسي متبلة بالتوابل الأصلية، صوص الطحينيه , بقدونس, طماطم , بصل…" at bounding box center [619, 248] width 281 height 45
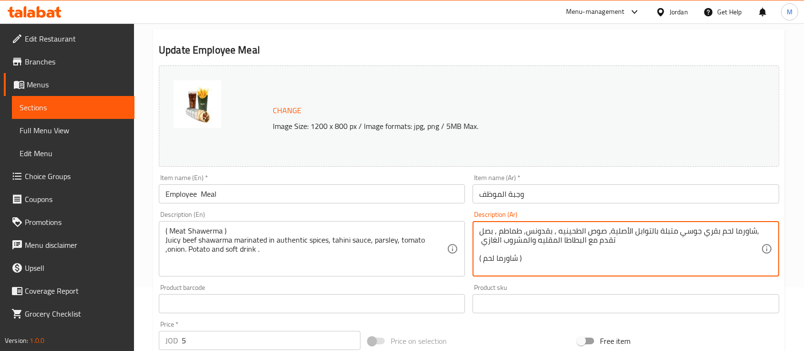
click at [726, 228] on textarea "شاورما لحم بقري جوسي متبلة بالتوابل الأصلية، صوص الطحينيه , بقدونس, طماطم , بصل…" at bounding box center [619, 248] width 281 height 45
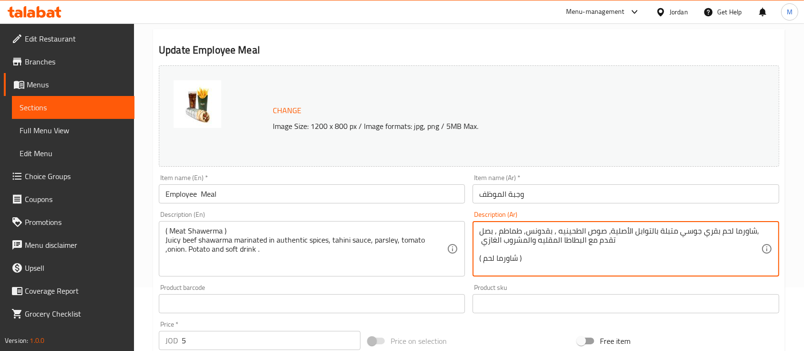
click at [723, 235] on textarea "شاورما لحم بقري جوسي متبلة بالتوابل الأصلية، صوص الطحينيه , بقدونس, طماطم , بصل…" at bounding box center [619, 248] width 281 height 45
drag, startPoint x: 642, startPoint y: 238, endPoint x: 730, endPoint y: 232, distance: 89.0
click at [730, 232] on textarea "شاورما لحم بقري جوسي متبلة بالتوابل الأصلية، صوص الطحينيه , بقدونس, طماطم , بصل…" at bounding box center [619, 248] width 281 height 45
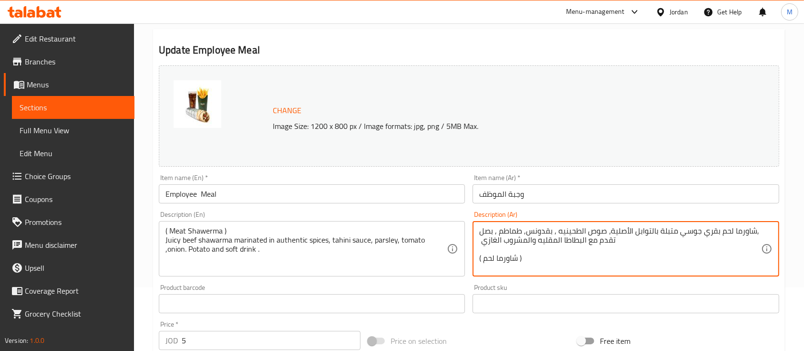
click at [730, 232] on textarea "شاورما لحم بقري جوسي متبلة بالتوابل الأصلية، صوص الطحينيه , بقدونس, طماطم , بصل…" at bounding box center [619, 248] width 281 height 45
click at [750, 227] on textarea "شاورما لحم بقري جوسي متبلة بالتوابل الأصلية، صوص الطحينيه , بقدونس, طماطم , بصل…" at bounding box center [619, 248] width 281 height 45
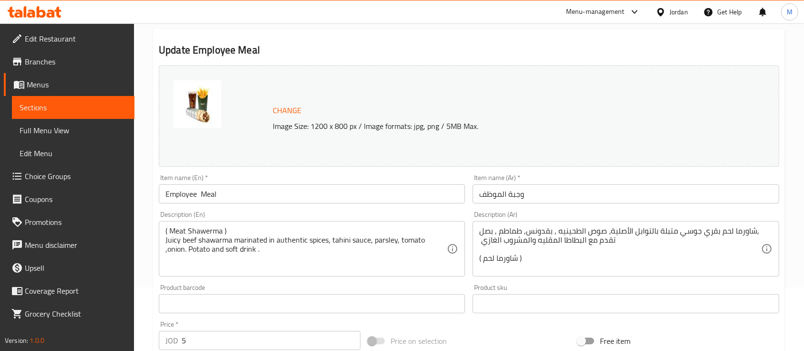
drag, startPoint x: 763, startPoint y: 227, endPoint x: 720, endPoint y: 248, distance: 48.2
click at [727, 246] on div "شاورما لحم بقري جوسي متبلة بالتوابل الأصلية، صوص الطحينيه , بقدونس, طماطم , بصل…" at bounding box center [626, 248] width 306 height 55
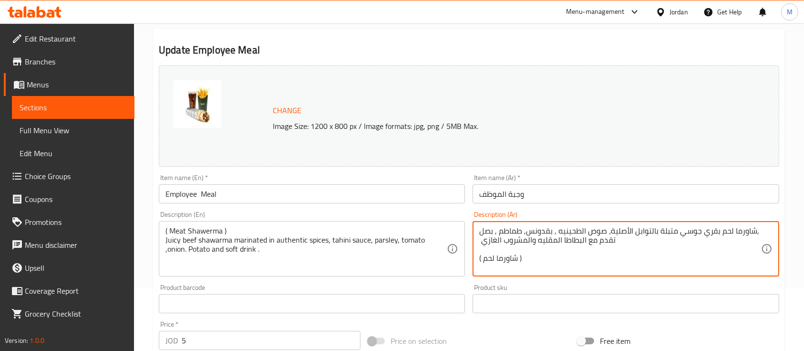
drag, startPoint x: 481, startPoint y: 231, endPoint x: 637, endPoint y: 242, distance: 156.3
click at [637, 242] on textarea "شاورما لحم بقري جوسي متبلة بالتوابل الأصلية، صوص الطحينيه , بقدونس, طماطم , بصل…" at bounding box center [619, 248] width 281 height 45
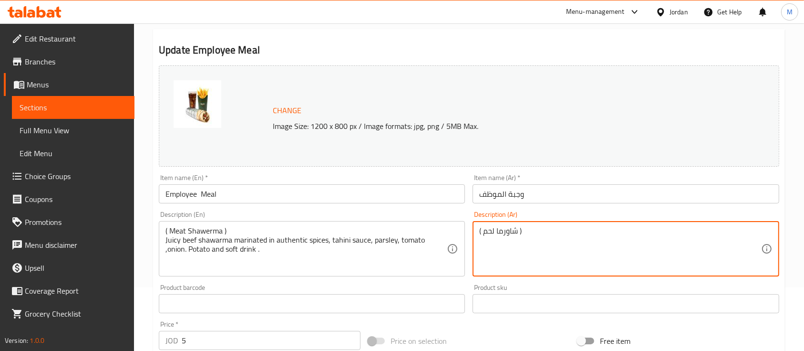
click at [477, 250] on div "( شاورما لحم ) Description (Ar)" at bounding box center [626, 248] width 306 height 55
click at [538, 250] on textarea "( شاورما لحم )" at bounding box center [619, 248] width 281 height 45
click at [480, 247] on textarea "( شاورما لحم )" at bounding box center [619, 248] width 281 height 45
click at [485, 249] on textarea "( شاورما لحم )" at bounding box center [619, 248] width 281 height 45
click at [518, 235] on textarea "( شاورما لحم )" at bounding box center [619, 248] width 281 height 45
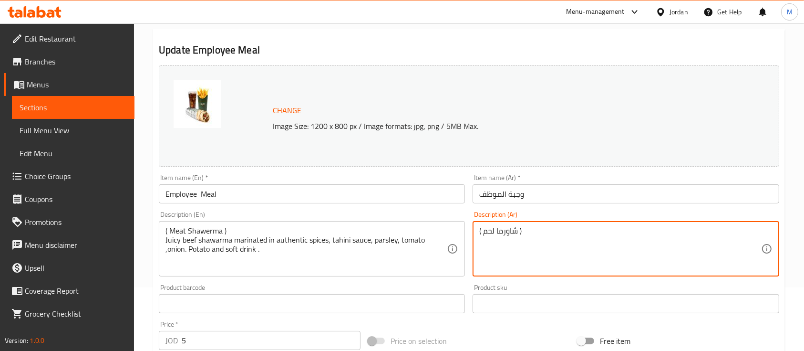
click at [550, 230] on textarea "( شاورما لحم )" at bounding box center [619, 248] width 281 height 45
paste textarea "شاورما لحم بقري جوسي متبلة بالتوابل الأصلية، صوص الطحينيه , بقدونس, طماطم , بصل…"
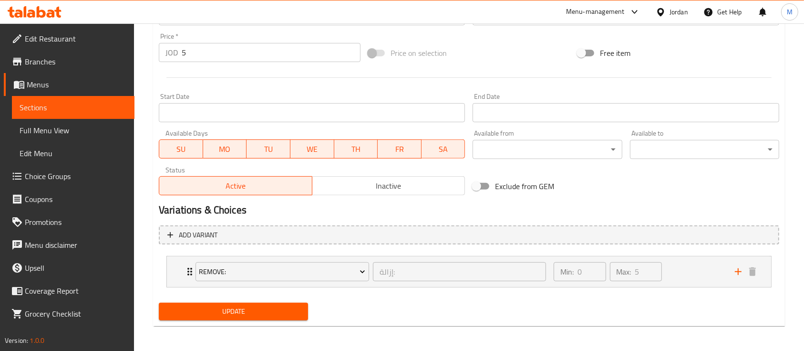
scroll to position [352, 0]
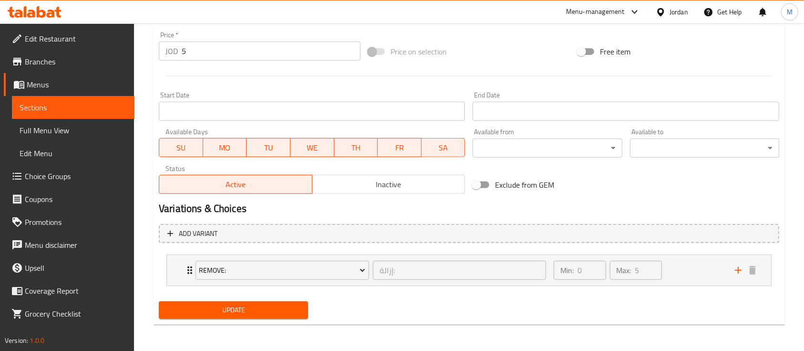
type textarea "( شاورما لحم ) شاورما لحم بقري جوسي متبلة بالتوابل الأصلية، صوص الطحينيه , بقدو…"
click at [253, 316] on button "Update" at bounding box center [233, 310] width 149 height 18
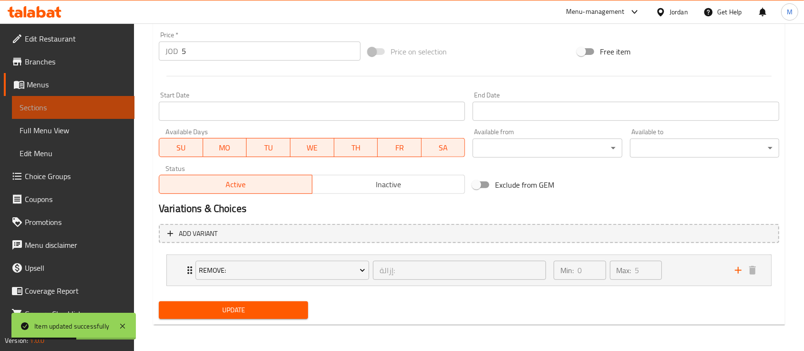
click at [95, 106] on span "Sections" at bounding box center [73, 107] width 107 height 11
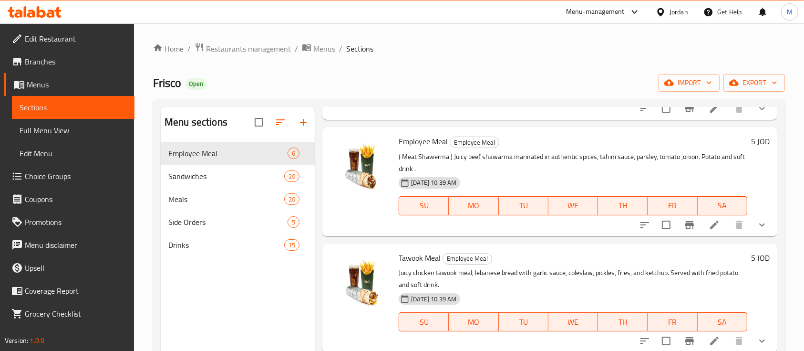
scroll to position [191, 0]
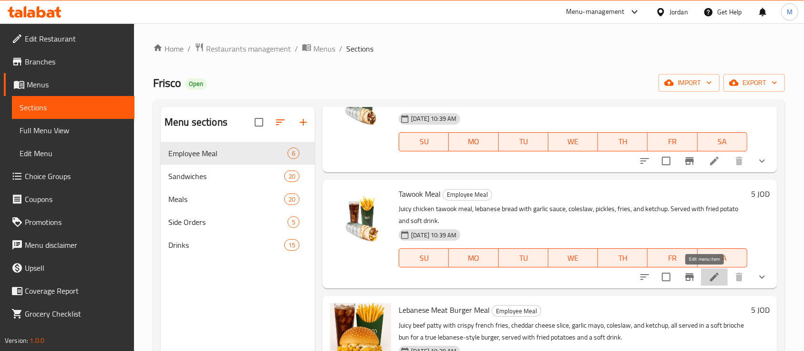
click at [709, 276] on icon at bounding box center [714, 276] width 11 height 11
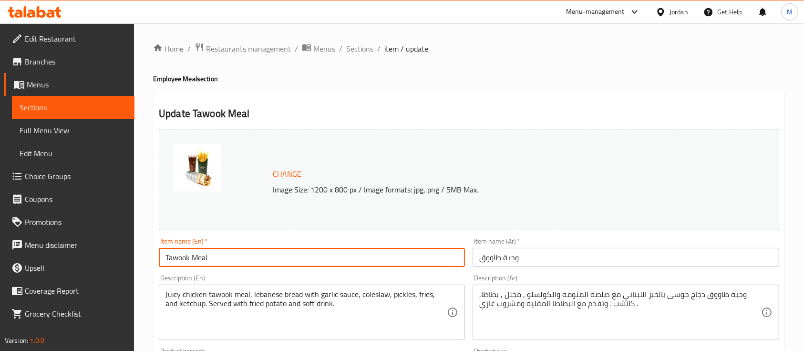
drag, startPoint x: 190, startPoint y: 258, endPoint x: 160, endPoint y: 252, distance: 30.0
click at [160, 252] on input "Tawook Meal" at bounding box center [312, 257] width 306 height 19
type input "Employee Meal"
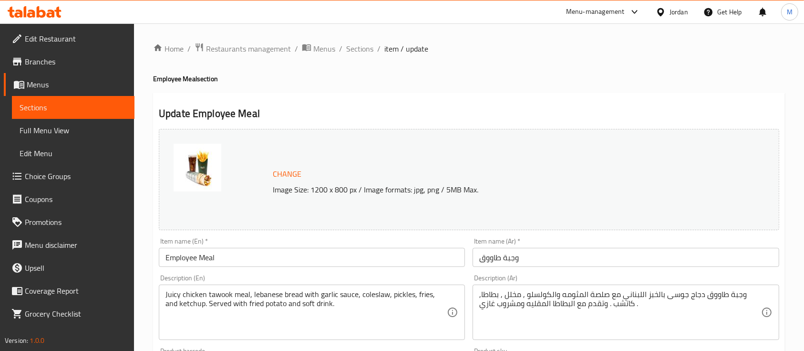
click at [163, 289] on div "Juicy chicken tawook meal, lebanese bread with garlic sauce, coleslaw, pickles,…" at bounding box center [312, 311] width 306 height 55
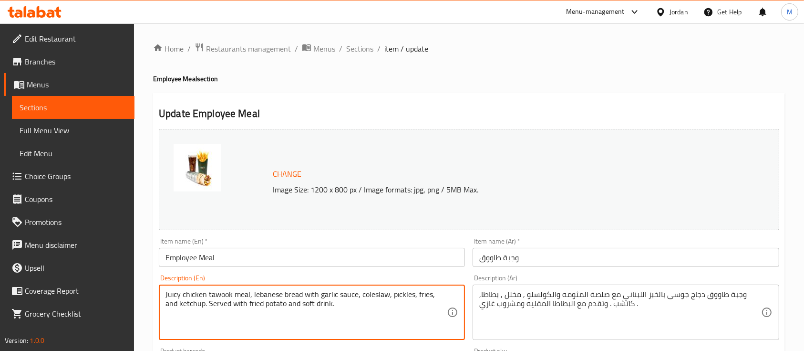
click at [166, 292] on textarea "Juicy chicken tawook meal, lebanese bread with garlic sauce, coleslaw, pickles,…" at bounding box center [306, 312] width 281 height 45
paste textarea "Tawook"
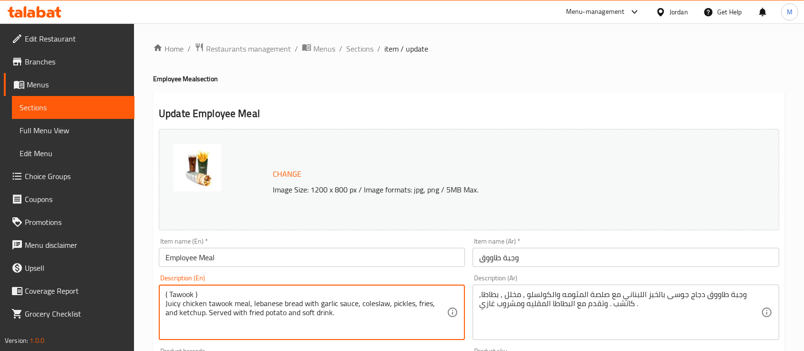
type textarea "( Tawook ) Juicy chicken tawook meal, lebanese bread with garlic sauce, colesla…"
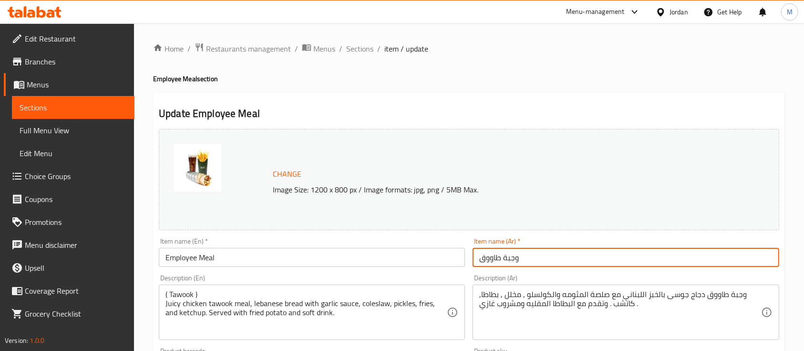
drag, startPoint x: 500, startPoint y: 257, endPoint x: 480, endPoint y: 256, distance: 20.1
click at [480, 256] on input "وجبة طاووق" at bounding box center [626, 257] width 306 height 19
type input "وجبة الموظف"
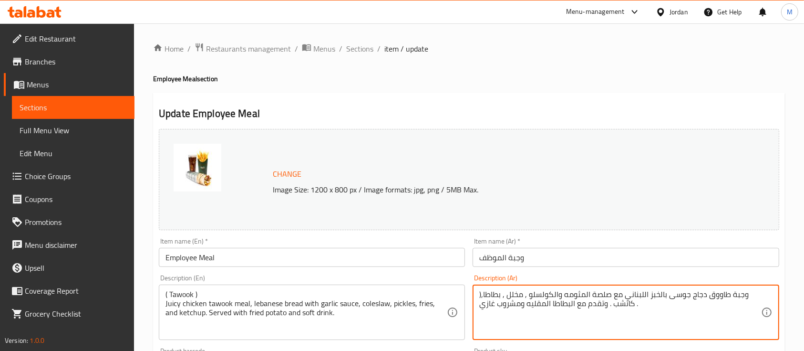
paste textarea "طاووق"
click at [595, 320] on textarea "وجبة طاووق دجاج جوسى بالخبز اللبناني مع صلصة المثومه والكولسلو , مخلل , بطاطا, …" at bounding box center [619, 312] width 281 height 45
click at [762, 296] on div "وجبة طاووق دجاج جوسى بالخبز اللبناني مع صلصة المثومه والكولسلو , مخلل , بطاطا, …" at bounding box center [626, 311] width 306 height 55
click at [744, 292] on textarea "وجبة طاووق دجاج جوسى بالخبز اللبناني مع صلصة المثومه والكولسلو , مخلل , بطاطا, …" at bounding box center [619, 312] width 281 height 45
paste textarea "طاووق"
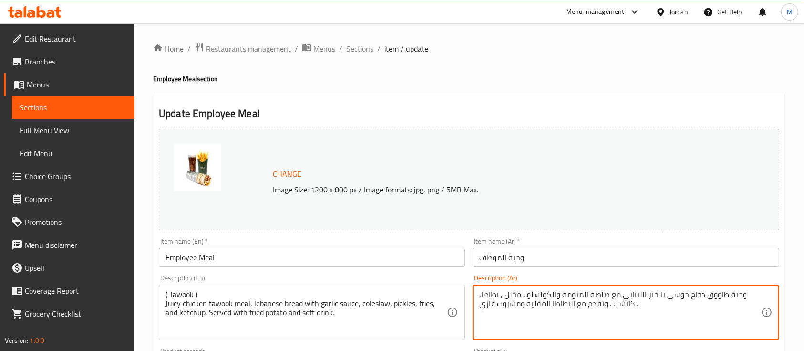
click at [611, 332] on textarea "وجبة طاووق دجاج جوسى بالخبز اللبناني مع صلصة المثومه والكولسلو , مخلل , بطاطا, …" at bounding box center [619, 312] width 281 height 45
click at [605, 326] on textarea "وجبة طاووق دجاج جوسى بالخبز اللبناني مع صلصة المثومه والكولسلو , مخلل , بطاطا, …" at bounding box center [619, 312] width 281 height 45
click at [673, 297] on textarea "وجبة طاووق دجاج جوسى بالخبز اللبناني مع صلصة المثومه والكولسلو , مخلل , بطاطا, …" at bounding box center [619, 312] width 281 height 45
click at [666, 306] on textarea "وجبة طاووق دجاج جوسى بالخبز اللبناني مع صلصة المثومه والكولسلو , مخلل , بطاطا, …" at bounding box center [619, 312] width 281 height 45
paste textarea "طاووق"
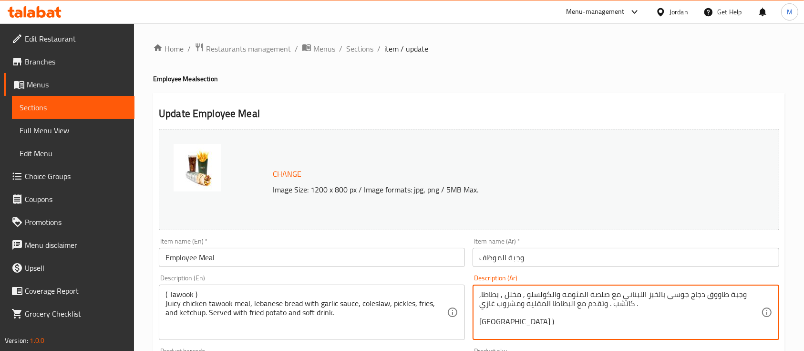
click at [481, 325] on textarea "وجبة طاووق دجاج جوسى بالخبز اللبناني مع صلصة المثومه والكولسلو , مخلل , بطاطا, …" at bounding box center [619, 312] width 281 height 45
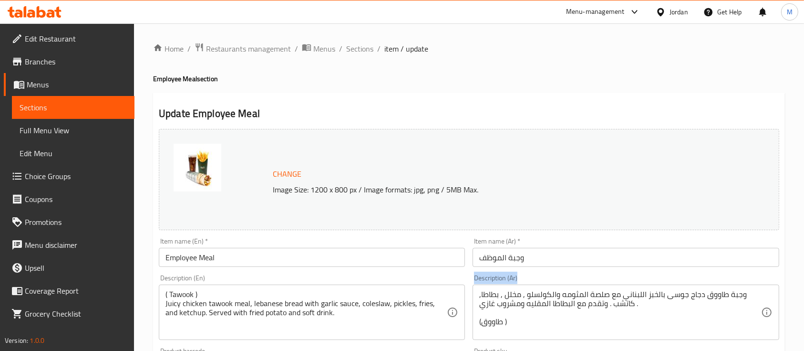
drag, startPoint x: 511, startPoint y: 298, endPoint x: 667, endPoint y: 272, distance: 158.0
click at [667, 272] on div "Description (Ar) وجبة طاووق دجاج جوسى بالخبز اللبناني مع صلصة المثومه والكولسلو…" at bounding box center [626, 306] width 314 height 73
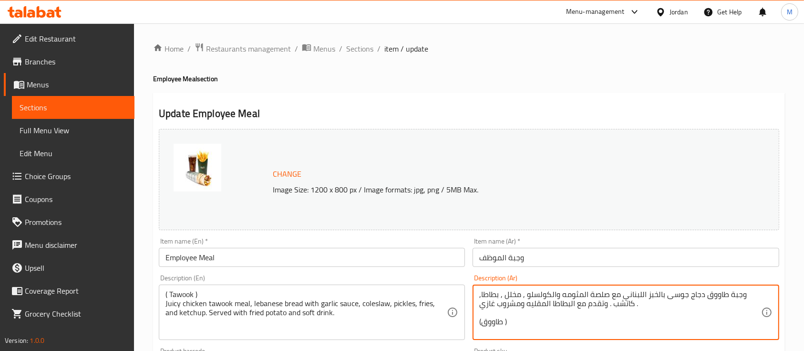
drag, startPoint x: 481, startPoint y: 292, endPoint x: 704, endPoint y: 295, distance: 223.2
click at [695, 302] on textarea "وجبة طاووق دجاج جوسى بالخبز اللبناني مع صلصة المثومه والكولسلو , مخلل , بطاطا, …" at bounding box center [619, 312] width 281 height 45
click at [714, 290] on textarea "وجبة طاووق دجاج جوسى بالخبز اللبناني مع صلصة المثومه والكولسلو , مخلل , بطاطا, …" at bounding box center [619, 312] width 281 height 45
drag, startPoint x: 743, startPoint y: 292, endPoint x: 652, endPoint y: 313, distance: 92.6
click at [652, 313] on textarea "وجبة طاووق دجاج جوسى بالخبز اللبناني مع صلصة المثومه والكولسلو , مخلل , بطاطا, …" at bounding box center [619, 312] width 281 height 45
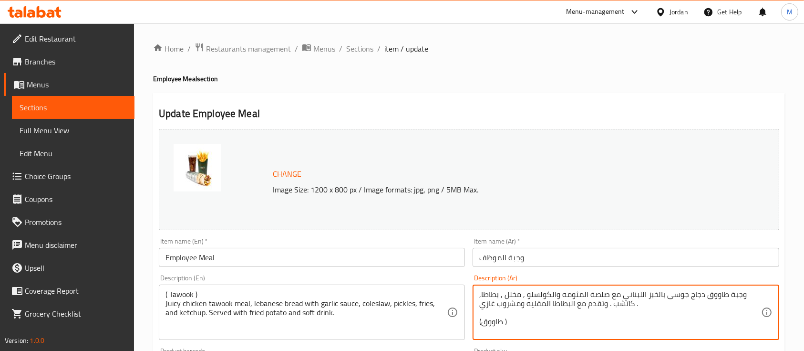
drag, startPoint x: 602, startPoint y: 309, endPoint x: 599, endPoint y: 304, distance: 6.0
click at [497, 326] on textarea "(طاووق )" at bounding box center [619, 312] width 281 height 45
click at [513, 307] on textarea "(طاووق )" at bounding box center [619, 312] width 281 height 45
paste textarea "وجبة طاووق دجاج جوسى بالخبز اللبناني مع صلصة المثومه والكولسلو , مخلل , بطاطا, …"
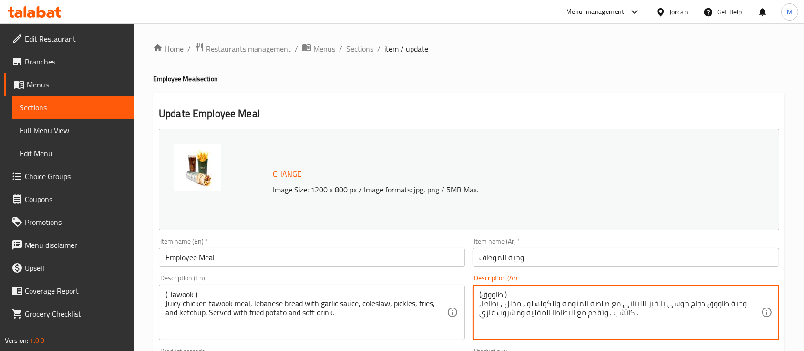
click at [481, 300] on textarea "(طاووق ) وجبة طاووق دجاج جوسى بالخبز اللبناني مع صلصة المثومه والكولسلو , مخلل …" at bounding box center [619, 312] width 281 height 45
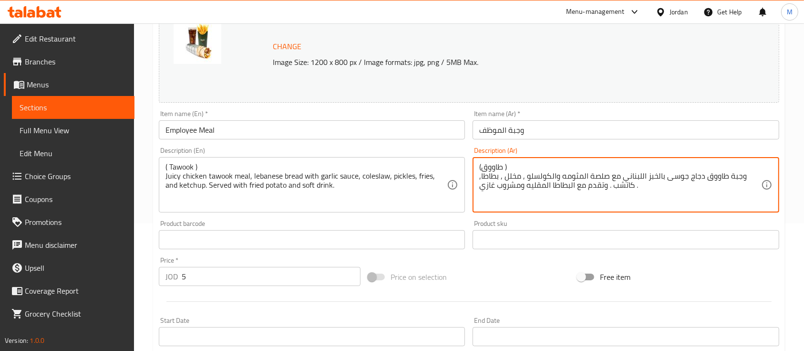
scroll to position [352, 0]
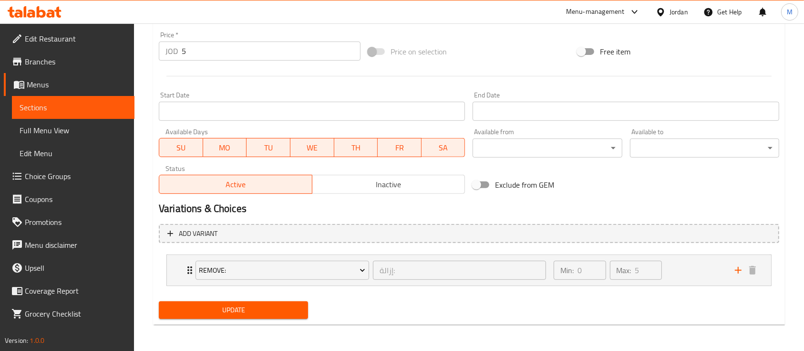
type textarea "(طاووق ) وجبة طاووق دجاج جوسى بالخبز اللبناني مع صلصة المثومه والكولسلو , مخلل …"
click at [259, 304] on span "Update" at bounding box center [233, 310] width 134 height 12
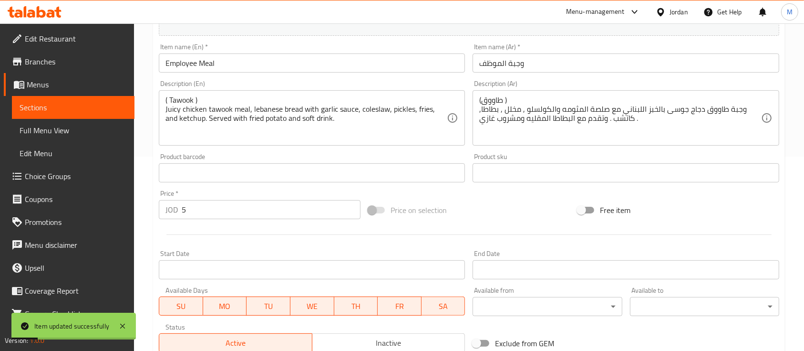
scroll to position [289, 0]
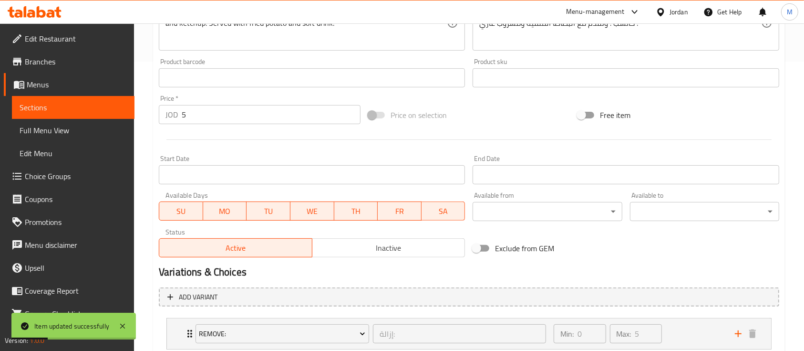
click at [99, 101] on link "Sections" at bounding box center [73, 107] width 123 height 23
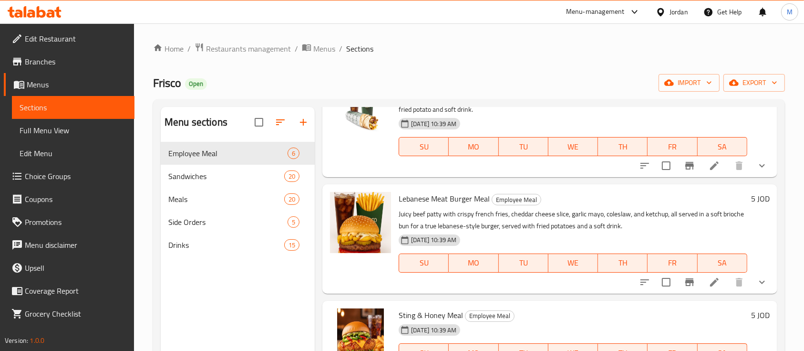
scroll to position [318, 0]
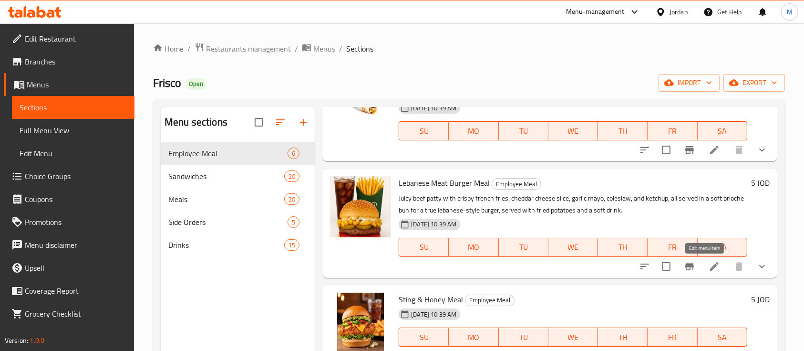
click at [709, 268] on icon at bounding box center [714, 265] width 11 height 11
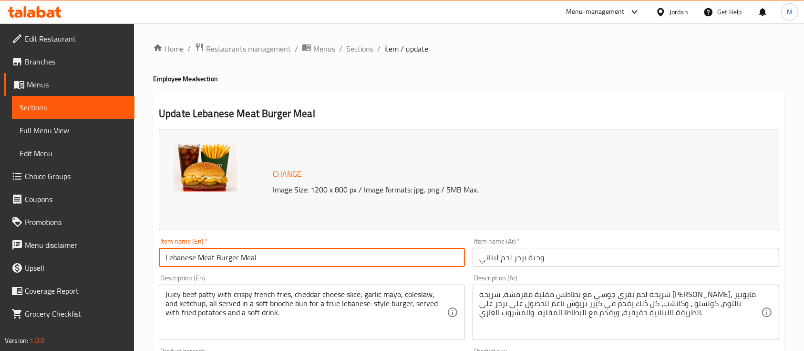
click at [236, 257] on input "Lebanese Meat Burger Meal" at bounding box center [312, 257] width 306 height 19
drag, startPoint x: 237, startPoint y: 257, endPoint x: 217, endPoint y: 255, distance: 19.1
click at [217, 255] on input "Lebanese Meat Burger Meal" at bounding box center [312, 257] width 306 height 19
click at [228, 256] on input "Lebanese Meat Burger Meal" at bounding box center [312, 257] width 306 height 19
drag, startPoint x: 239, startPoint y: 255, endPoint x: 161, endPoint y: 253, distance: 78.2
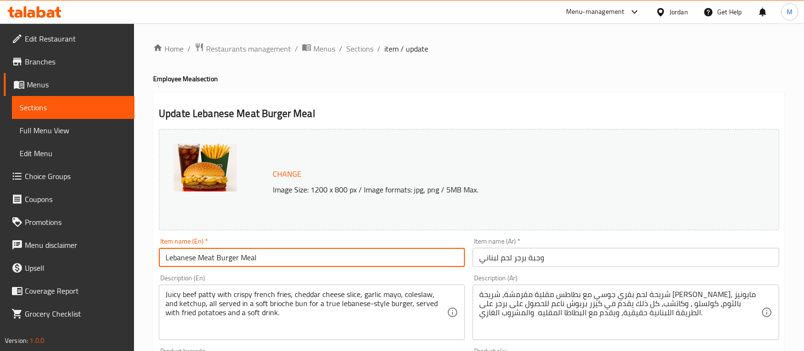
click at [161, 253] on input "Lebanese Meat Burger Meal" at bounding box center [312, 257] width 306 height 19
type input "Employee Meal"
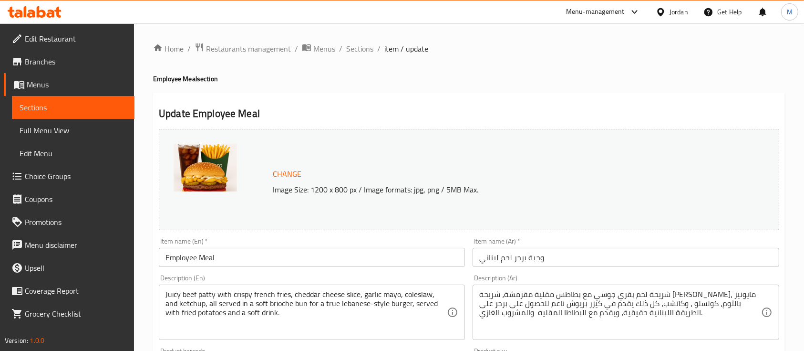
click at [164, 295] on div "Juicy beef patty with crispy french fries, cheddar cheese slice, garlic mayo, c…" at bounding box center [312, 311] width 306 height 55
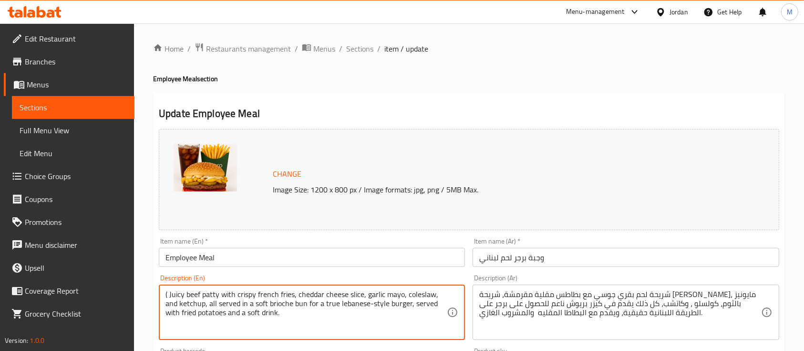
paste textarea "Lebanese Meat Burger"
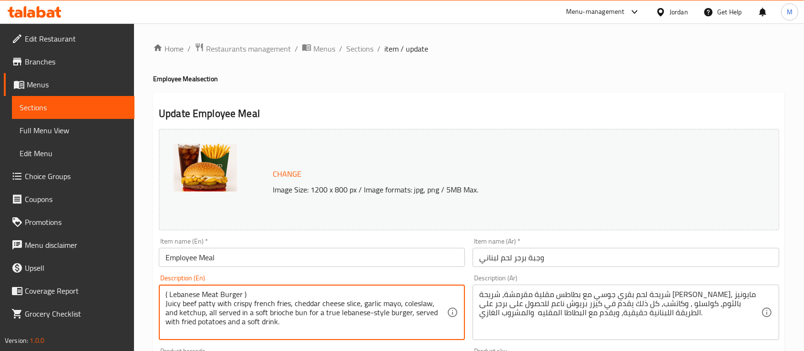
type textarea "( Lebanese Meat Burger ) Juicy beef patty with crispy french fries, cheddar che…"
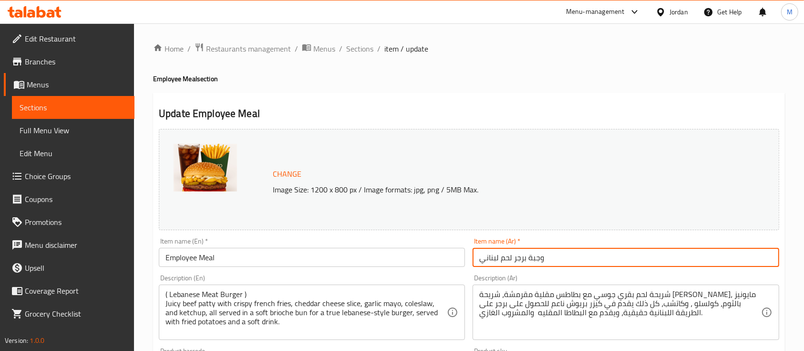
drag, startPoint x: 527, startPoint y: 258, endPoint x: 475, endPoint y: 263, distance: 52.3
click at [475, 263] on input "وجبة برجر لحم لبناني" at bounding box center [626, 257] width 306 height 19
type input "وجبة الموظف"
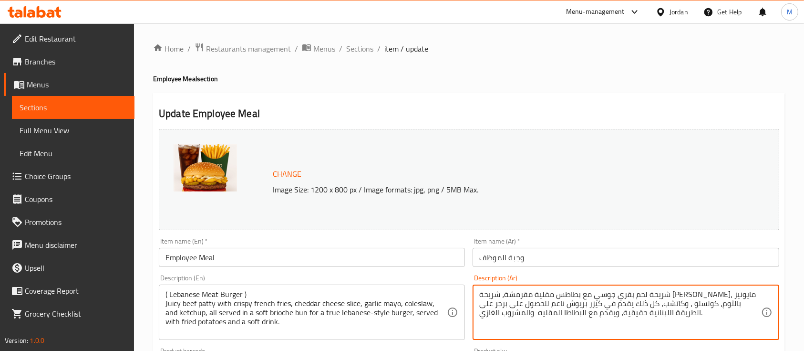
click at [727, 314] on textarea "شريحة لحم بقري جوسي مع بطاطس مقلية مقرمشة، شريحة جبن شيدر، مايونيز بالثوم، كولس…" at bounding box center [619, 312] width 281 height 45
paste textarea "برجر لحم لبناني"
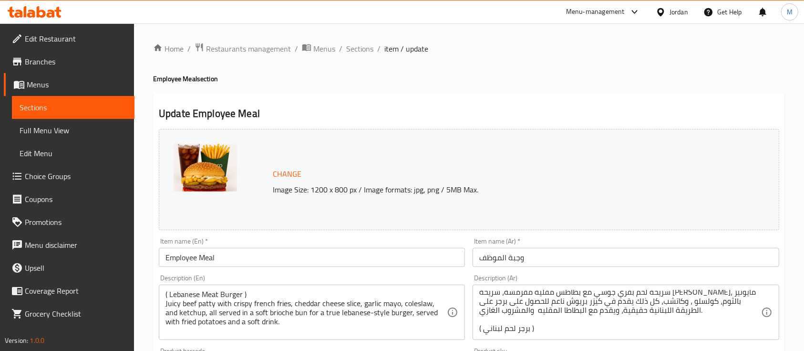
drag, startPoint x: 478, startPoint y: 287, endPoint x: 667, endPoint y: 298, distance: 189.2
click at [667, 298] on div "شريحة لحم بقري جوسي مع بطاطس مقلية مقرمشة، شريحة جبن شيدر، مايونيز بالثوم، كولس…" at bounding box center [626, 311] width 306 height 55
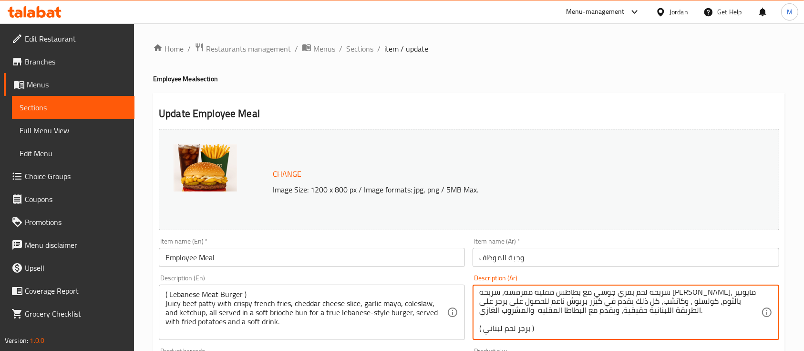
scroll to position [0, 0]
drag, startPoint x: 480, startPoint y: 292, endPoint x: 701, endPoint y: 298, distance: 221.4
click at [648, 306] on textarea "شريحة لحم بقري جوسي مع بطاطس مقلية مقرمشة، شريحة جبن شيدر، مايونيز بالثوم، كولس…" at bounding box center [619, 312] width 281 height 45
drag, startPoint x: 704, startPoint y: 298, endPoint x: 721, endPoint y: 298, distance: 16.2
click at [709, 298] on textarea "شريحة لحم بقري جوسي مع بطاطس مقلية مقرمشة، شريحة جبن شيدر، مايونيز بالثوم، كولس…" at bounding box center [619, 312] width 281 height 45
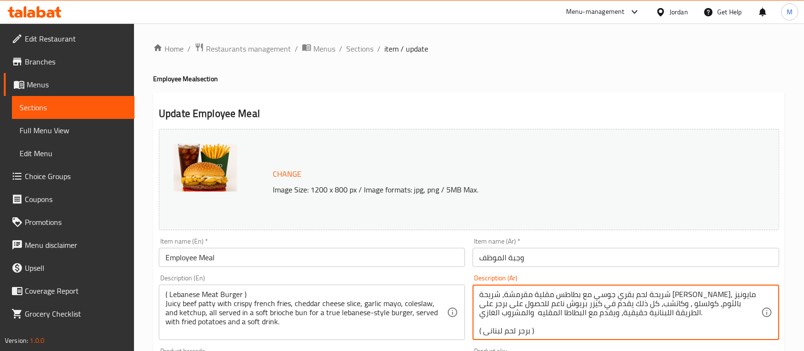
drag, startPoint x: 751, startPoint y: 291, endPoint x: 740, endPoint y: 311, distance: 22.6
click at [741, 311] on textarea "شريحة لحم بقري جوسي مع بطاطس مقلية مقرمشة، شريحة جبن شيدر، مايونيز بالثوم، كولس…" at bounding box center [619, 312] width 281 height 45
drag, startPoint x: 710, startPoint y: 315, endPoint x: 691, endPoint y: 317, distance: 19.2
click at [710, 315] on textarea "شريحة لحم بقري جوسي مع بطاطس مقلية مقرمشة، شريحة جبن شيدر، مايونيز بالثوم، كولس…" at bounding box center [619, 312] width 281 height 45
click at [691, 317] on textarea "شريحة لحم بقري جوسي مع بطاطس مقلية مقرمشة، شريحة جبن شيدر، مايونيز بالثوم، كولس…" at bounding box center [619, 312] width 281 height 45
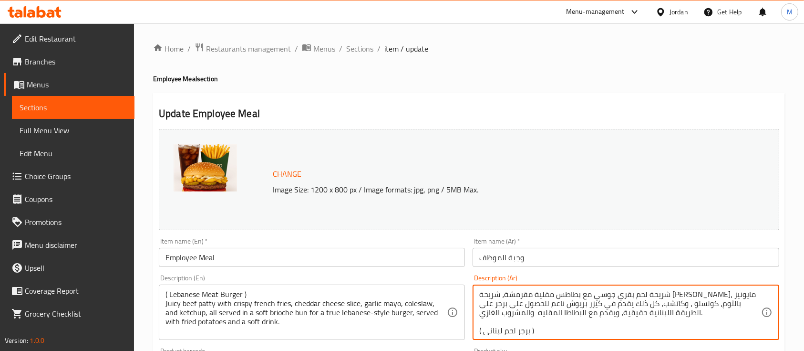
drag, startPoint x: 675, startPoint y: 314, endPoint x: 746, endPoint y: 263, distance: 87.8
click at [746, 263] on div "Change Image Size: 1200 x 800 px / Image formats: jpg, png / 5MB Max. Item name…" at bounding box center [469, 337] width 628 height 425
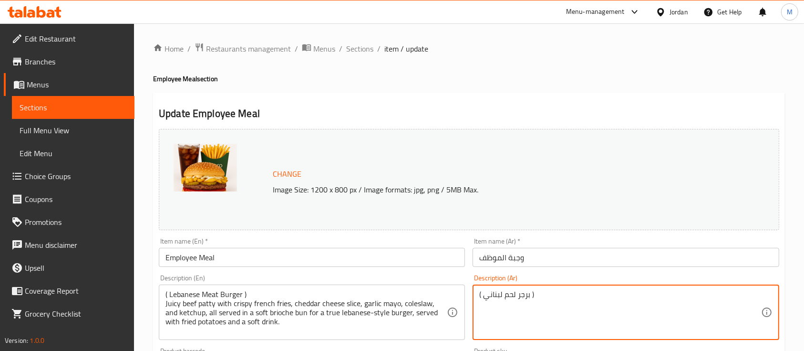
click at [517, 323] on textarea "( برجر لحم لبناني )" at bounding box center [619, 312] width 281 height 45
click at [549, 304] on textarea "( برجر لحم لبناني )" at bounding box center [619, 312] width 281 height 45
paste textarea "شريحة لحم بقري جوسي مع بطاطس مقلية مقرمشة، شريحة جبن شيدر، مايونيز بالثوم، كولس…"
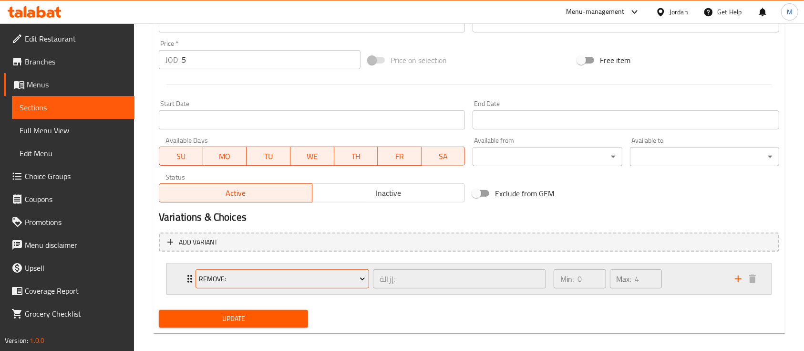
scroll to position [352, 0]
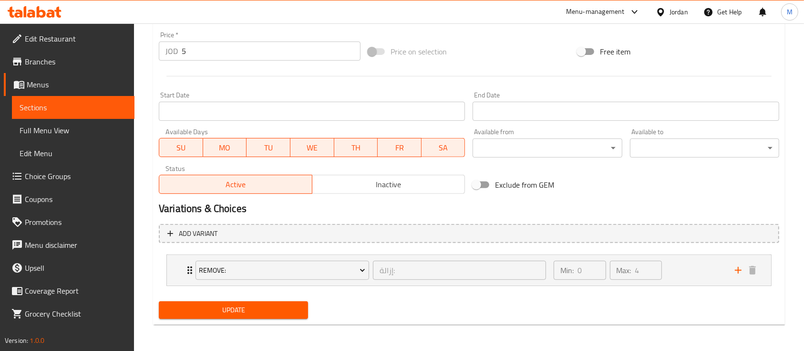
type textarea "( برجر لحم لبناني ) شريحة لحم بقري جوسي مع بطاطس مقلية مقرمشة، شريحة جبن شيدر، …"
click at [285, 315] on button "Update" at bounding box center [233, 310] width 149 height 18
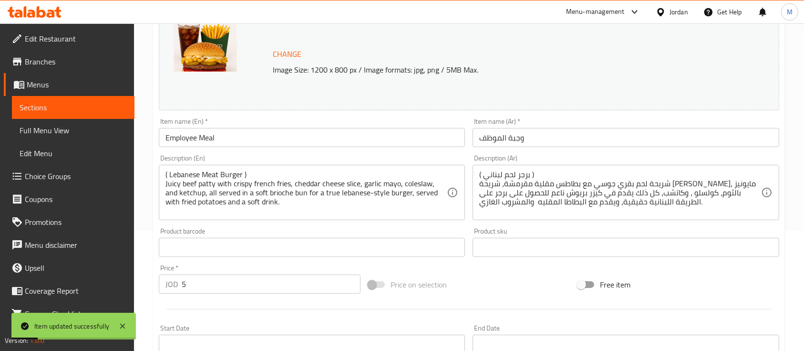
scroll to position [98, 0]
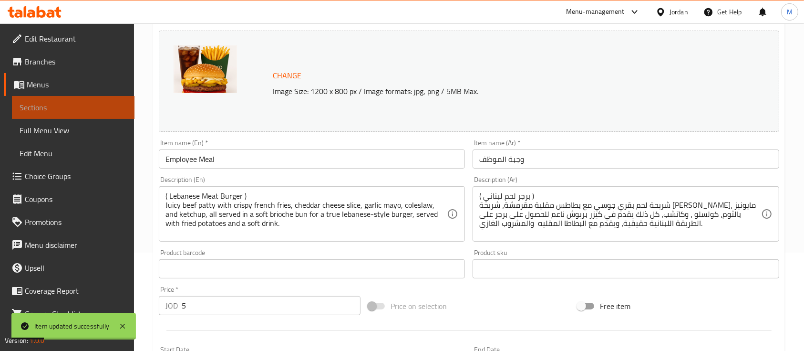
click at [83, 113] on span "Sections" at bounding box center [73, 107] width 107 height 11
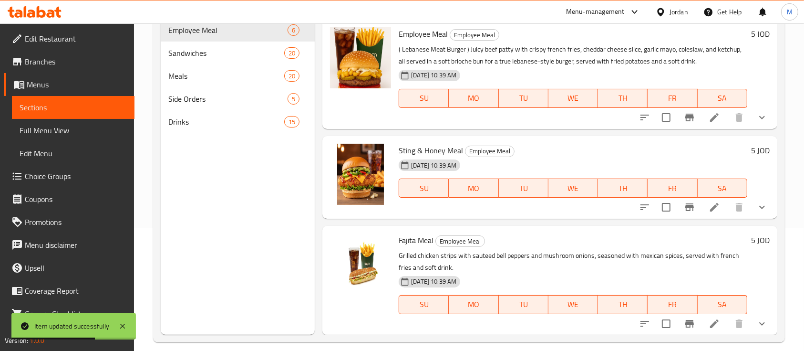
scroll to position [134, 0]
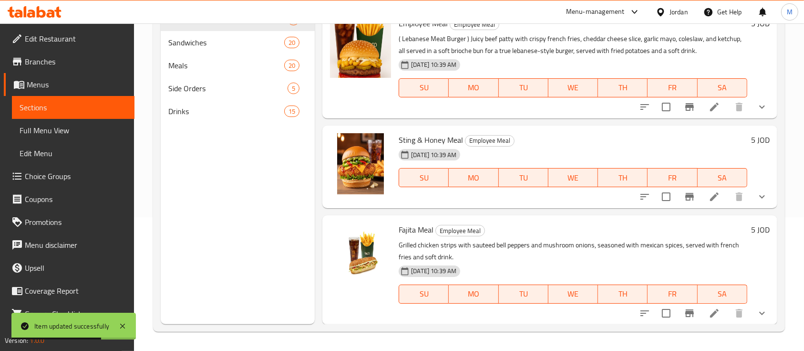
click at [710, 194] on icon at bounding box center [714, 196] width 9 height 9
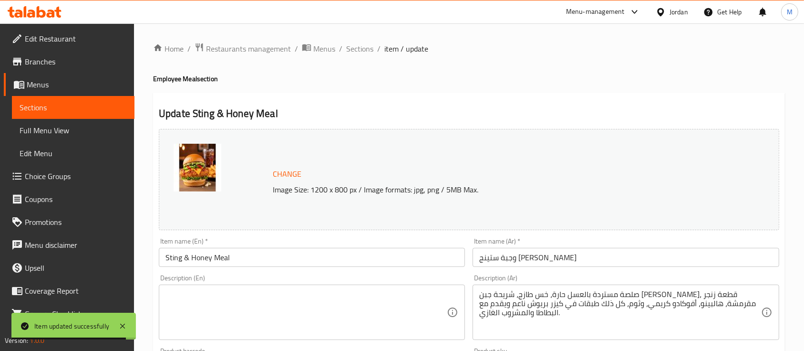
scroll to position [63, 0]
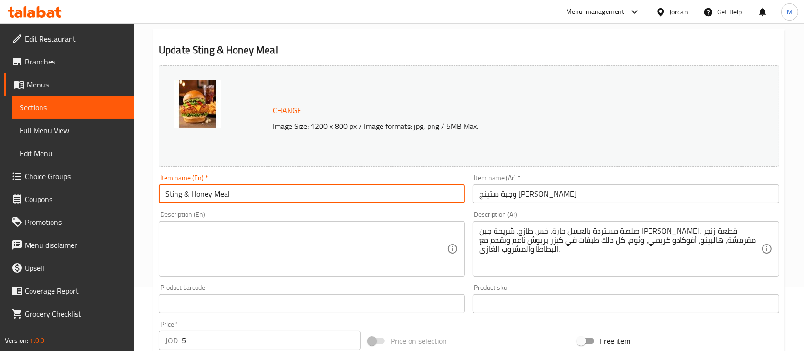
click at [268, 194] on input "Sting & Honey Meal" at bounding box center [312, 193] width 306 height 19
click at [209, 186] on input "Sting & Honey Meal" at bounding box center [312, 193] width 306 height 19
click at [211, 190] on input "Sting & Honey Meal" at bounding box center [312, 193] width 306 height 19
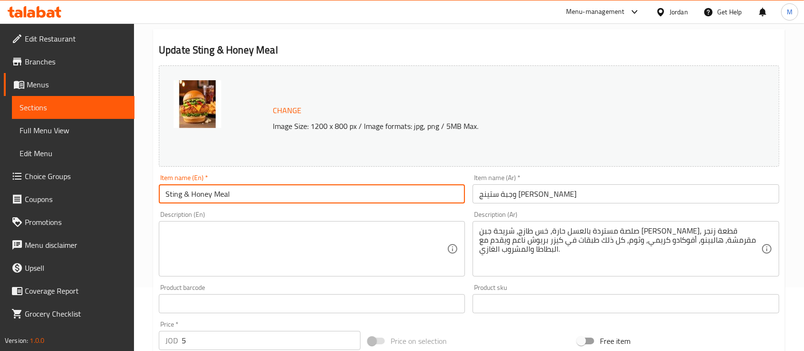
click at [211, 191] on input "Sting & Honey Meal" at bounding box center [312, 193] width 306 height 19
click at [211, 194] on input "Sting & Honey Meal" at bounding box center [312, 193] width 306 height 19
drag, startPoint x: 166, startPoint y: 191, endPoint x: 210, endPoint y: 195, distance: 44.0
click at [210, 195] on input "Sting & Honey Meal" at bounding box center [312, 193] width 306 height 19
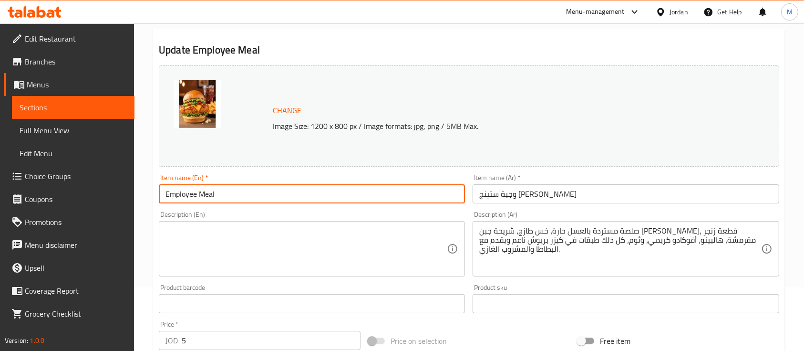
type input "Employee Meal"
click at [233, 224] on div "Description (En)" at bounding box center [312, 248] width 306 height 55
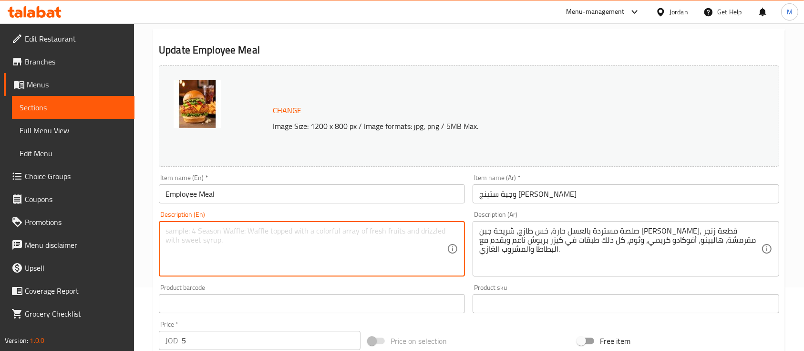
paste textarea "Sting & Honey"
click at [265, 223] on div "Sting & Honey Description (En)" at bounding box center [312, 248] width 306 height 55
click at [264, 226] on textarea "Sting & Honey" at bounding box center [306, 248] width 281 height 45
click at [169, 231] on textarea "Sting & Honey )" at bounding box center [306, 248] width 281 height 45
click at [181, 246] on textarea "( Sting & Honey )" at bounding box center [306, 248] width 281 height 45
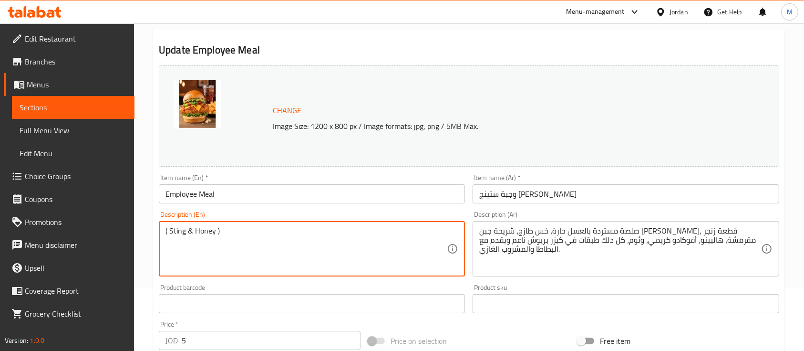
scroll to position [63, 0]
paste textarea "Spicy honey mustard sauce, fresh lettuce, cheddar cheese slice, crispy zinger p…"
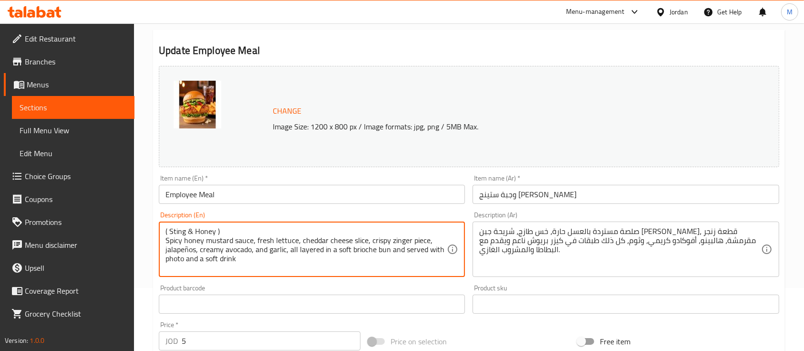
type textarea "( Sting & Honey ) Spicy honey mustard sauce, fresh lettuce, cheddar cheese slic…"
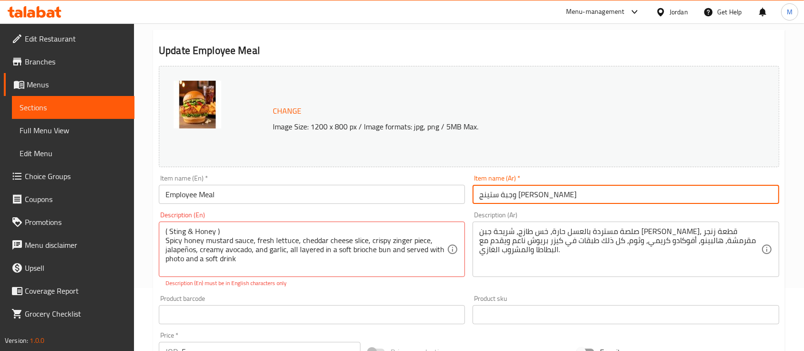
drag, startPoint x: 530, startPoint y: 194, endPoint x: 483, endPoint y: 194, distance: 47.7
click at [483, 194] on input "وجبة ستينج أند هوني" at bounding box center [626, 194] width 306 height 19
click at [481, 194] on input "وجبة ستينج أند هوني" at bounding box center [626, 194] width 306 height 19
drag, startPoint x: 481, startPoint y: 194, endPoint x: 500, endPoint y: 198, distance: 20.0
click at [499, 199] on input "وجبة ستينج أند هوني" at bounding box center [626, 194] width 306 height 19
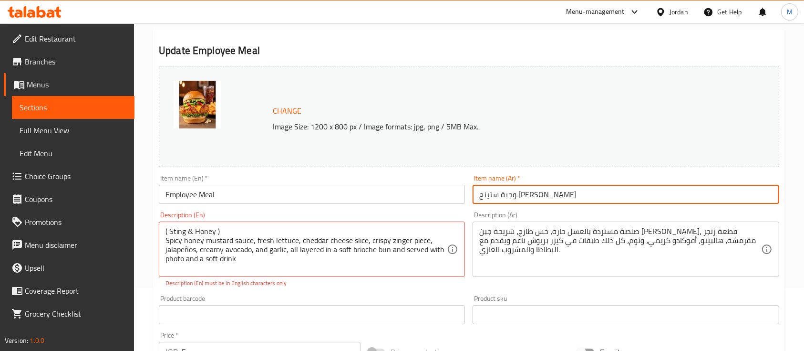
click at [515, 193] on input "وجبة ستينج أند هوني" at bounding box center [626, 194] width 306 height 19
drag, startPoint x: 532, startPoint y: 194, endPoint x: 481, endPoint y: 194, distance: 51.5
click at [481, 194] on input "وجبة ستينج أند هوني" at bounding box center [626, 194] width 306 height 19
paste input "Spicy honey mustard sauce, fresh lettuce, cheddar cheese slice, crispy zinger p…"
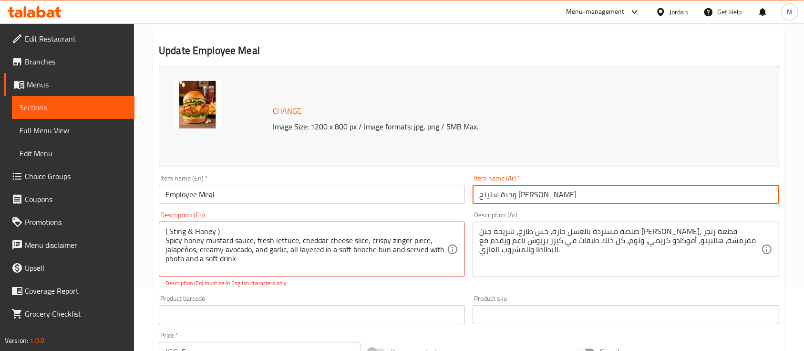
drag, startPoint x: 529, startPoint y: 194, endPoint x: 480, endPoint y: 189, distance: 49.4
click at [480, 189] on input "وجبة ستينج أند هوني" at bounding box center [626, 194] width 306 height 19
drag, startPoint x: 480, startPoint y: 190, endPoint x: 475, endPoint y: 197, distance: 8.5
click at [474, 199] on input "وجبة ستينج أند هوني" at bounding box center [626, 194] width 306 height 19
drag, startPoint x: 531, startPoint y: 197, endPoint x: 480, endPoint y: 195, distance: 51.1
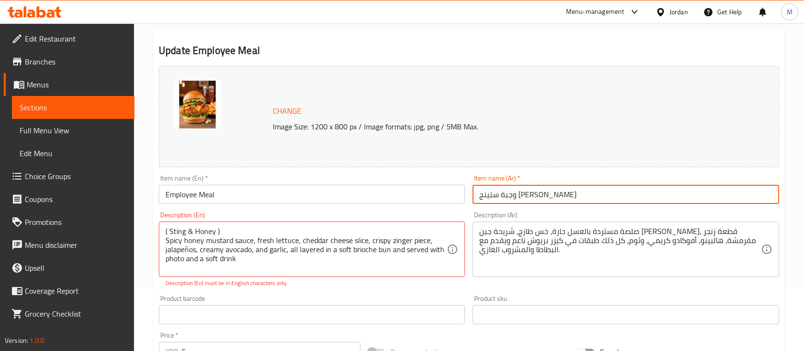
click at [480, 195] on input "وجبة ستينج أند هوني" at bounding box center [626, 194] width 306 height 19
type input "وجبة الموظف"
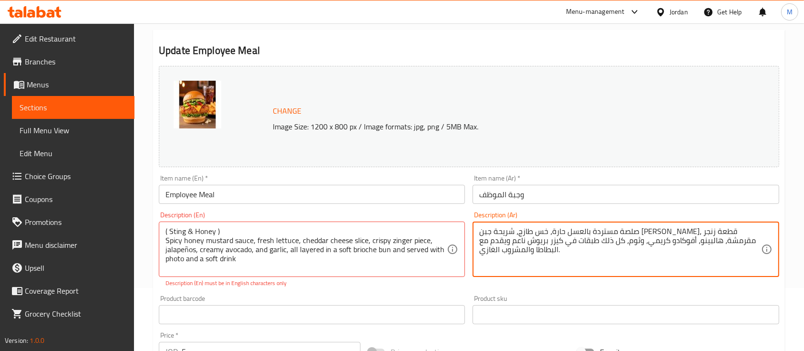
click at [516, 265] on textarea "صلصة مستردة بالعسل حارة، خس طازج، شريحة جبن الشيدر، قطعة زنجر مقرمشة، هالبينو، …" at bounding box center [619, 249] width 281 height 45
paste textarea "ستينج أند هوني"
drag, startPoint x: 755, startPoint y: 228, endPoint x: 742, endPoint y: 240, distance: 16.9
click at [742, 240] on textarea "صلصة مستردة بالعسل حارة، خس طازج، شريحة جبن الشيدر، قطعة زنجر مقرمشة، هالبينو، …" at bounding box center [619, 249] width 281 height 45
click at [743, 236] on textarea "صلصة مستردة بالعسل حارة، خس طازج، شريحة جبن الشيدر، قطعة زنجر مقرمشة، هالبينو، …" at bounding box center [619, 249] width 281 height 45
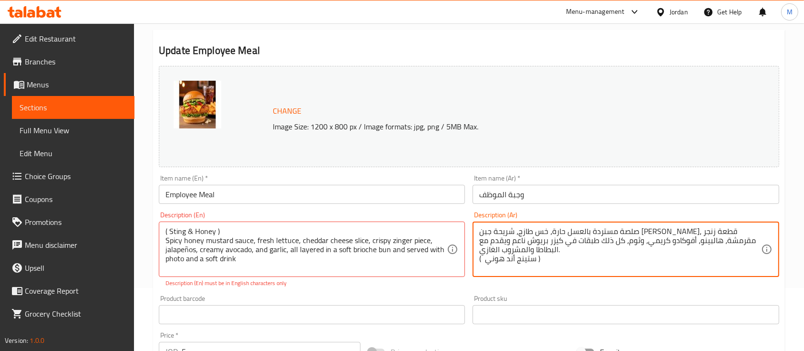
drag, startPoint x: 752, startPoint y: 232, endPoint x: 470, endPoint y: 256, distance: 282.4
click at [470, 256] on div "Description (Ar) صلصة مستردة بالعسل حارة، خس طازج، شريحة جبن الشيدر، قطعة زنجر …" at bounding box center [626, 248] width 314 height 83
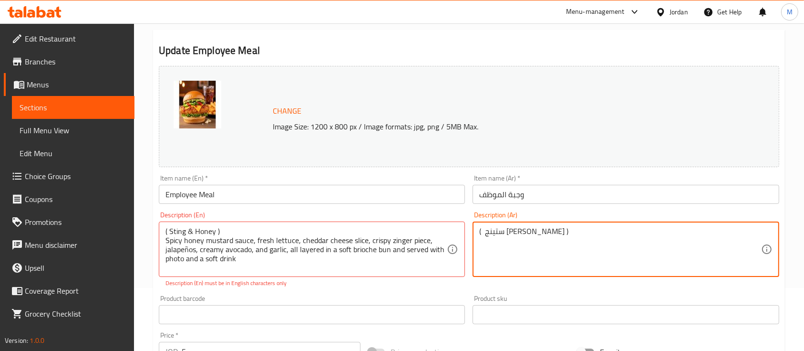
click at [507, 251] on textarea "( ستينج أند هوني )" at bounding box center [619, 249] width 281 height 45
click at [552, 232] on textarea "( ستينج أند هوني )" at bounding box center [619, 249] width 281 height 45
paste textarea "صلصة مستردة بالعسل حارة، خس طازج، شريحة جبن الشيدر، قطعة زنجر مقرمشة، هالبينو، …"
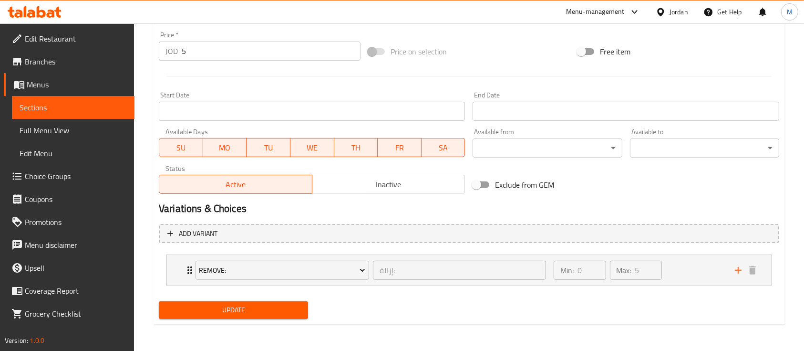
type textarea "( ستينج أند هوني ) صلصة مستردة بالعسل حارة، خس طازج، شريحة جبن الشيدر، قطعة زنج…"
click at [282, 314] on span "Update" at bounding box center [233, 310] width 134 height 12
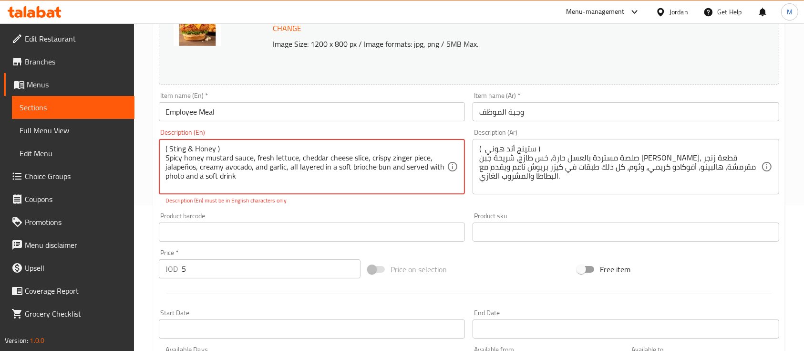
click at [187, 163] on textarea "( Sting & Honey ) Spicy honey mustard sauce, fresh lettuce, cheddar cheese slic…" at bounding box center [306, 166] width 281 height 45
click at [189, 166] on textarea "( Sting & Honey ) Spicy honey mustard sauce, fresh lettuce, cheddar cheese slic…" at bounding box center [306, 166] width 281 height 45
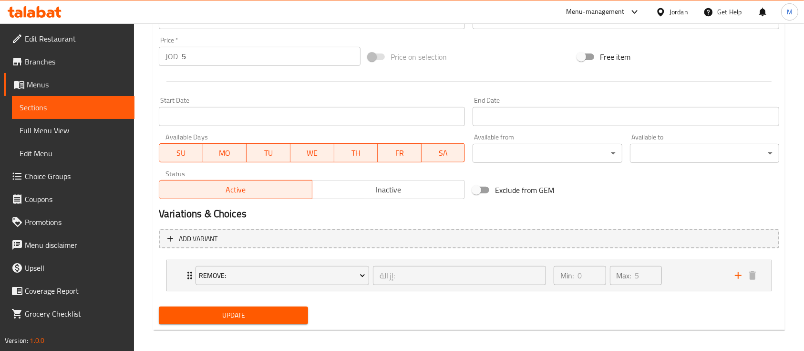
scroll to position [352, 0]
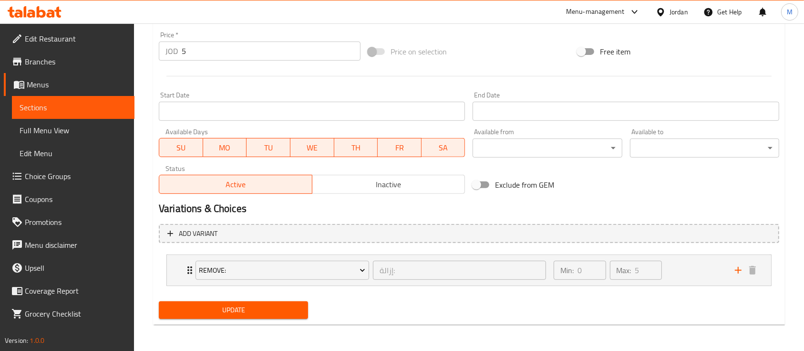
type textarea "( Sting & Honey ) Spicy honey mustard sauce, fresh lettuce, cheddar cheese slic…"
click at [210, 311] on span "Update" at bounding box center [233, 310] width 134 height 12
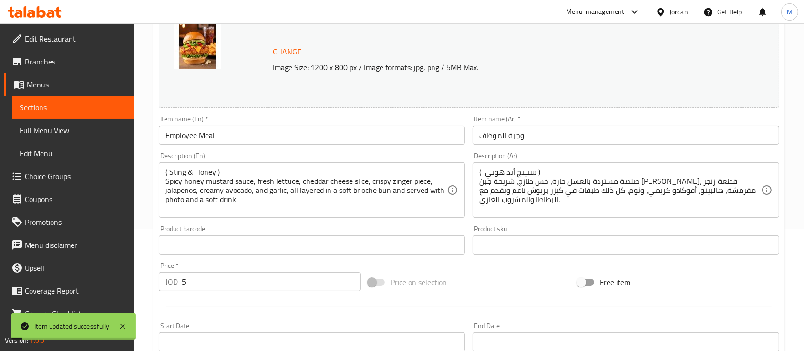
scroll to position [98, 0]
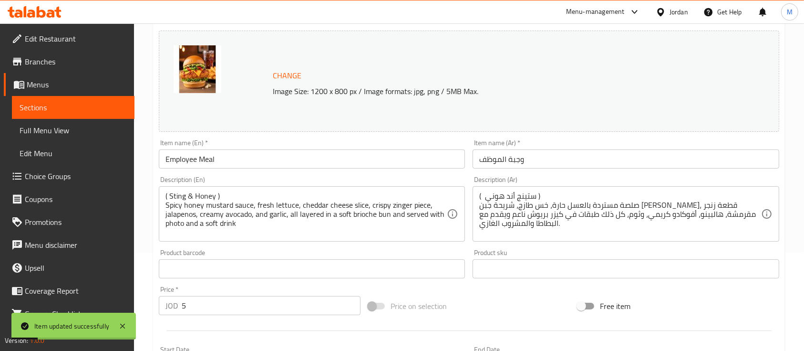
click at [72, 101] on link "Sections" at bounding box center [73, 107] width 123 height 23
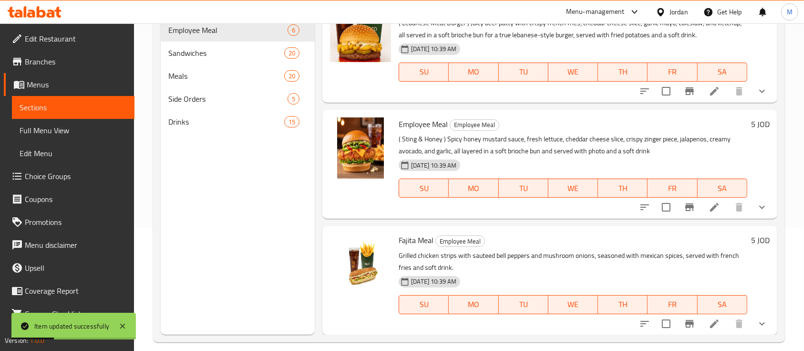
scroll to position [134, 0]
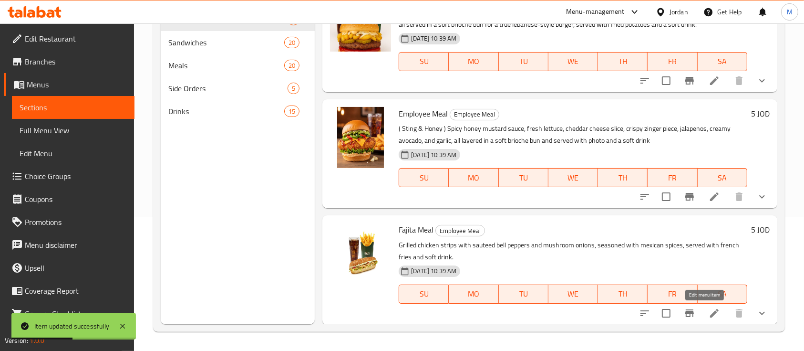
click at [709, 310] on icon at bounding box center [714, 312] width 11 height 11
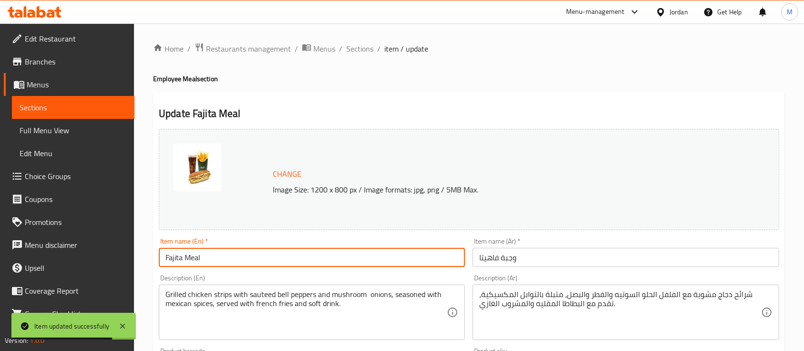
drag, startPoint x: 185, startPoint y: 258, endPoint x: 164, endPoint y: 255, distance: 20.7
click at [164, 255] on input "Fajita Meal" at bounding box center [312, 257] width 306 height 19
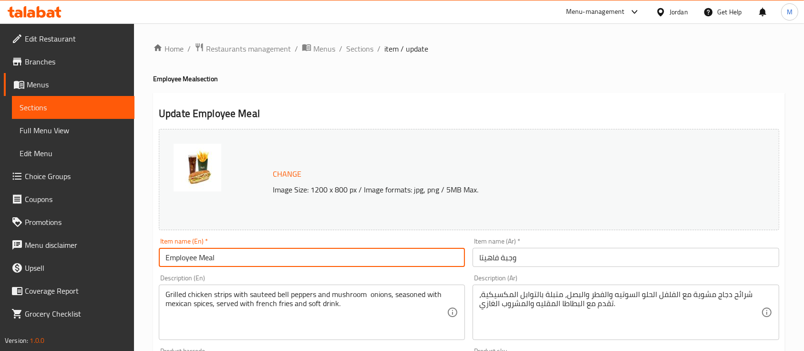
type input "Employee Meal"
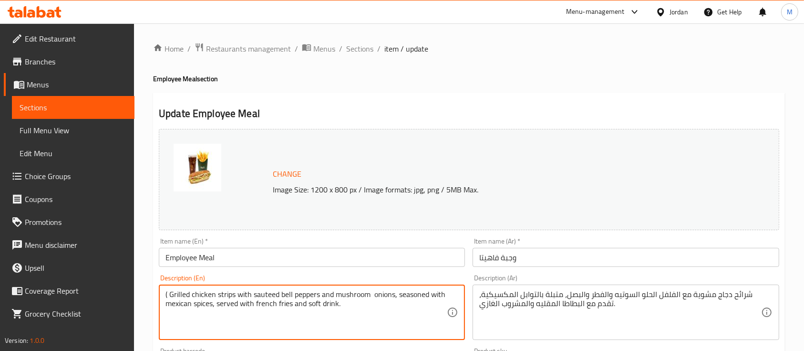
paste textarea "Fajita"
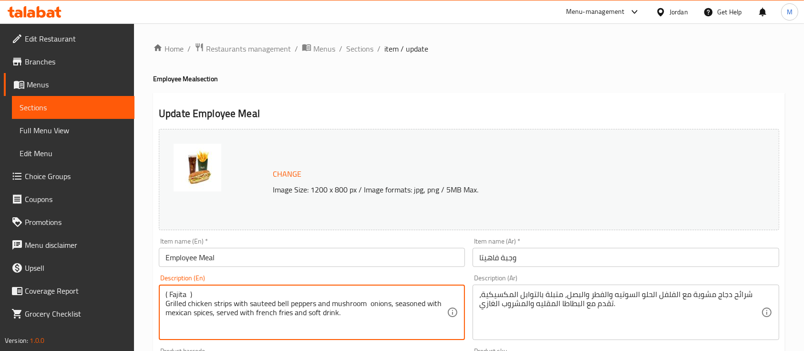
type textarea "( Fajita ) Grilled chicken strips with sauteed bell peppers and mushroom onions…"
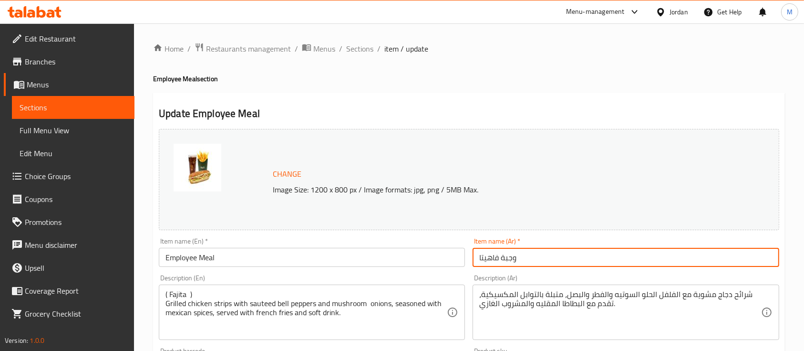
drag, startPoint x: 500, startPoint y: 256, endPoint x: 477, endPoint y: 258, distance: 23.4
click at [477, 258] on input "وجبة فاهيتا" at bounding box center [626, 257] width 306 height 19
type input "وجبة الموظف"
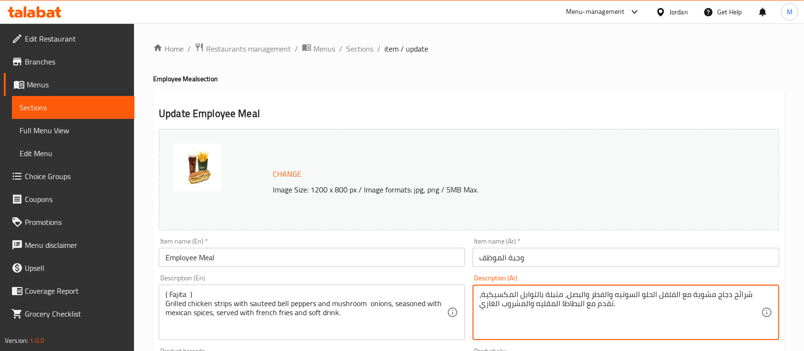
click at [681, 307] on textarea "شرائح دجاج مشوية مع الفلفل الحلو السوتيه والفطر والبصل، متبلة بالتوابل المكسيكي…" at bounding box center [619, 312] width 281 height 45
paste textarea "فاهيتا"
drag, startPoint x: 755, startPoint y: 291, endPoint x: 727, endPoint y: 295, distance: 27.9
click at [740, 300] on textarea "شرائح دجاج مشوية مع الفلفل الحلو السوتيه والفطر والبصل، متبلة بالتوابل المكسيكي…" at bounding box center [619, 312] width 281 height 45
click at [727, 295] on textarea "شرائح دجاج مشوية مع الفلفل الحلو السوتيه والفطر والبصل، متبلة بالتوابل المكسيكي…" at bounding box center [619, 312] width 281 height 45
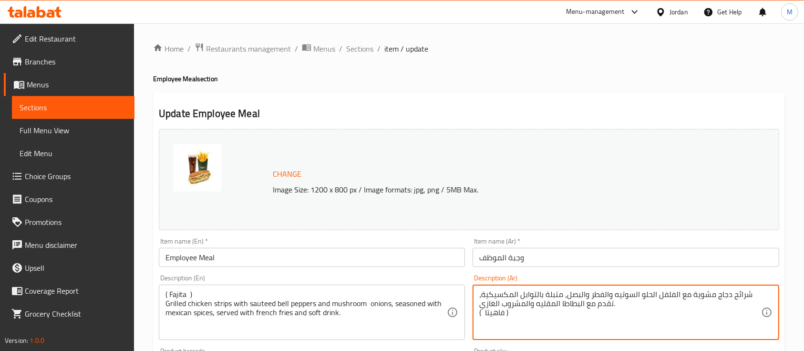
click at [710, 300] on textarea "شرائح دجاج مشوية مع الفلفل الحلو السوتيه والفطر والبصل، متبلة بالتوابل المكسيكي…" at bounding box center [619, 312] width 281 height 45
click at [711, 293] on textarea "شرائح دجاج مشوية مع الفلفل الحلو السوتيه والفطر والبصل، متبلة بالتوابل المكسيكي…" at bounding box center [619, 312] width 281 height 45
click at [505, 311] on textarea "( فاهيتا )" at bounding box center [619, 312] width 281 height 45
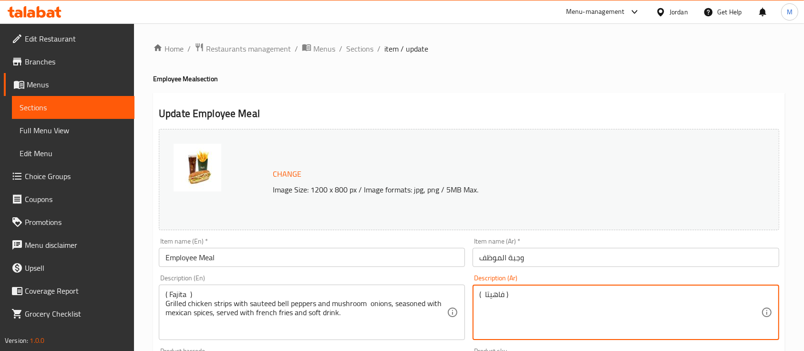
click at [538, 297] on textarea "( فاهيتا )" at bounding box center [619, 312] width 281 height 45
paste textarea "شرائح دجاج مشوية مع الفلفل الحلو السوتيه والفطر والبصل، متبلة بالتوابل المكسيكي…"
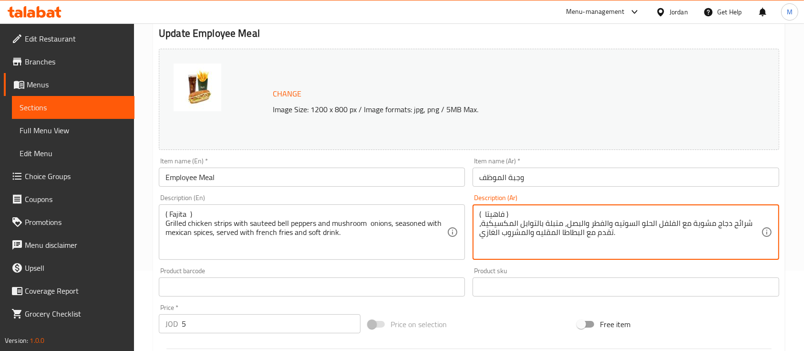
scroll to position [352, 0]
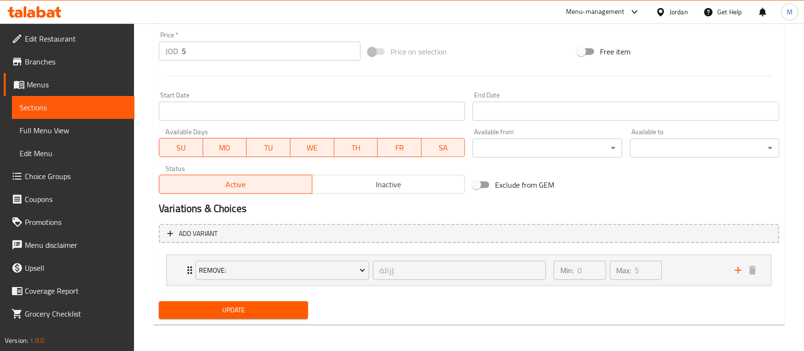
type textarea "( فاهيتا ) شرائح دجاج مشوية مع الفلفل الحلو السوتيه والفطر والبصل، متبلة بالتوا…"
click at [223, 313] on span "Update" at bounding box center [233, 310] width 134 height 12
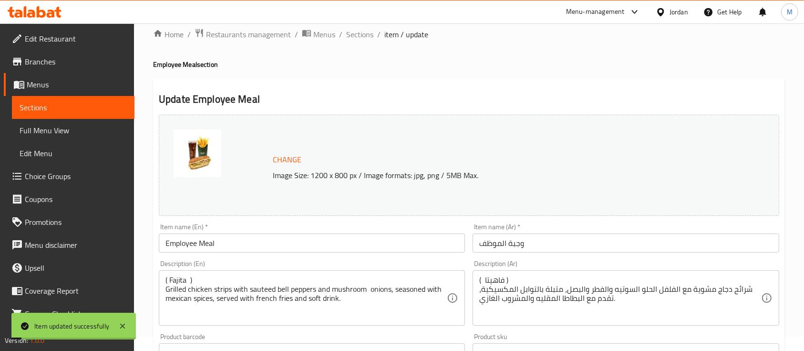
scroll to position [0, 0]
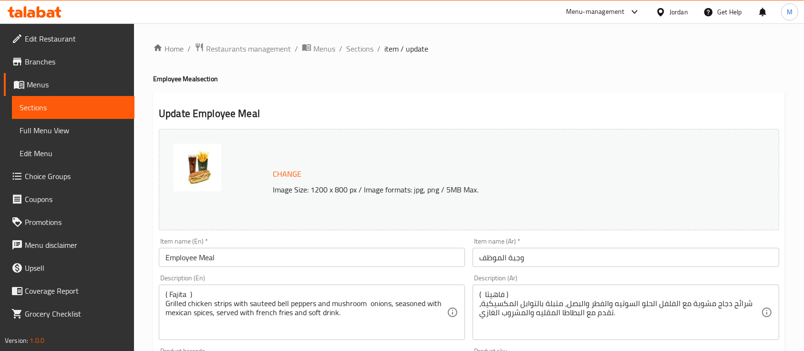
click at [593, 17] on div "Menu-management" at bounding box center [595, 11] width 59 height 11
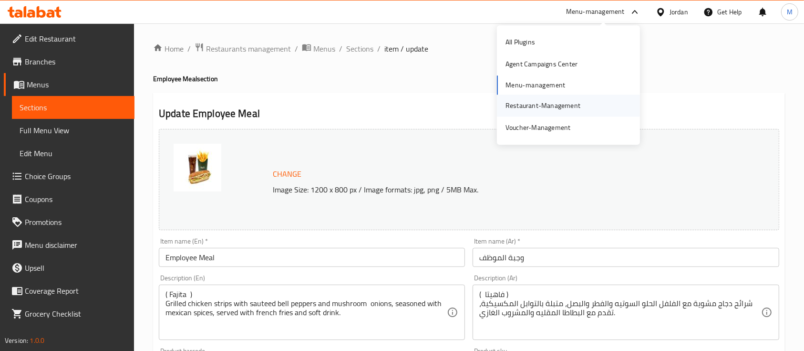
click at [542, 108] on div "Restaurant-Management" at bounding box center [543, 105] width 75 height 10
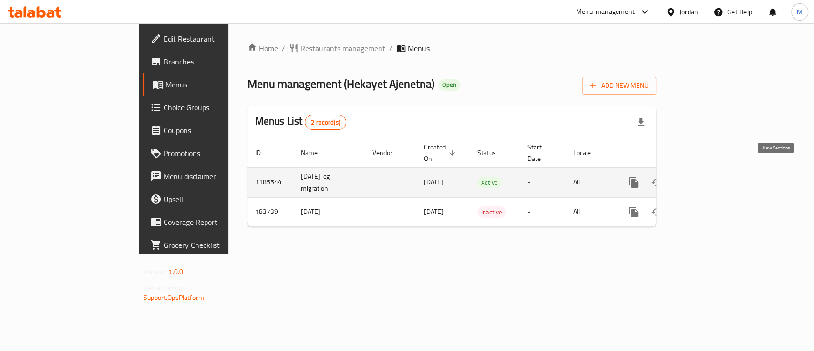
click at [707, 178] on icon "enhanced table" at bounding box center [702, 182] width 9 height 9
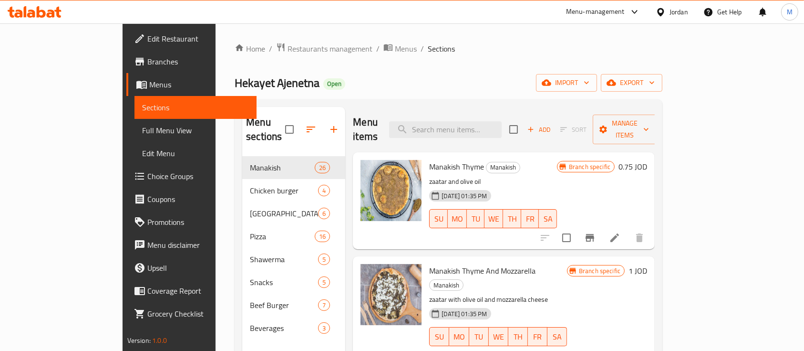
click at [585, 12] on div "Menu-management" at bounding box center [595, 11] width 59 height 11
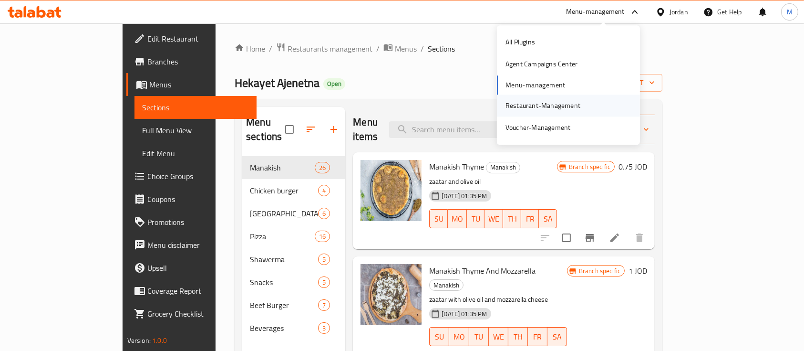
click at [557, 100] on div "Restaurant-Management" at bounding box center [543, 105] width 75 height 10
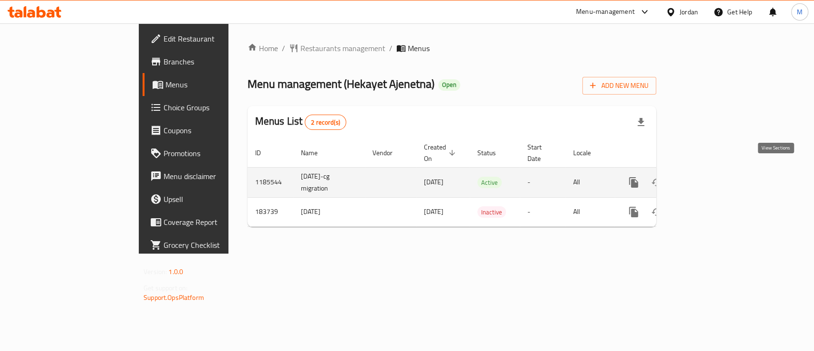
click at [708, 176] on icon "enhanced table" at bounding box center [702, 181] width 11 height 11
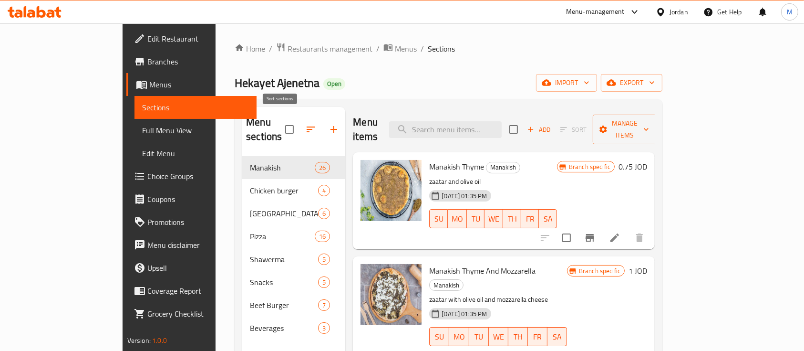
click at [305, 127] on icon "button" at bounding box center [310, 129] width 11 height 11
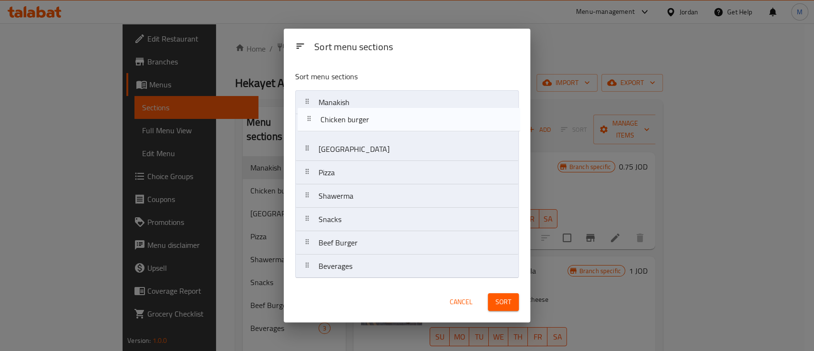
drag, startPoint x: 336, startPoint y: 132, endPoint x: 338, endPoint y: 123, distance: 9.3
click at [338, 123] on nav "Manakish Chicken burger Armenia Pizza Shawerma Snacks Beef Burger Beverages" at bounding box center [407, 184] width 224 height 188
drag, startPoint x: 339, startPoint y: 108, endPoint x: 343, endPoint y: 139, distance: 31.3
click at [343, 139] on nav "Manakish Chicken burger Armenia Pizza Shawerma Snacks Beef Burger Beverages" at bounding box center [407, 184] width 224 height 188
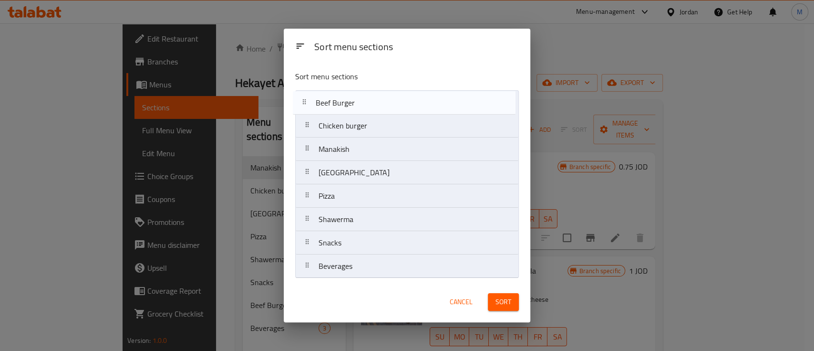
drag, startPoint x: 345, startPoint y: 247, endPoint x: 342, endPoint y: 101, distance: 145.5
click at [342, 101] on nav "Chicken burger Manakish Armenia Pizza Shawerma Snacks Beef Burger Beverages" at bounding box center [407, 184] width 224 height 188
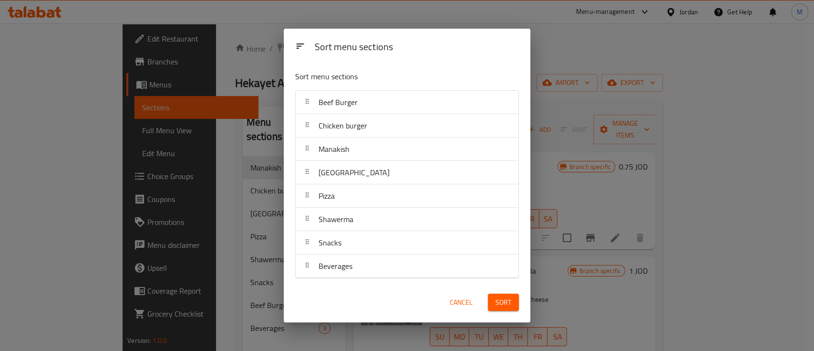
click at [510, 298] on span "Sort" at bounding box center [504, 302] width 16 height 12
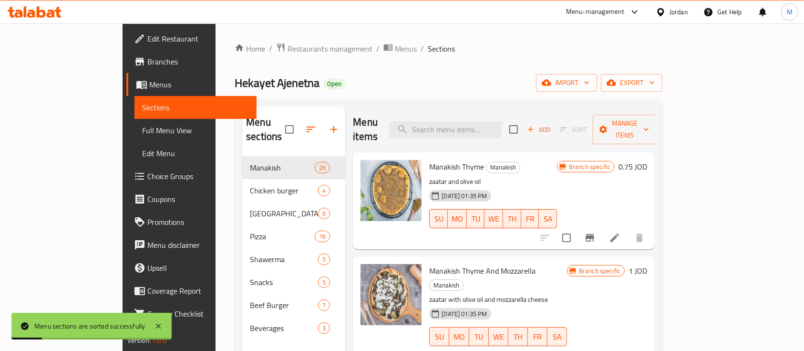
click at [147, 63] on span "Branches" at bounding box center [198, 61] width 102 height 11
